Goal: Transaction & Acquisition: Purchase product/service

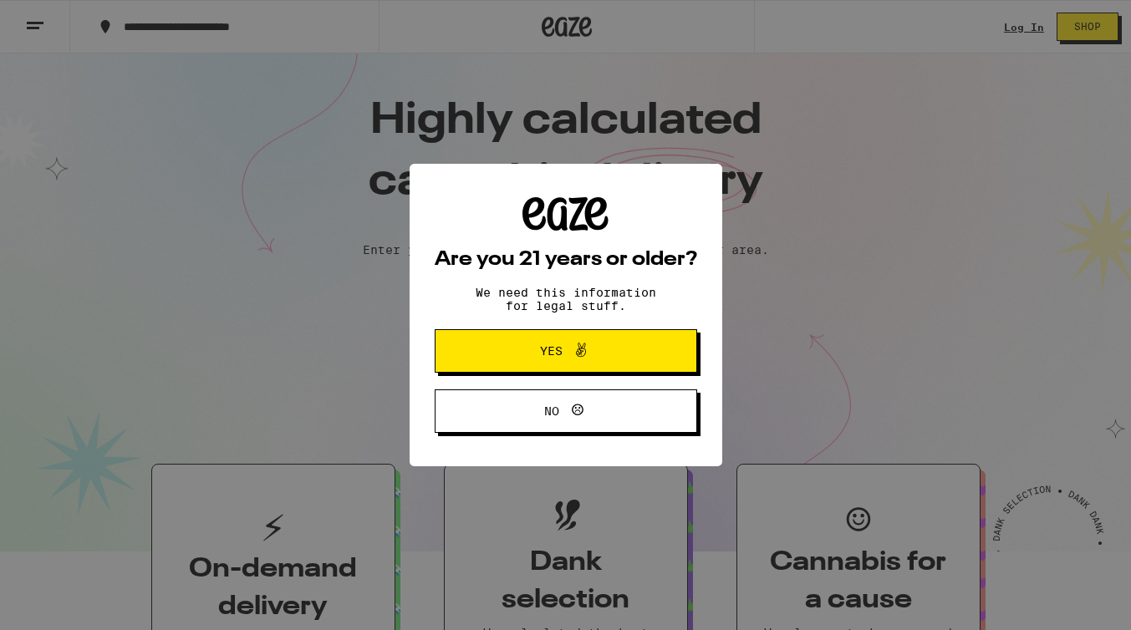
click at [558, 345] on span "Yes" at bounding box center [565, 351] width 127 height 22
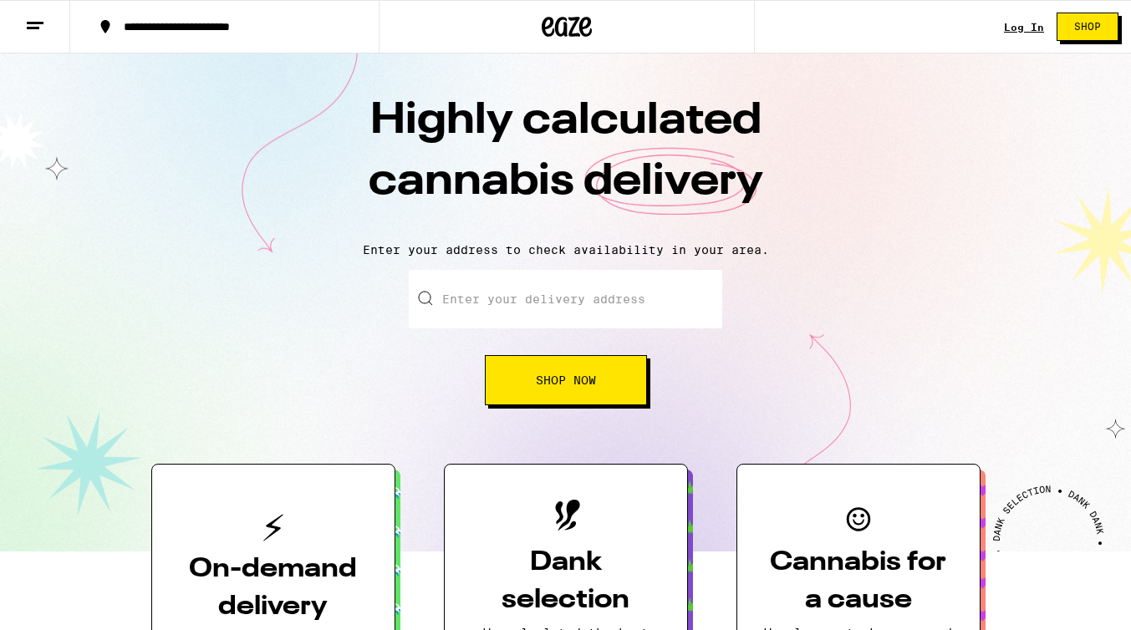
click at [486, 313] on input "Enter your delivery address" at bounding box center [565, 299] width 313 height 59
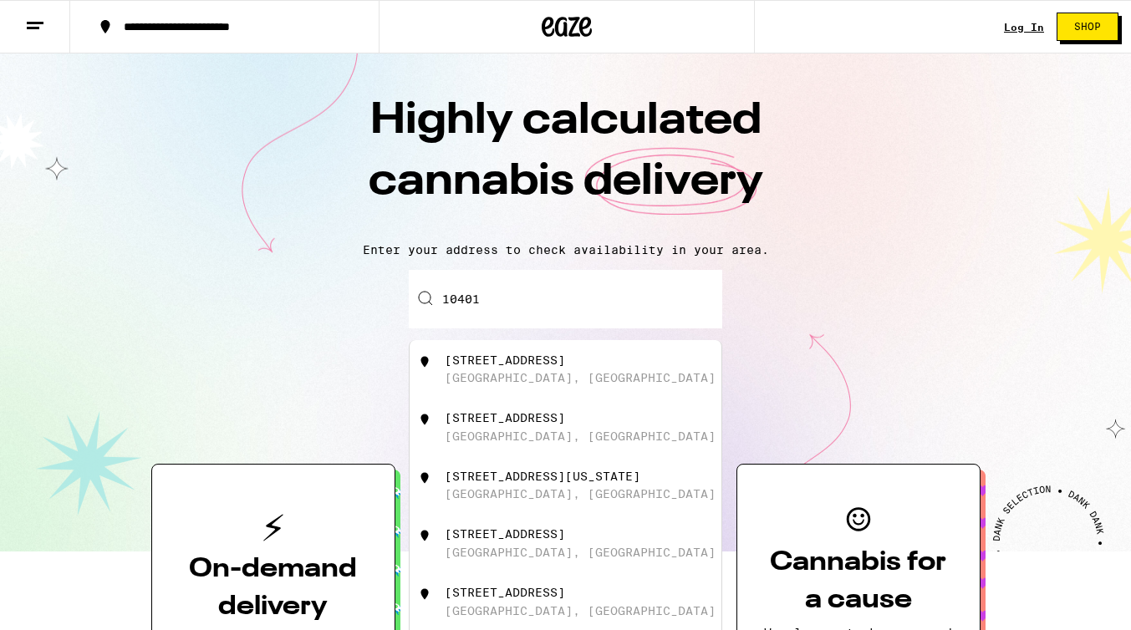
type input "10401 Wilshire Blvd"
type input "902"
click at [540, 359] on div "10401 Wilshire Blvd" at bounding box center [505, 360] width 120 height 13
type input "10401 Wilshire Blvd, Los Angeles, CA"
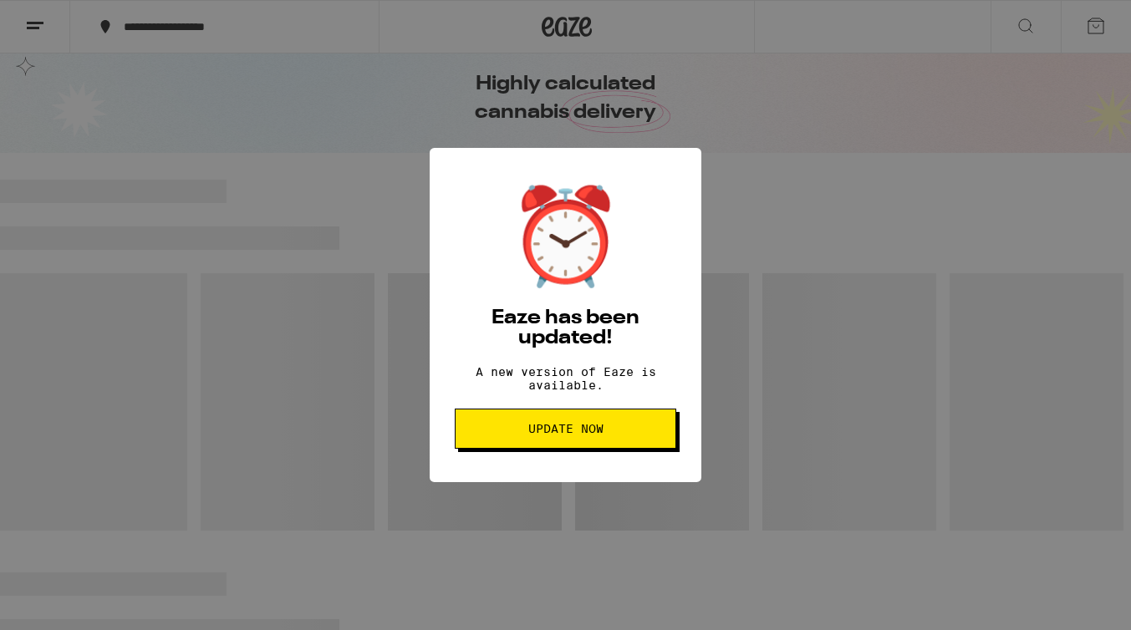
click at [576, 435] on span "Update Now" at bounding box center [565, 429] width 75 height 12
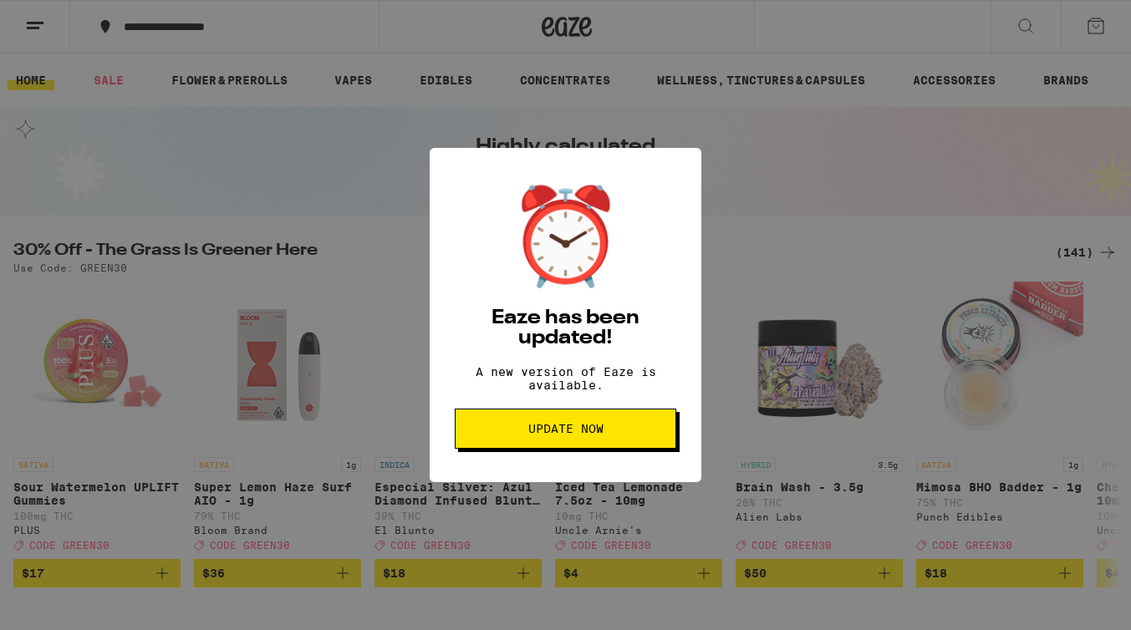
click at [573, 435] on span "Update Now" at bounding box center [565, 429] width 75 height 12
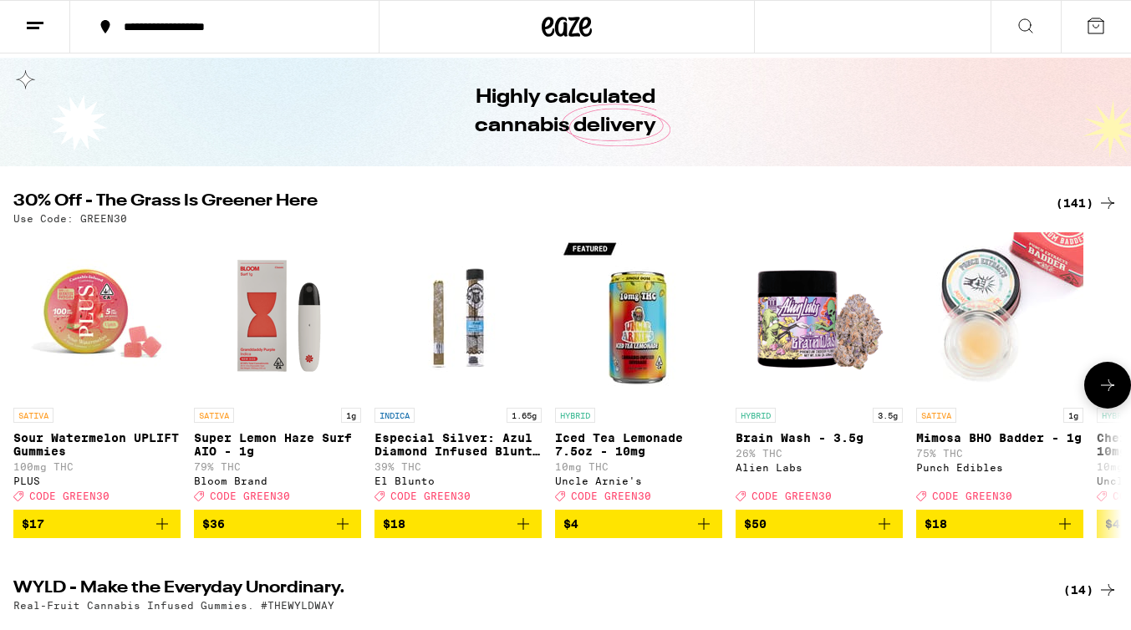
scroll to position [48, 0]
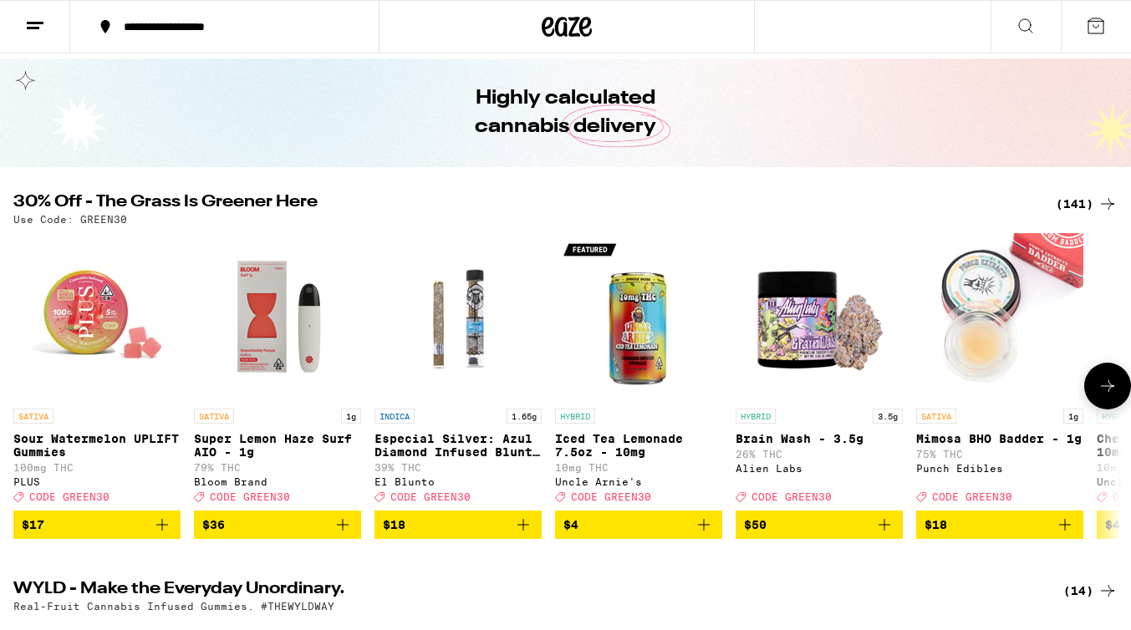
click at [111, 535] on span "$17" at bounding box center [97, 525] width 150 height 20
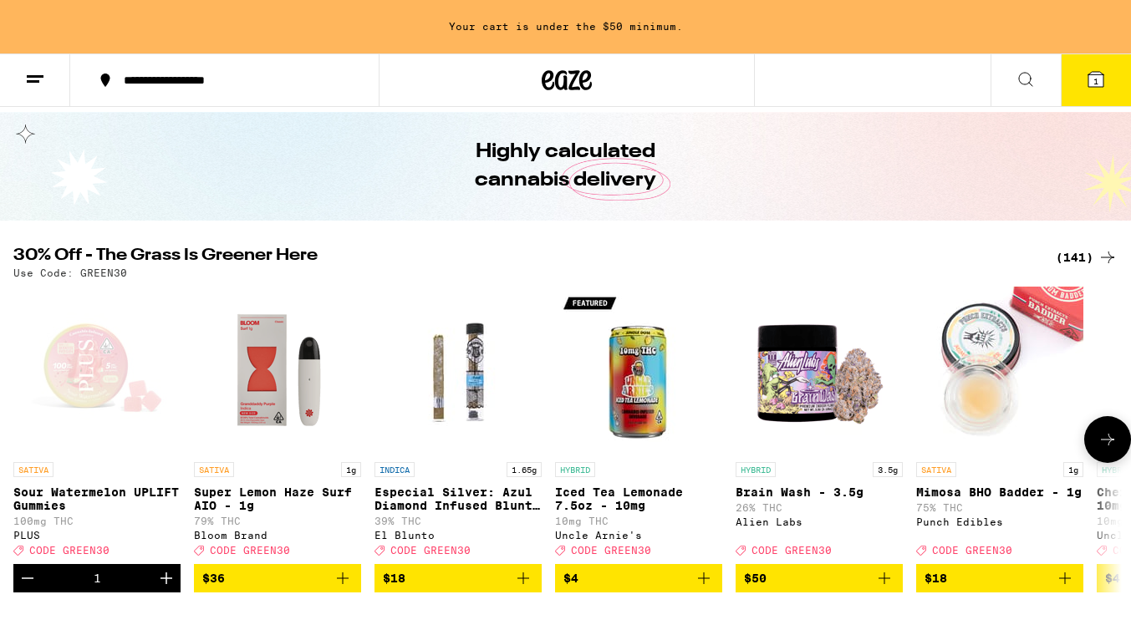
scroll to position [102, 0]
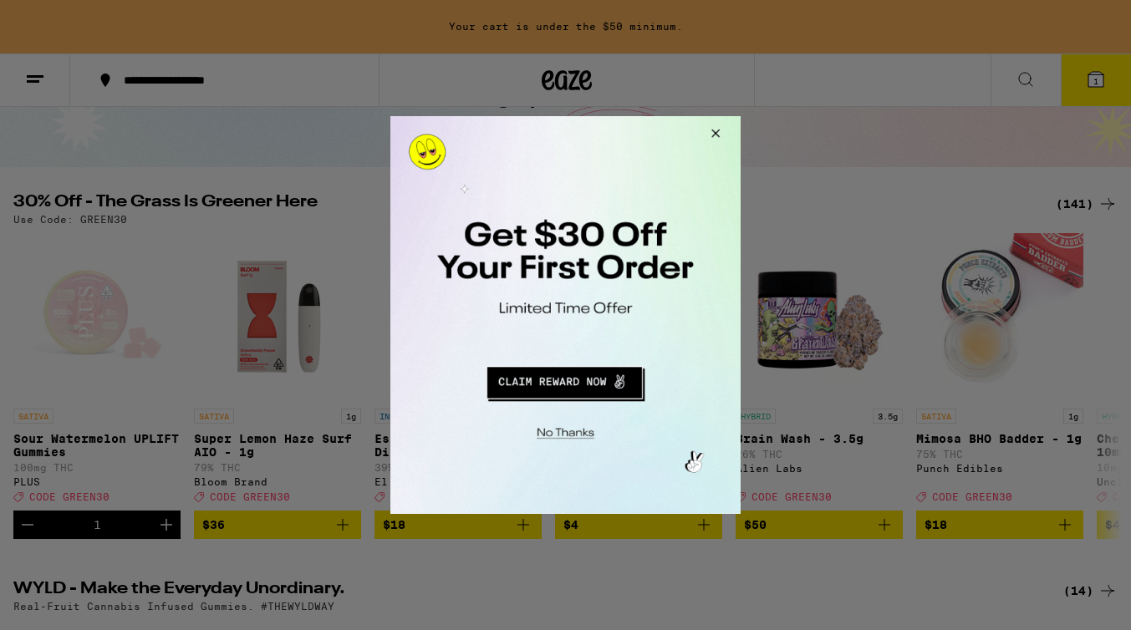
click at [578, 376] on button "Redirect to URL" at bounding box center [564, 380] width 291 height 40
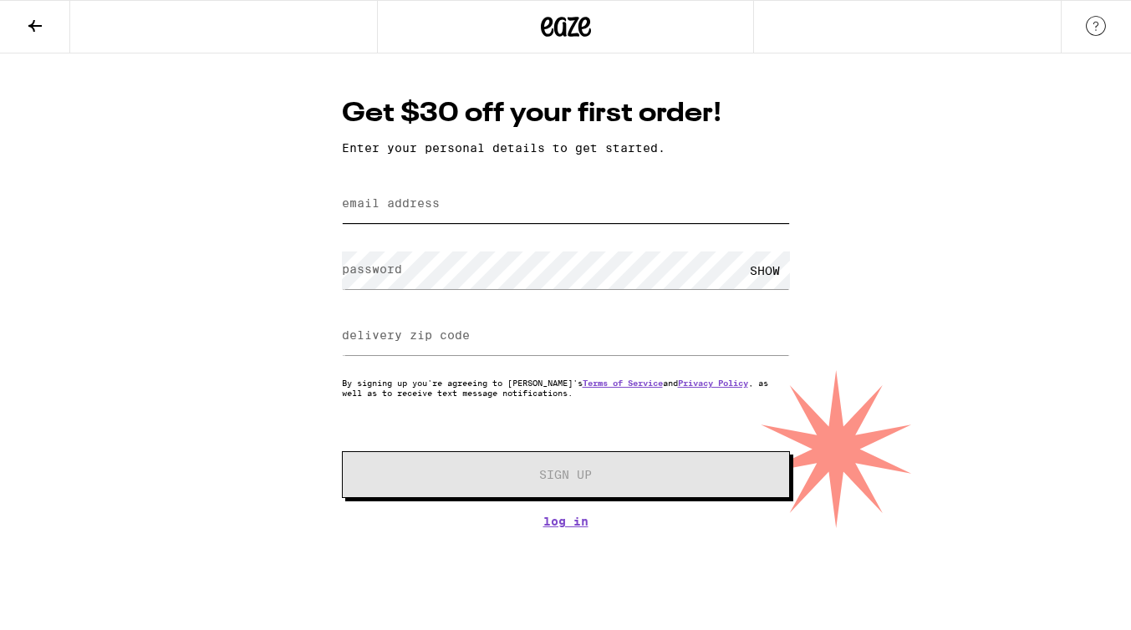
click at [476, 200] on input "email address" at bounding box center [566, 205] width 448 height 38
type input "nicholecallahan@gmail.com"
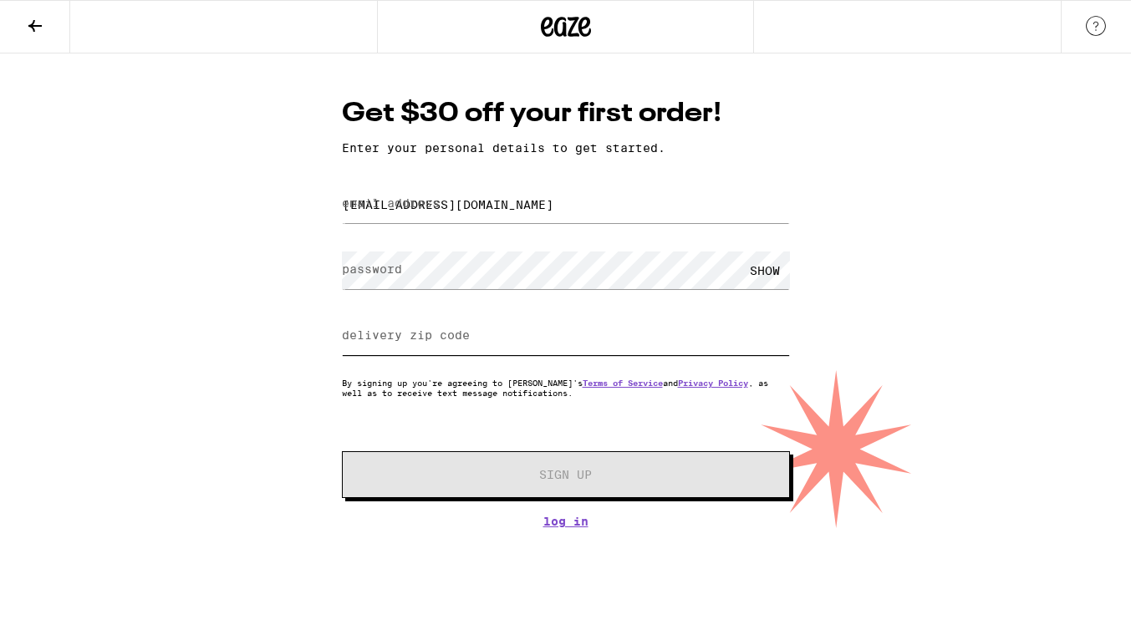
type input "91501"
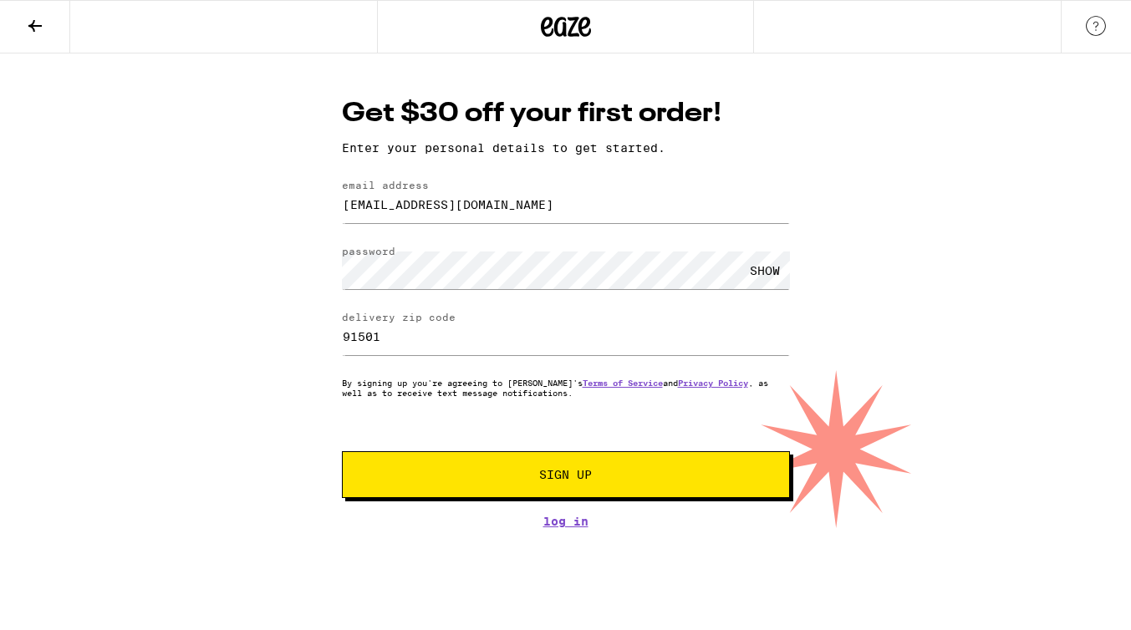
click at [564, 474] on span "Sign Up" at bounding box center [565, 475] width 53 height 12
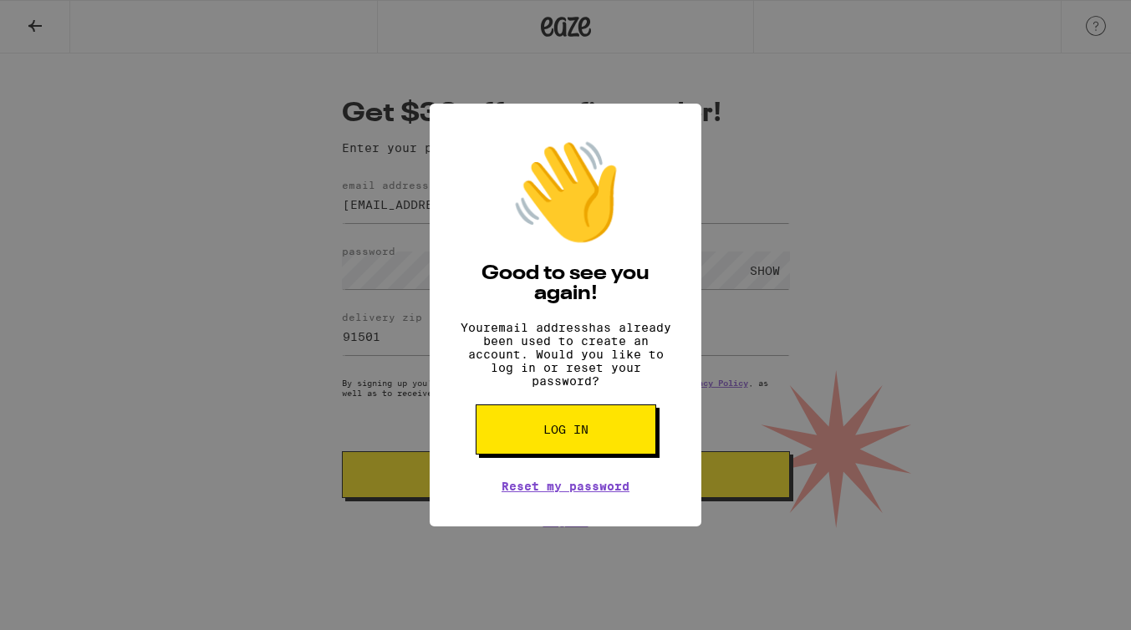
click at [568, 435] on span "Log in" at bounding box center [565, 430] width 45 height 12
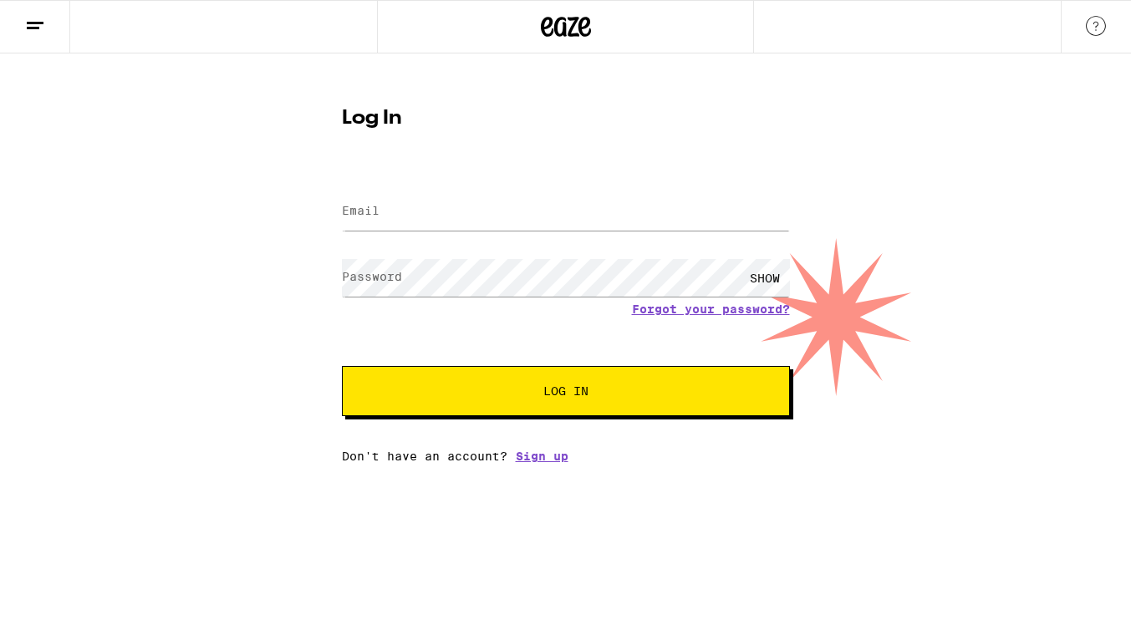
click at [423, 233] on div at bounding box center [566, 211] width 448 height 49
click at [425, 211] on input "Email" at bounding box center [566, 212] width 448 height 38
type input "nicholecallahan@gmail.com"
click at [535, 391] on span "Log In" at bounding box center [566, 391] width 313 height 12
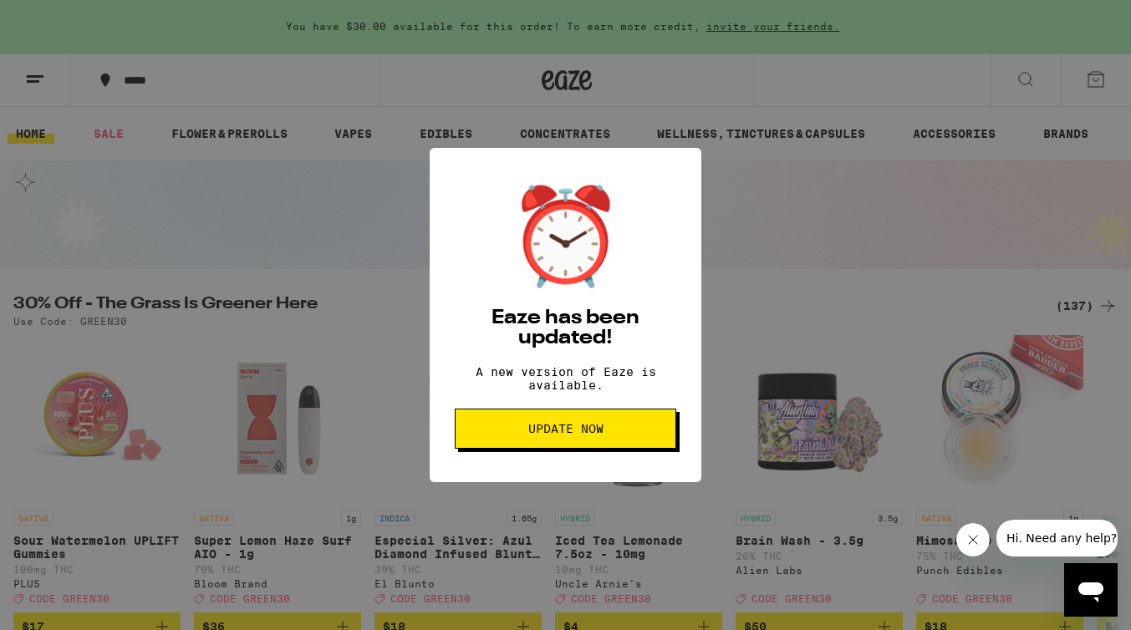
click at [573, 449] on button "Update Now" at bounding box center [565, 429] width 221 height 40
click at [574, 435] on span "Update Now" at bounding box center [565, 429] width 75 height 12
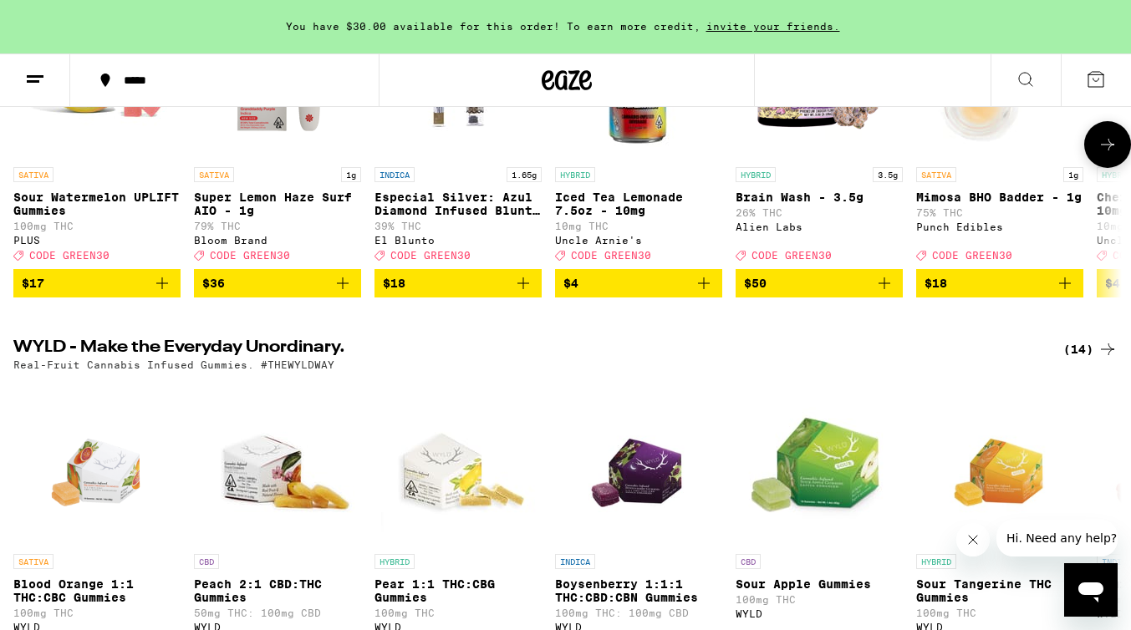
click at [161, 293] on icon "Add to bag" at bounding box center [162, 283] width 20 height 20
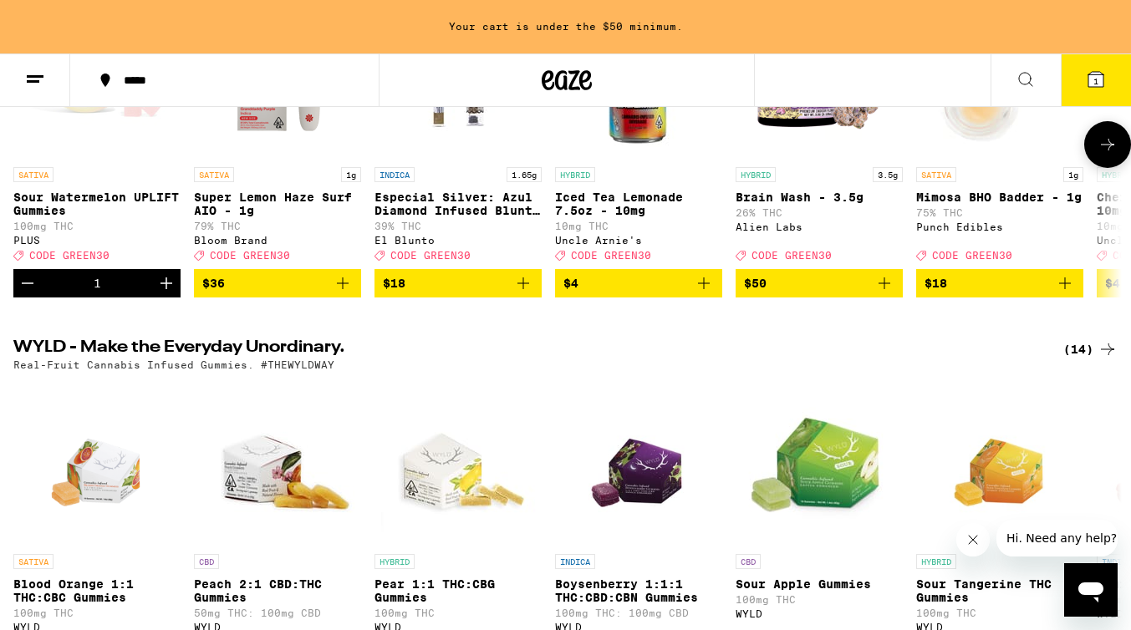
scroll to position [225, 0]
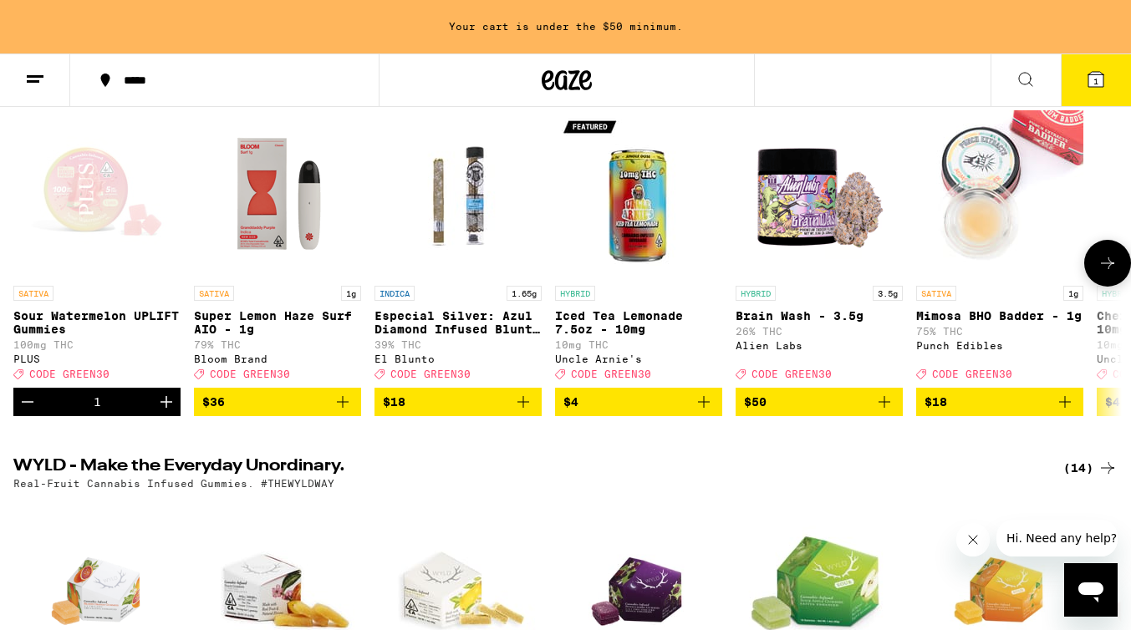
click at [1108, 265] on icon at bounding box center [1107, 263] width 13 height 12
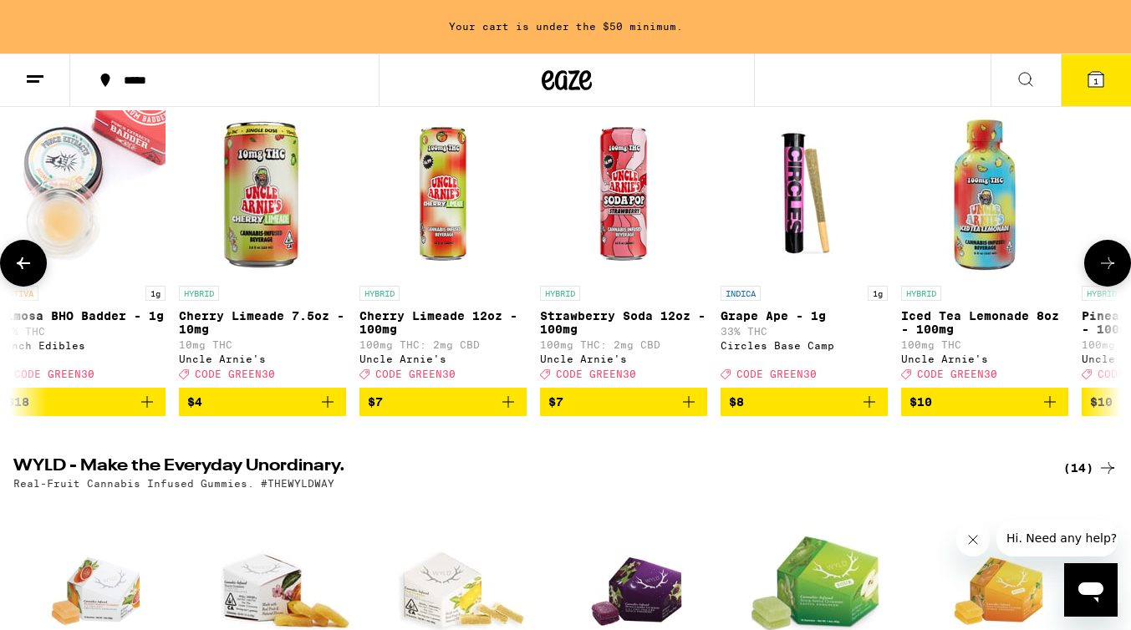
scroll to position [0, 922]
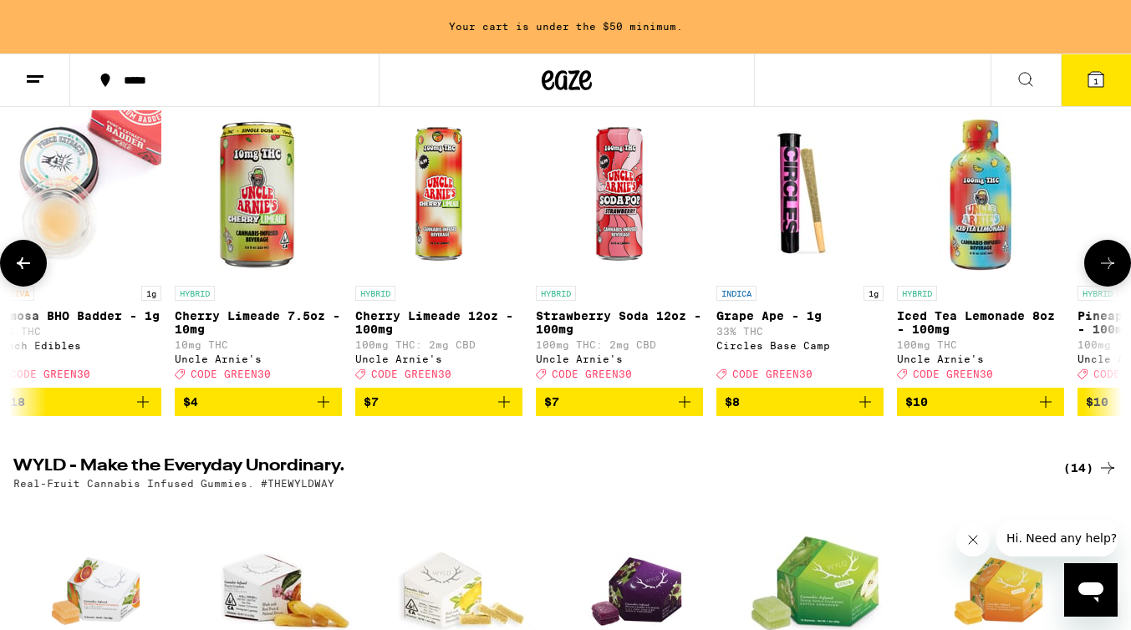
click at [1107, 272] on icon at bounding box center [1107, 263] width 20 height 20
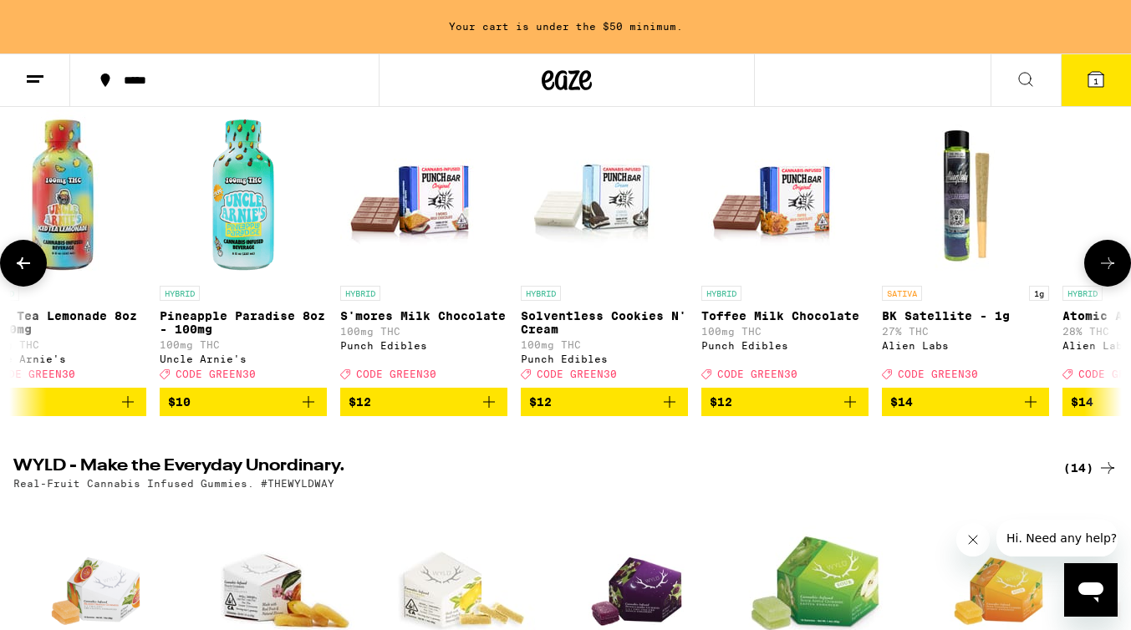
scroll to position [0, 1844]
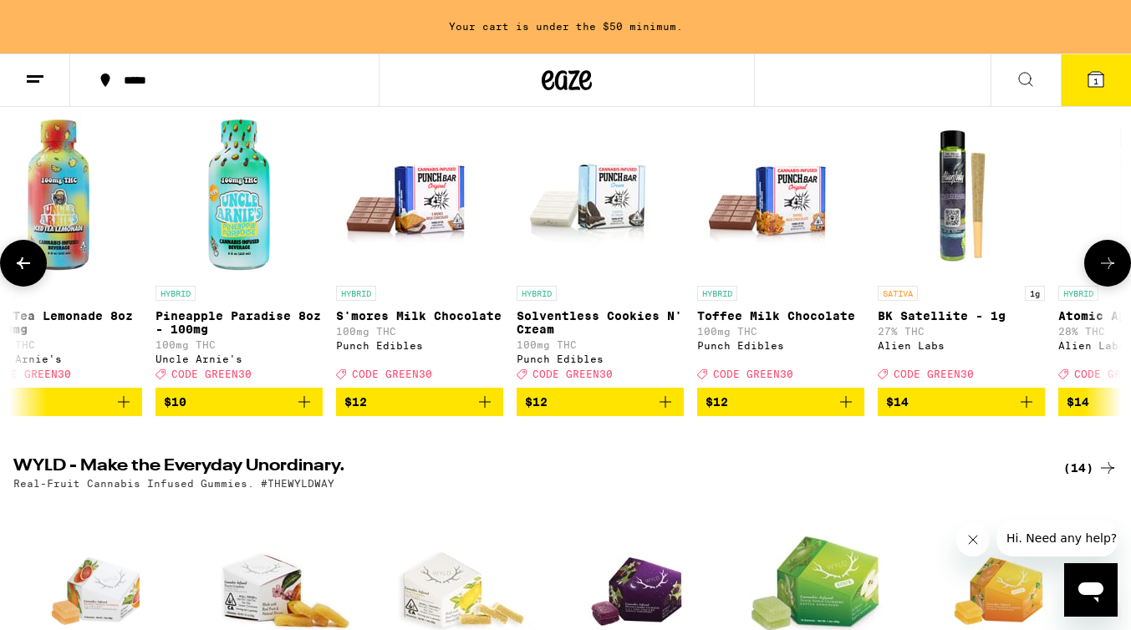
click at [1107, 272] on icon at bounding box center [1107, 263] width 20 height 20
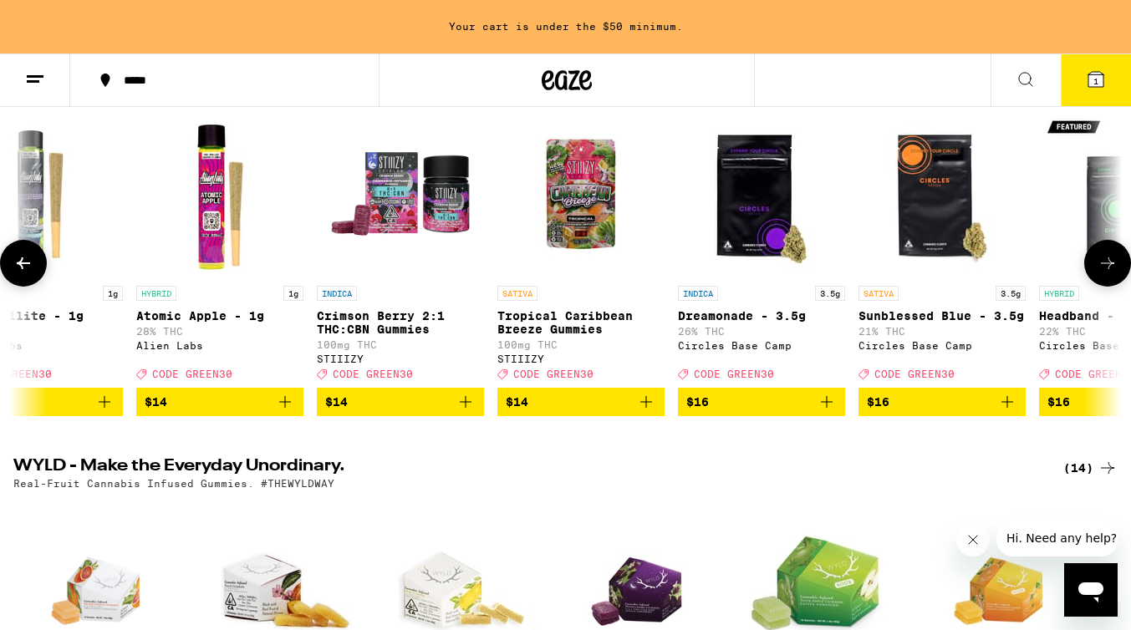
click at [1107, 272] on icon at bounding box center [1107, 263] width 20 height 20
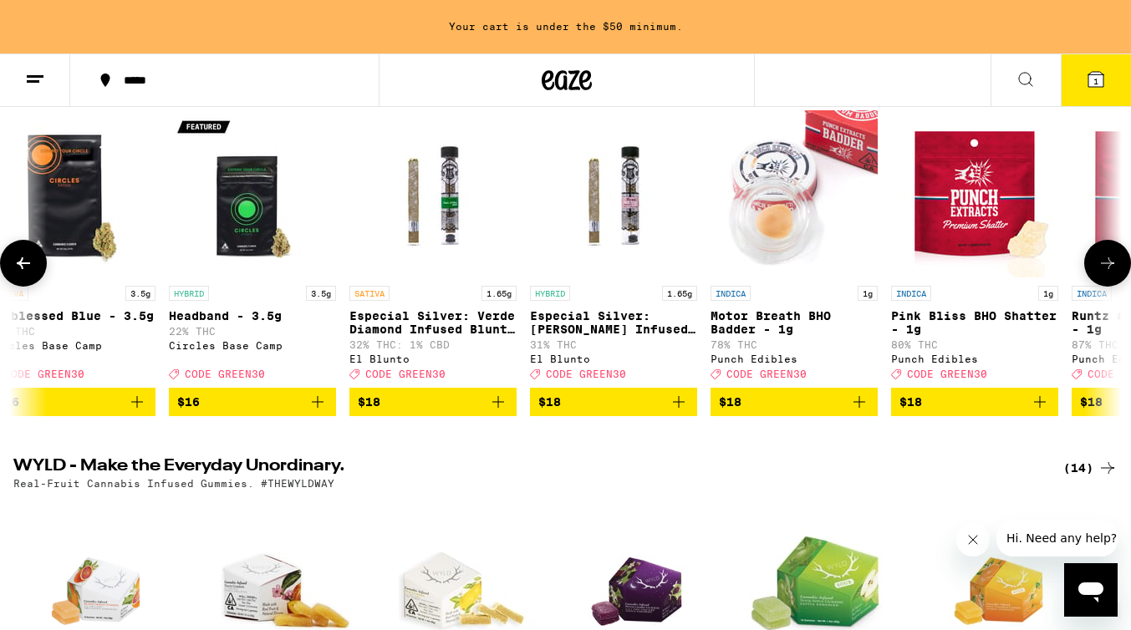
scroll to position [0, 3687]
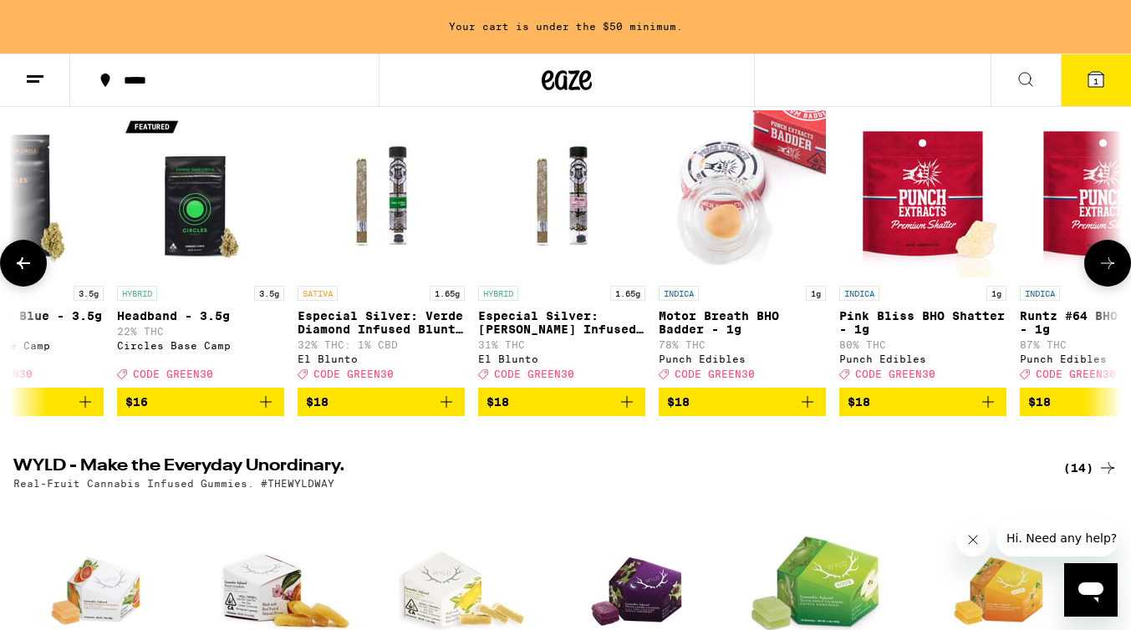
click at [1107, 272] on icon at bounding box center [1107, 263] width 20 height 20
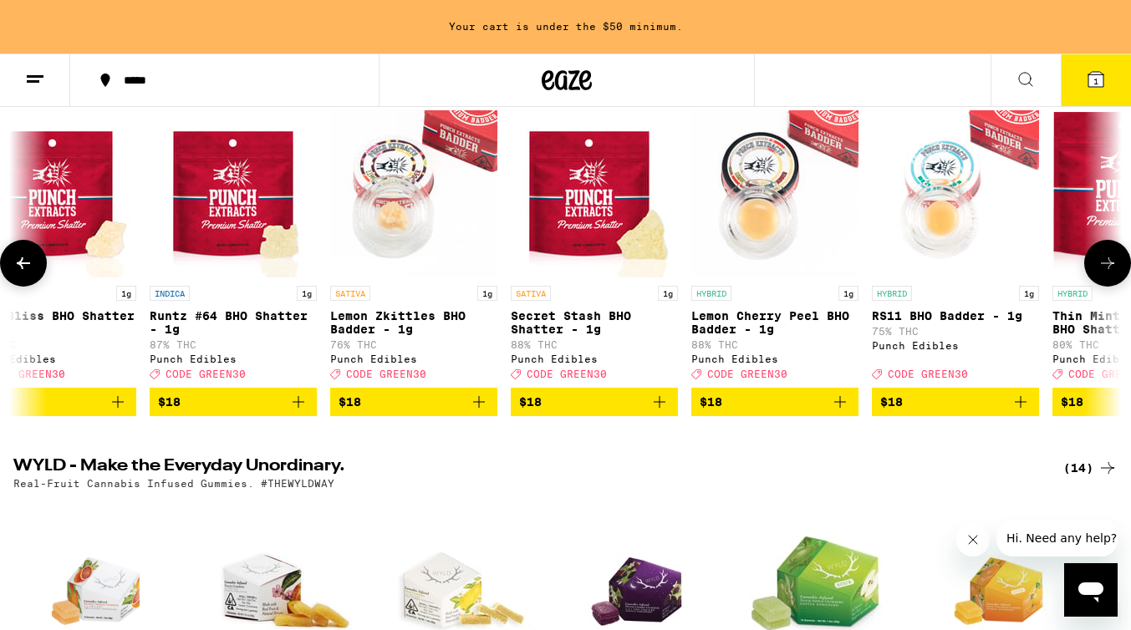
scroll to position [0, 4609]
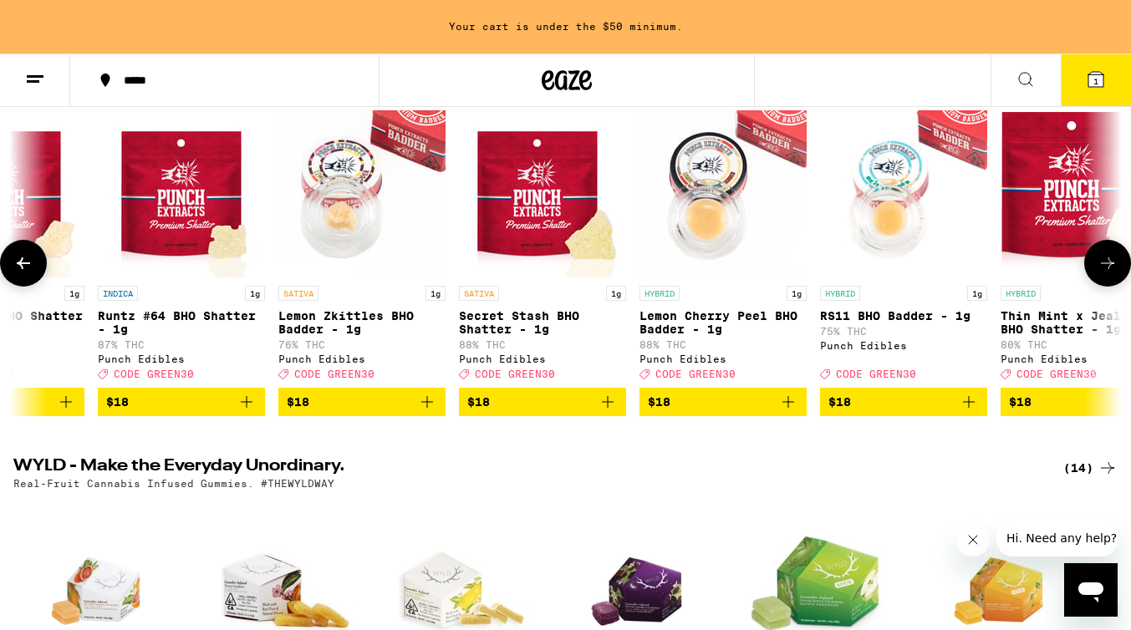
click at [1107, 272] on icon at bounding box center [1107, 263] width 20 height 20
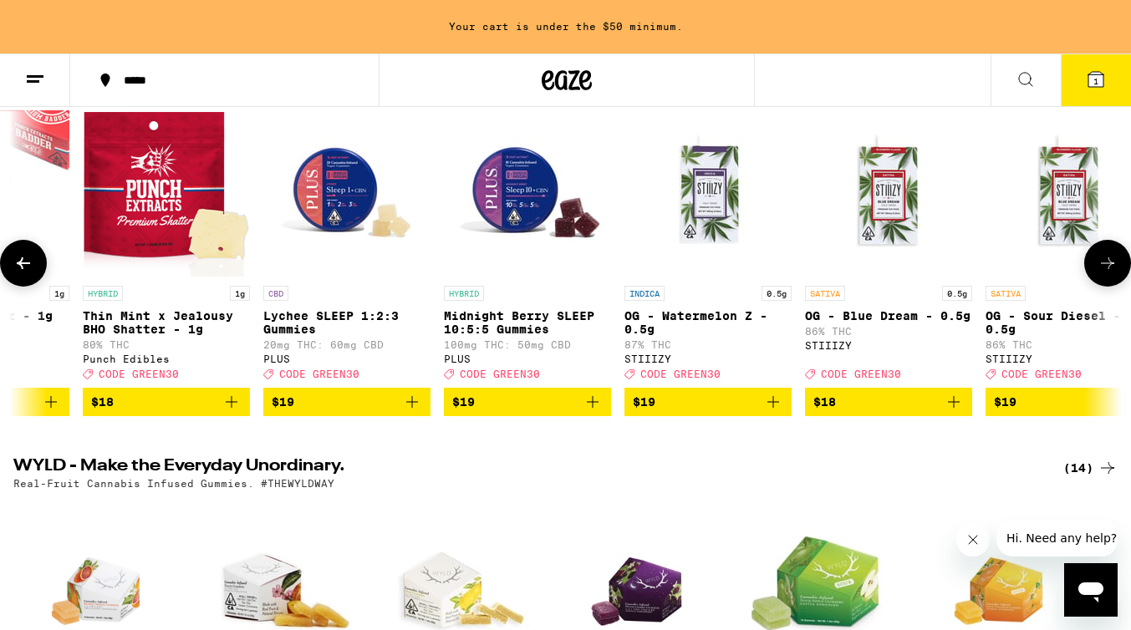
scroll to position [0, 5531]
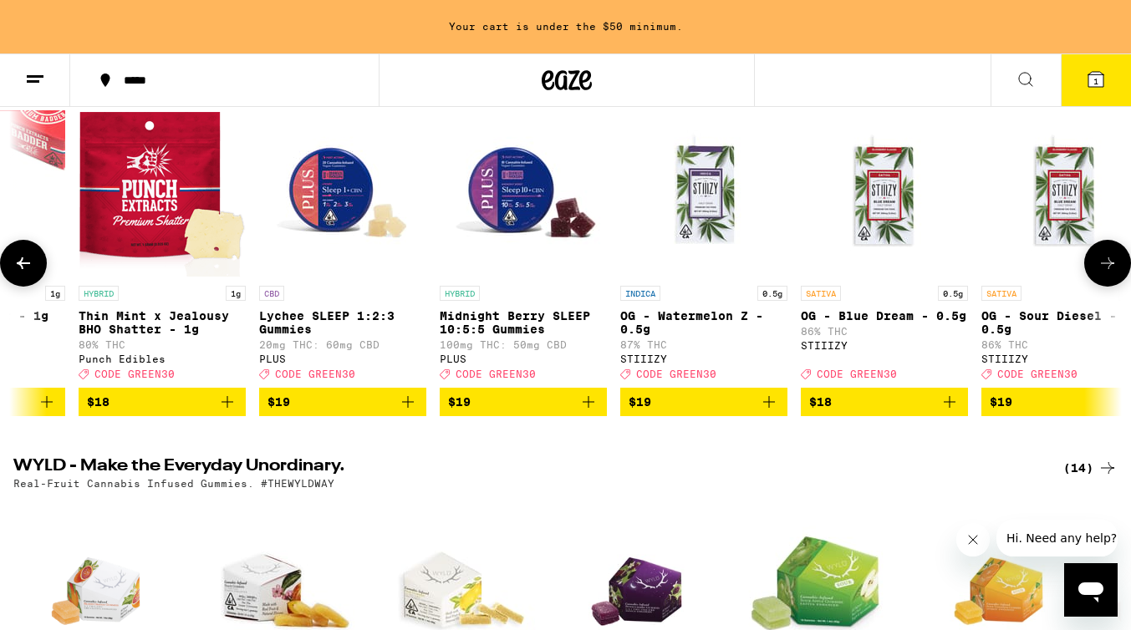
click at [1107, 272] on icon at bounding box center [1107, 263] width 20 height 20
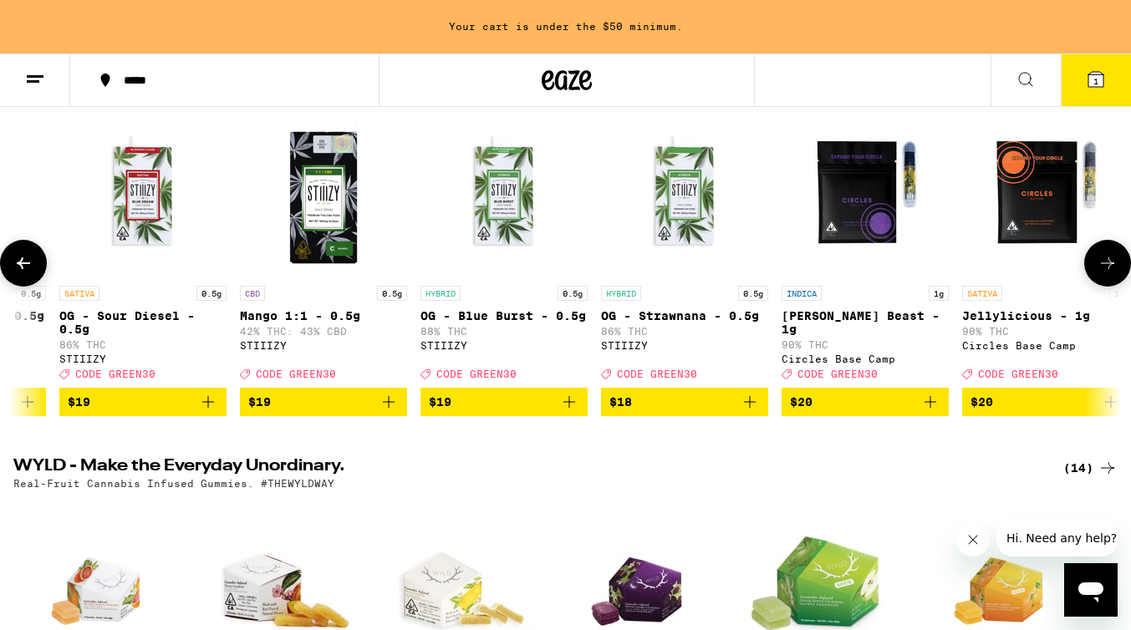
click at [1107, 272] on icon at bounding box center [1107, 263] width 20 height 20
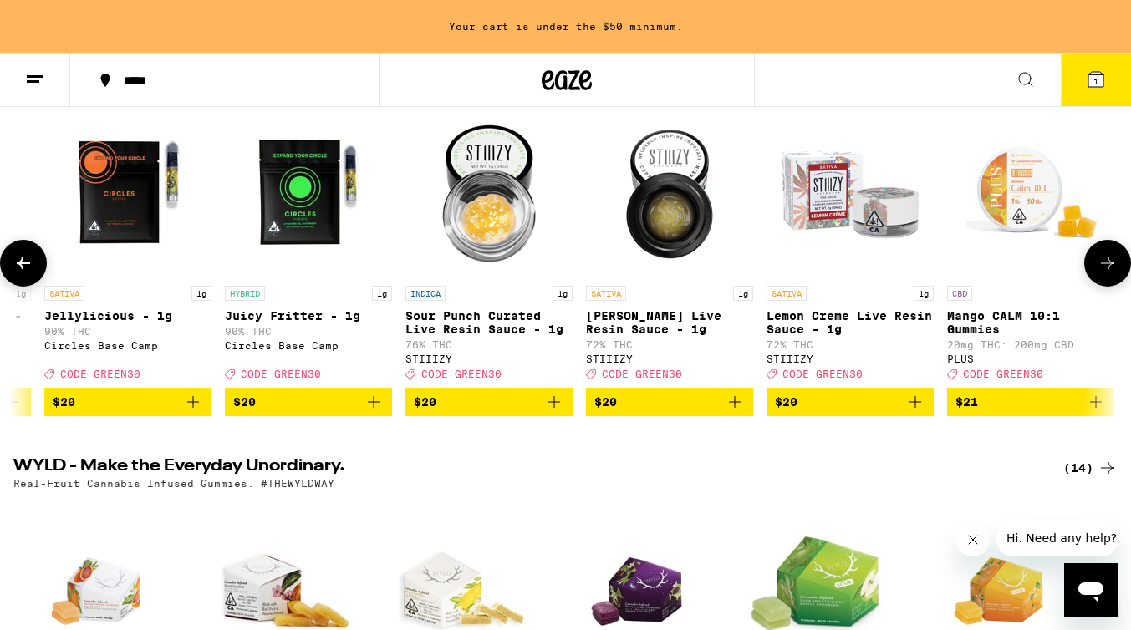
scroll to position [0, 7374]
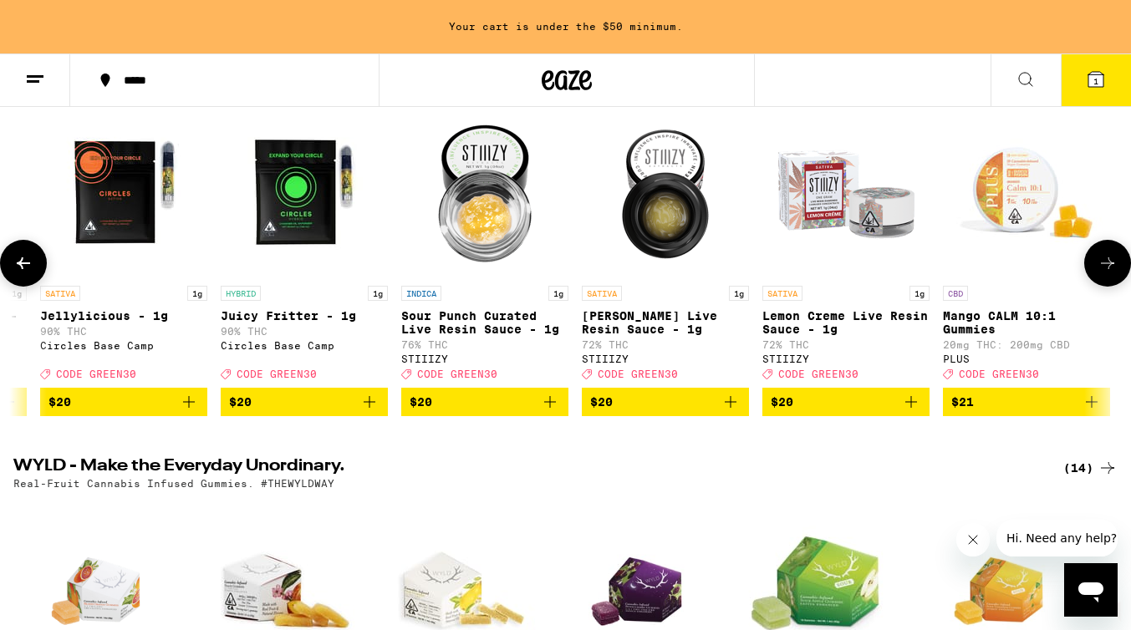
click at [1107, 272] on icon at bounding box center [1107, 263] width 20 height 20
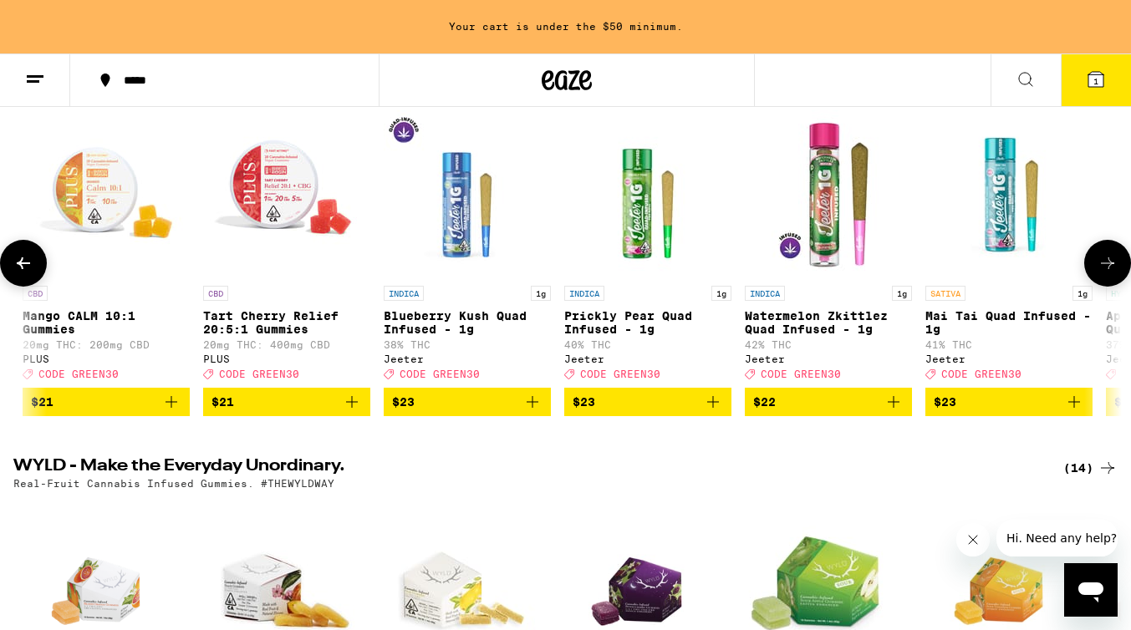
scroll to position [0, 8296]
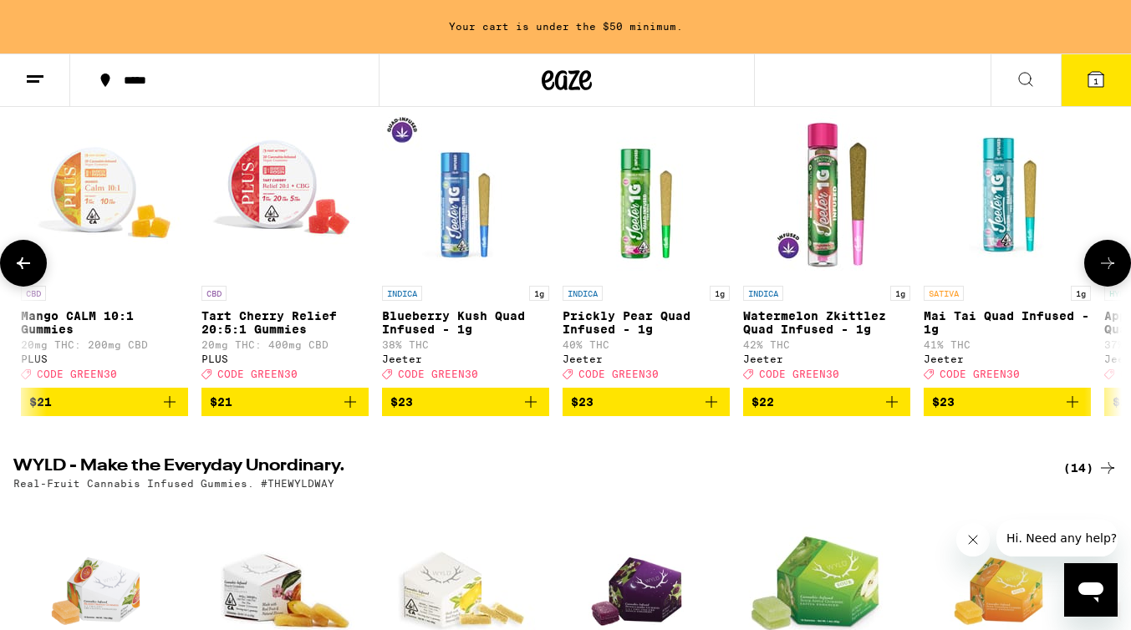
click at [1112, 273] on icon at bounding box center [1107, 263] width 20 height 20
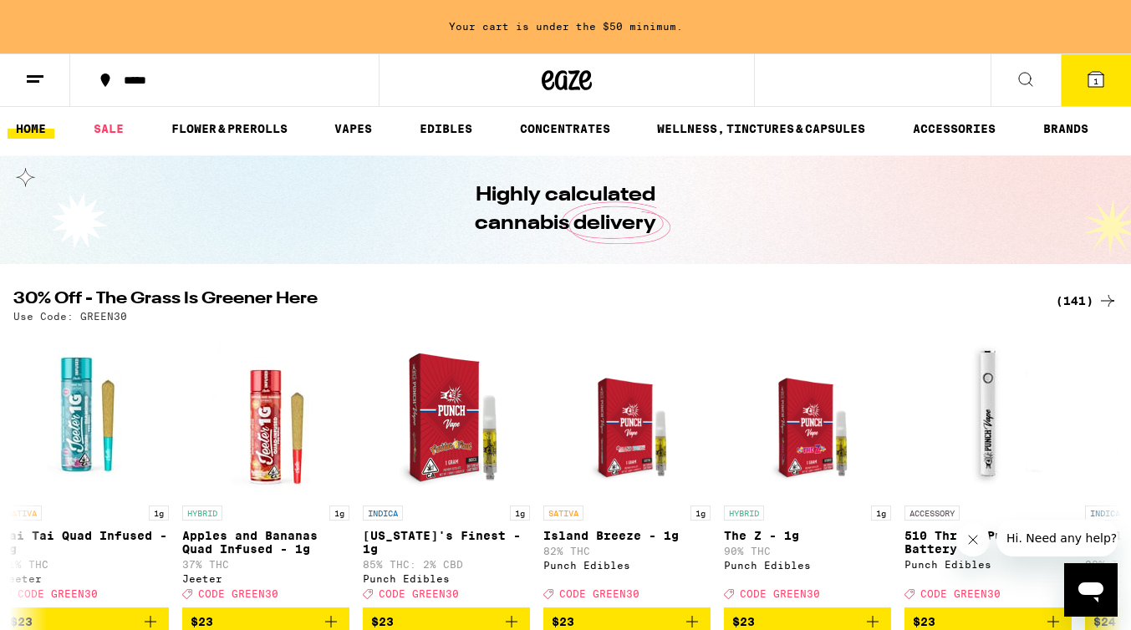
scroll to position [0, 0]
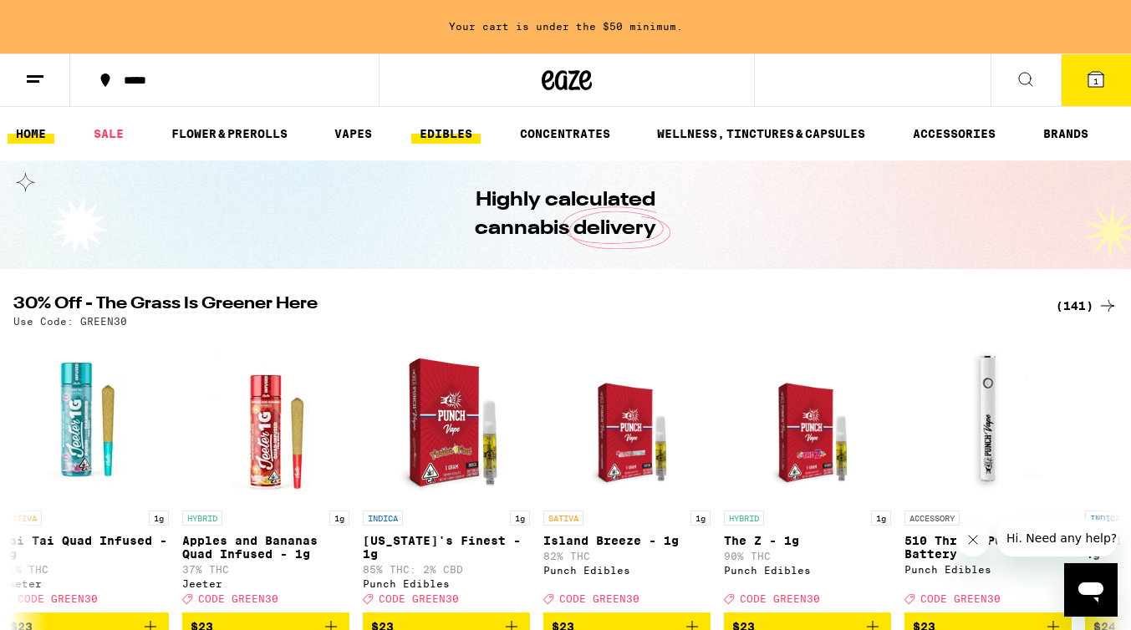
click at [439, 135] on link "EDIBLES" at bounding box center [445, 134] width 69 height 20
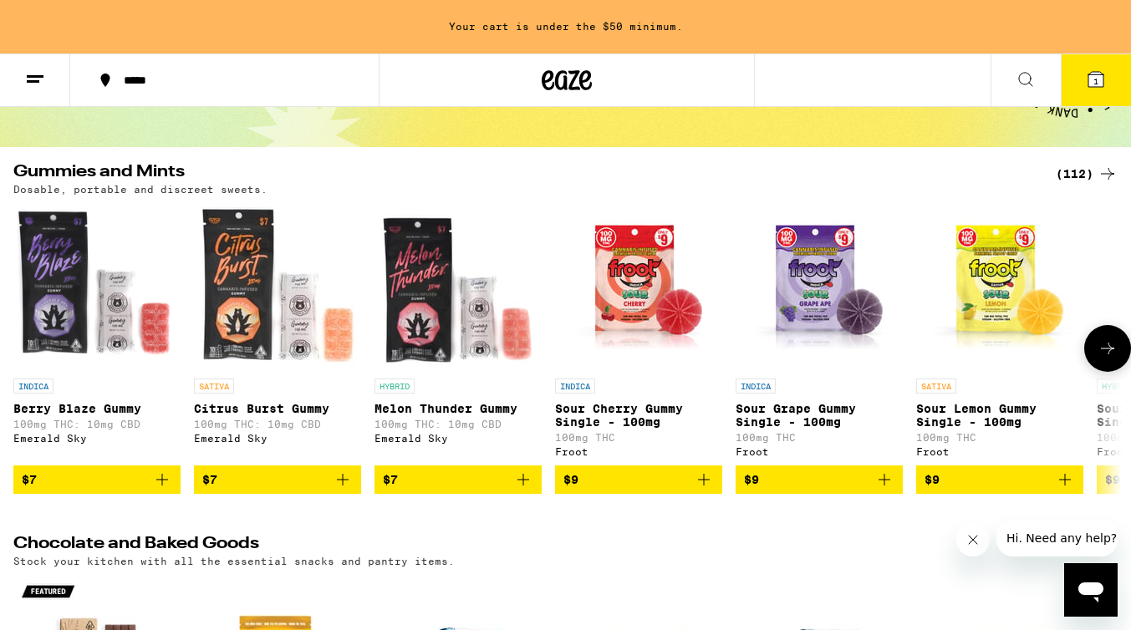
scroll to position [124, 0]
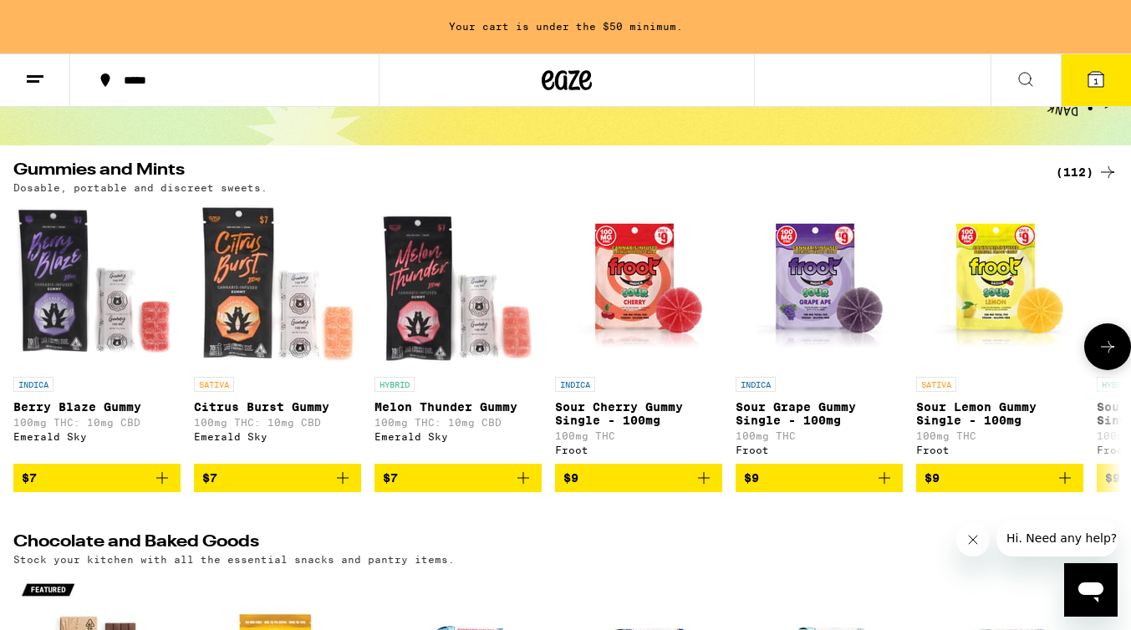
click at [1101, 345] on icon at bounding box center [1107, 347] width 20 height 20
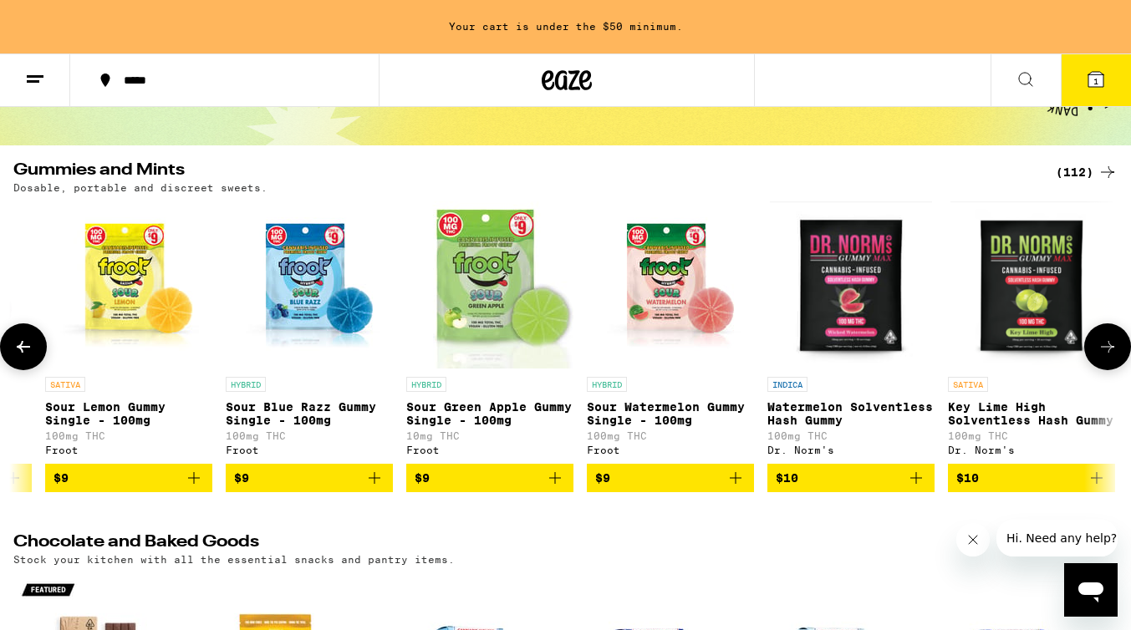
scroll to position [0, 922]
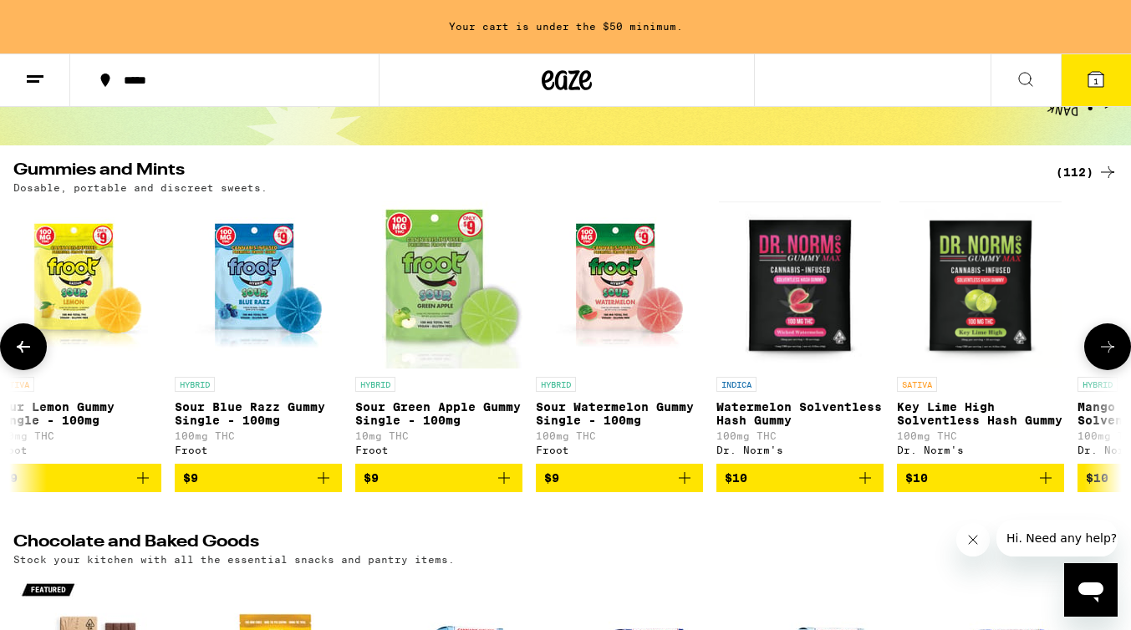
click at [1101, 345] on icon at bounding box center [1107, 347] width 20 height 20
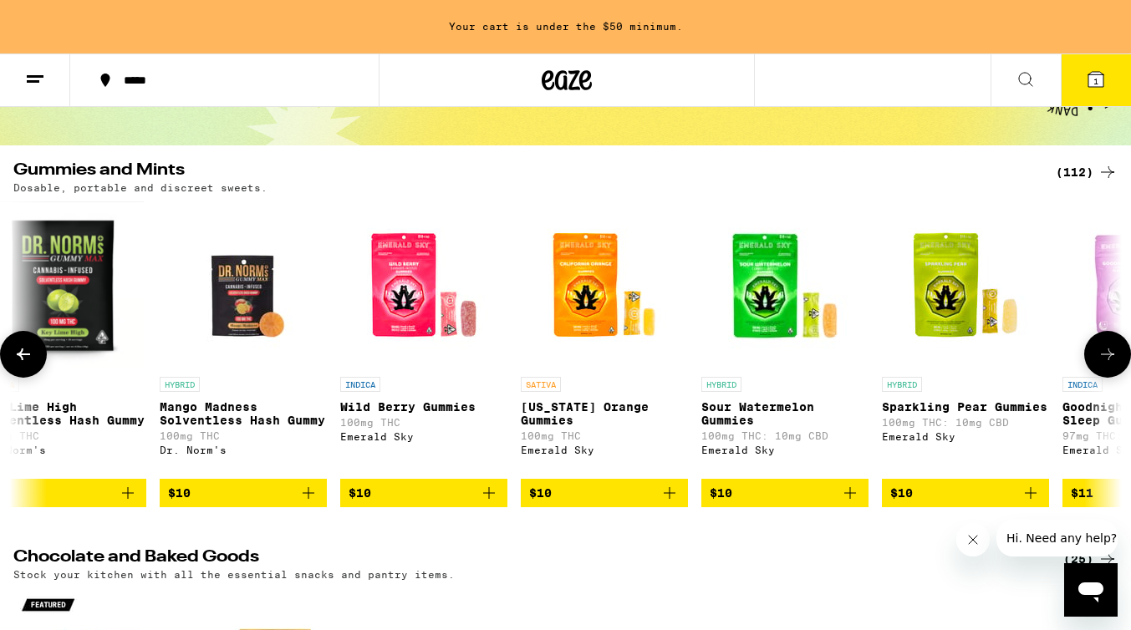
scroll to position [0, 1844]
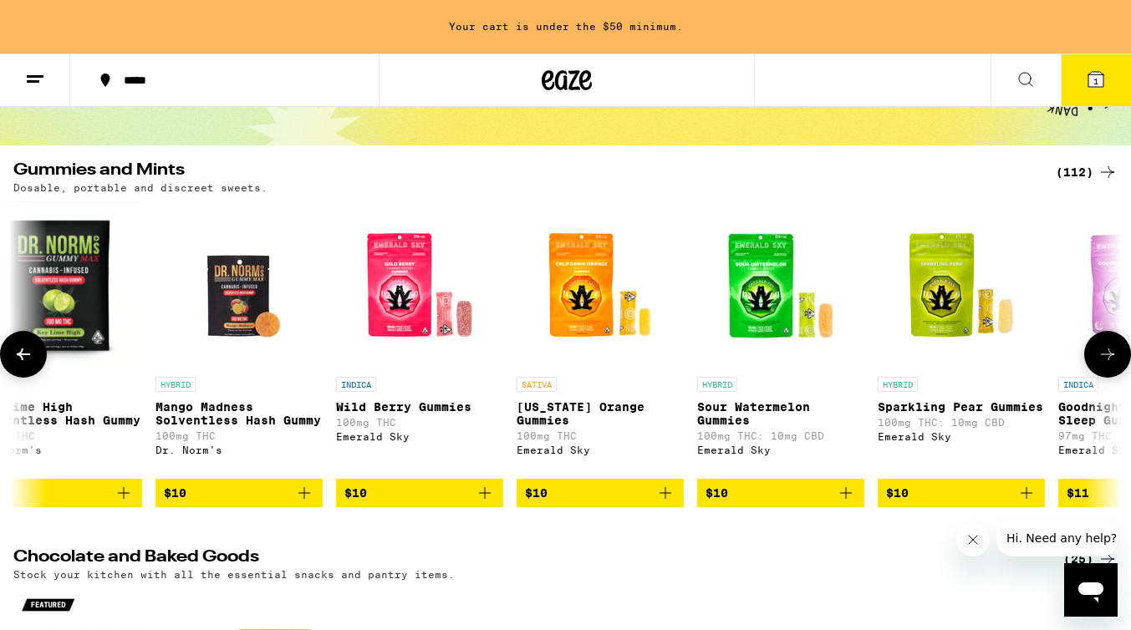
click at [1101, 345] on button at bounding box center [1107, 354] width 47 height 47
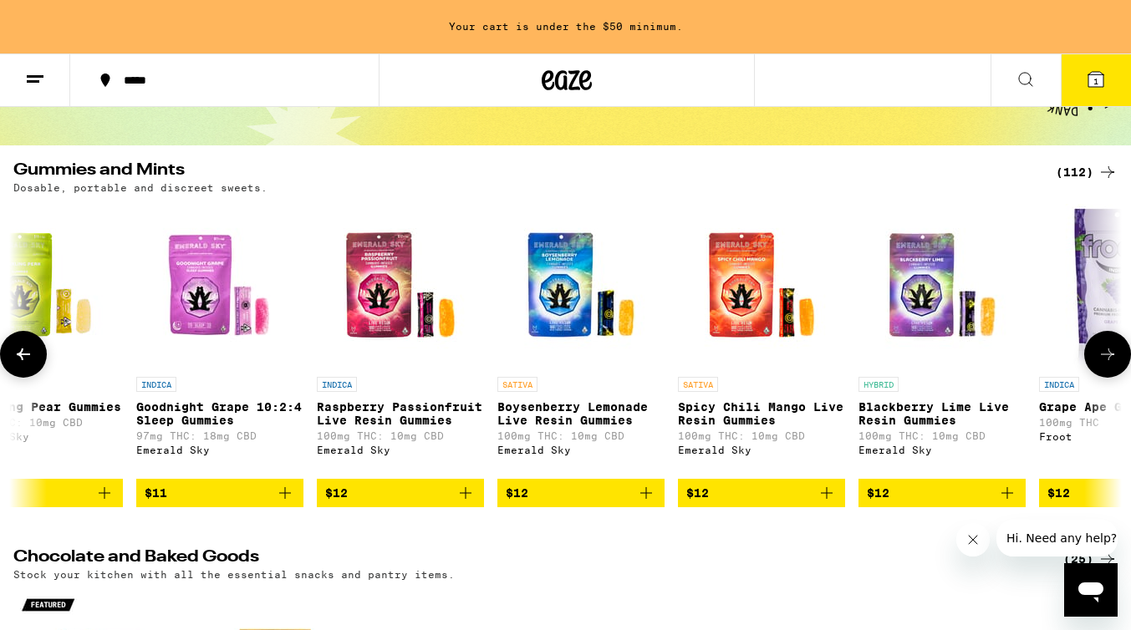
click at [1101, 345] on button at bounding box center [1107, 354] width 47 height 47
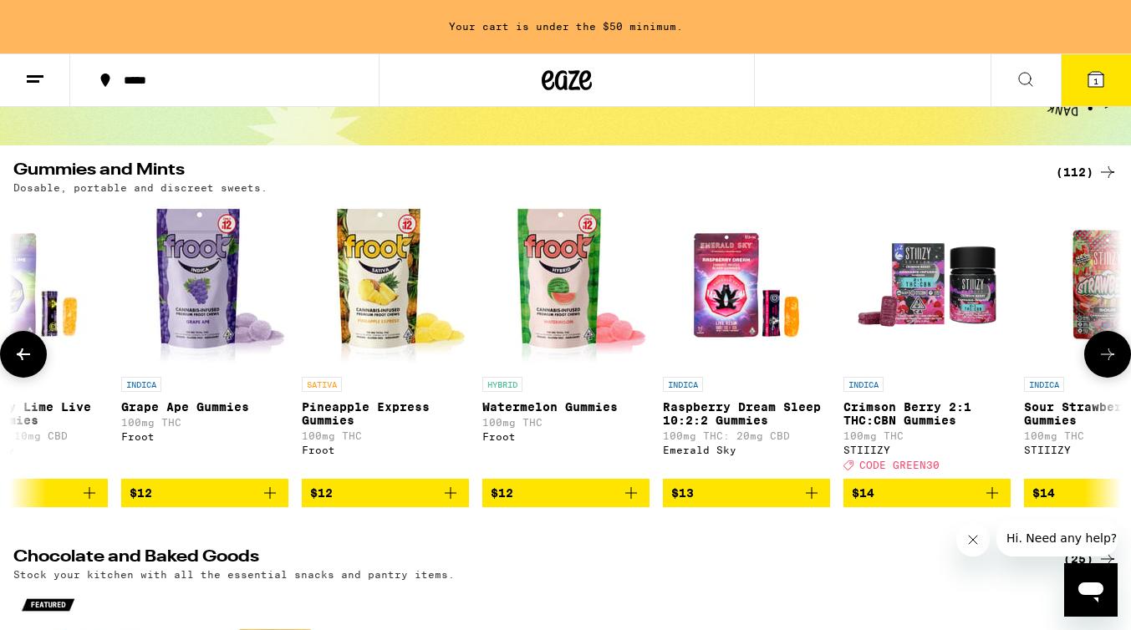
scroll to position [0, 3687]
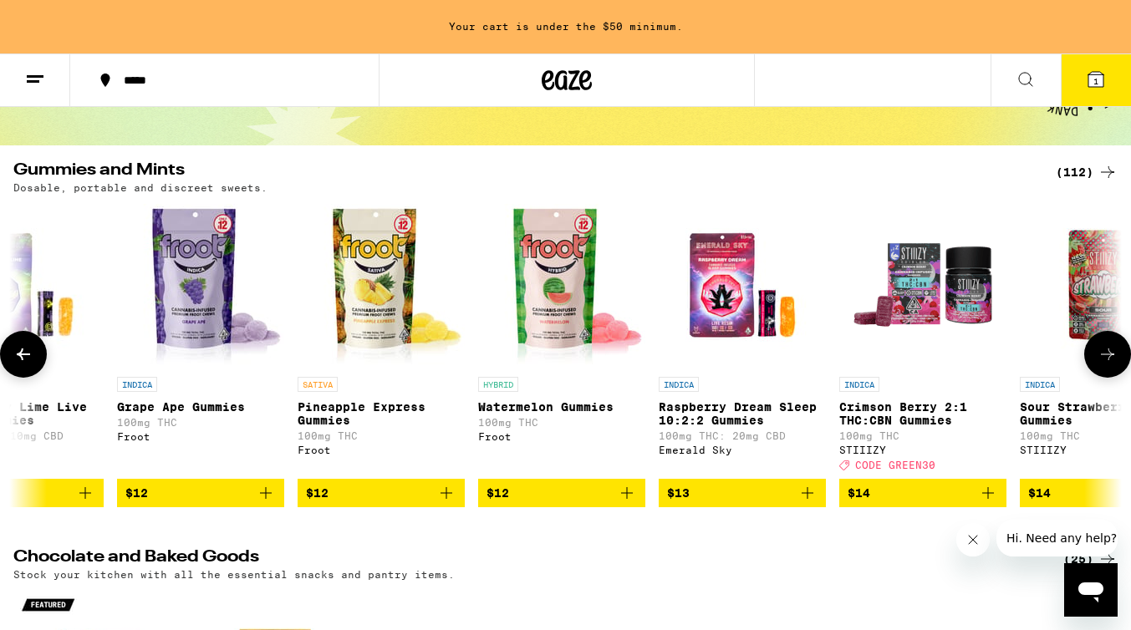
click at [1101, 345] on button at bounding box center [1107, 354] width 47 height 47
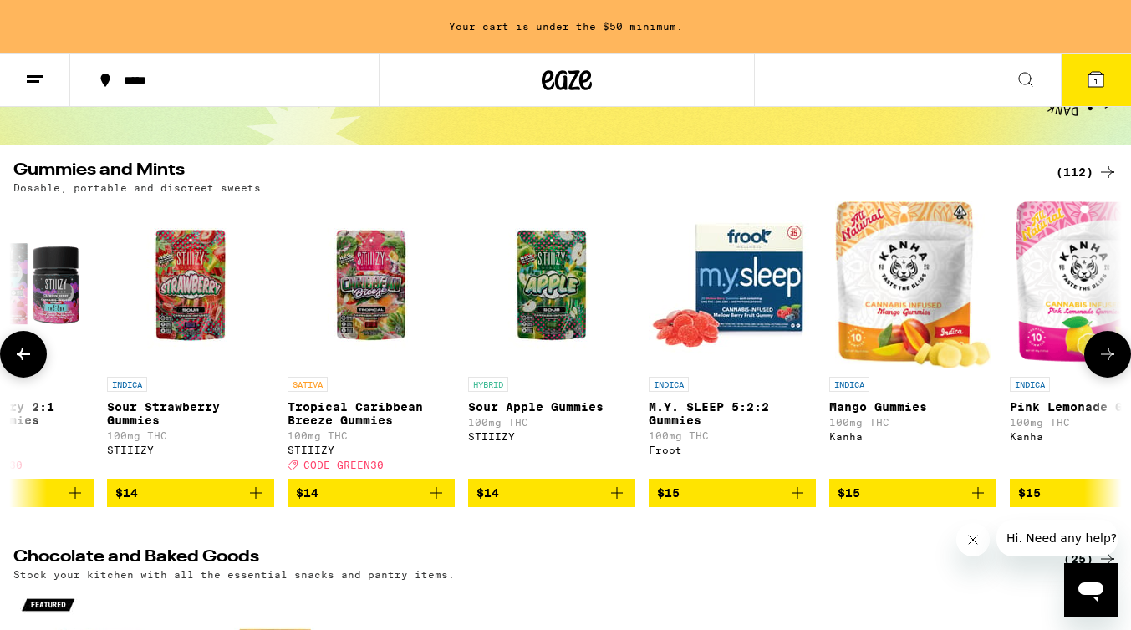
scroll to position [0, 4609]
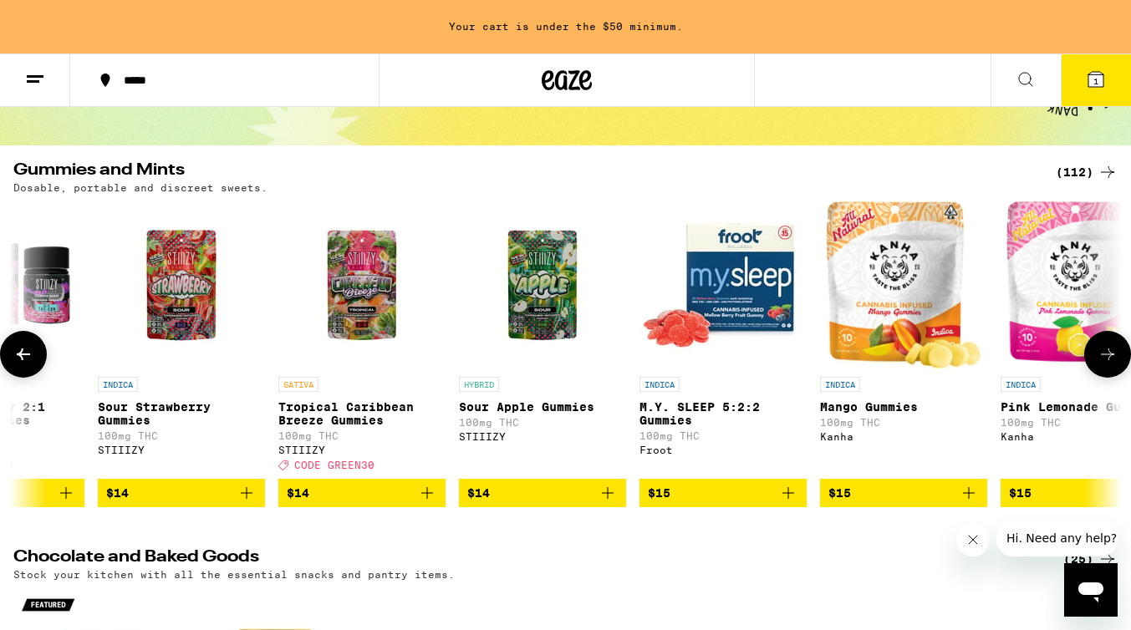
click at [1101, 345] on button at bounding box center [1107, 354] width 47 height 47
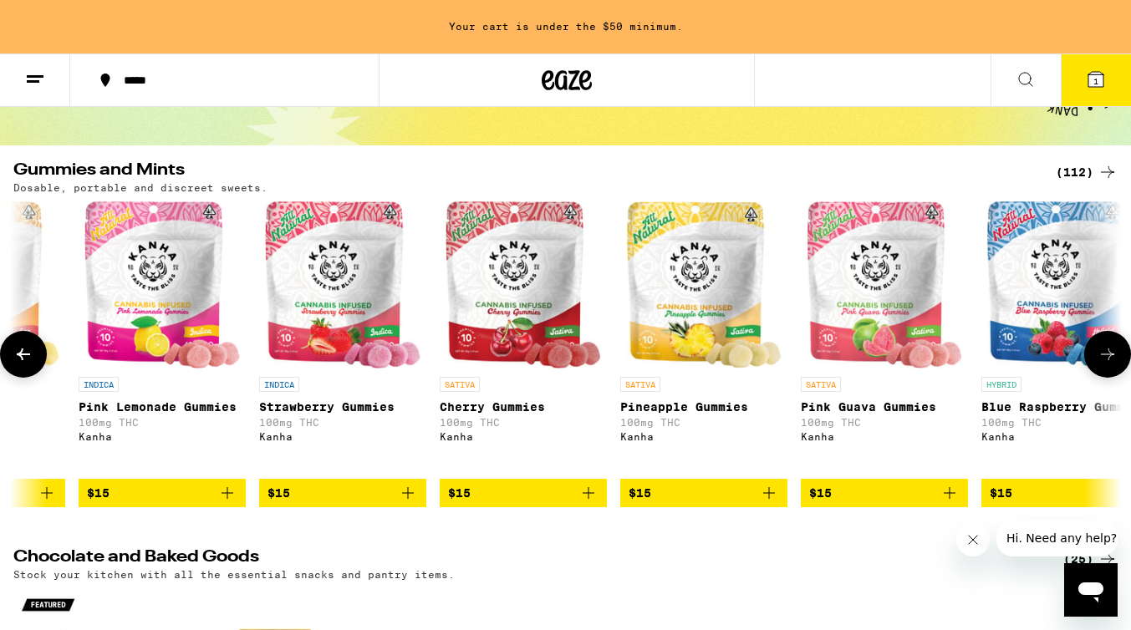
click at [1101, 345] on button at bounding box center [1107, 354] width 47 height 47
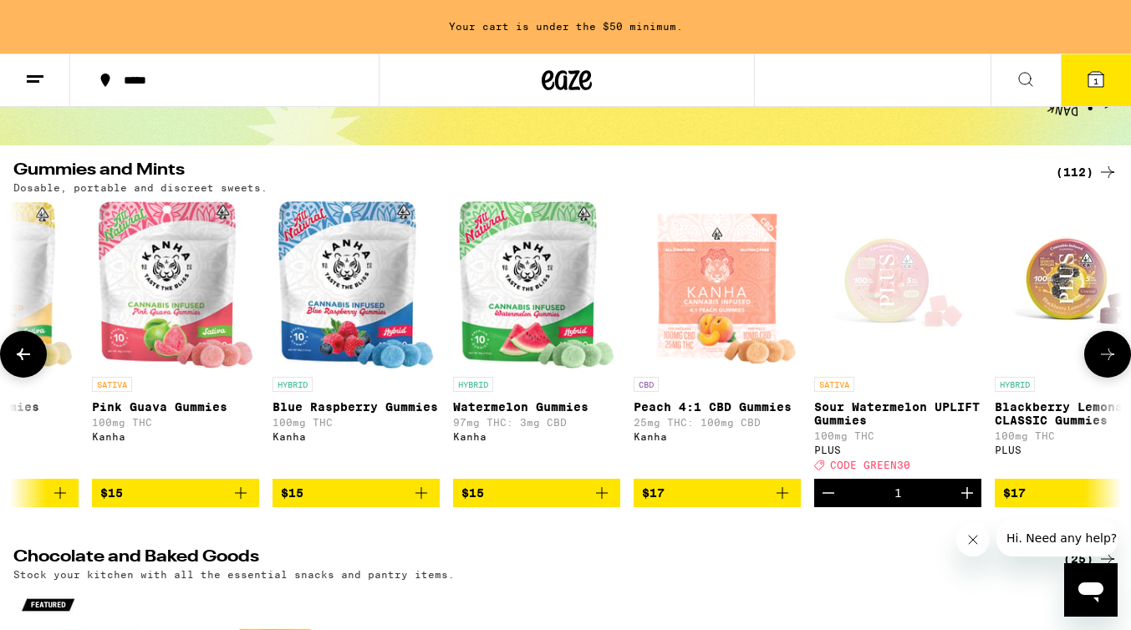
scroll to position [0, 6453]
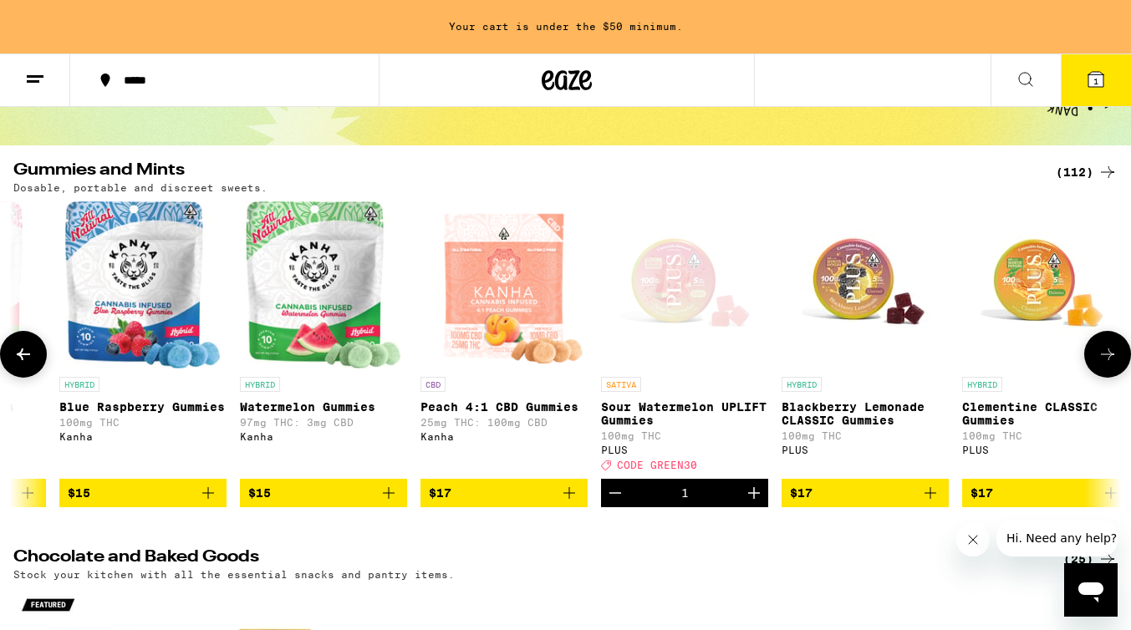
click at [18, 364] on icon at bounding box center [23, 354] width 20 height 20
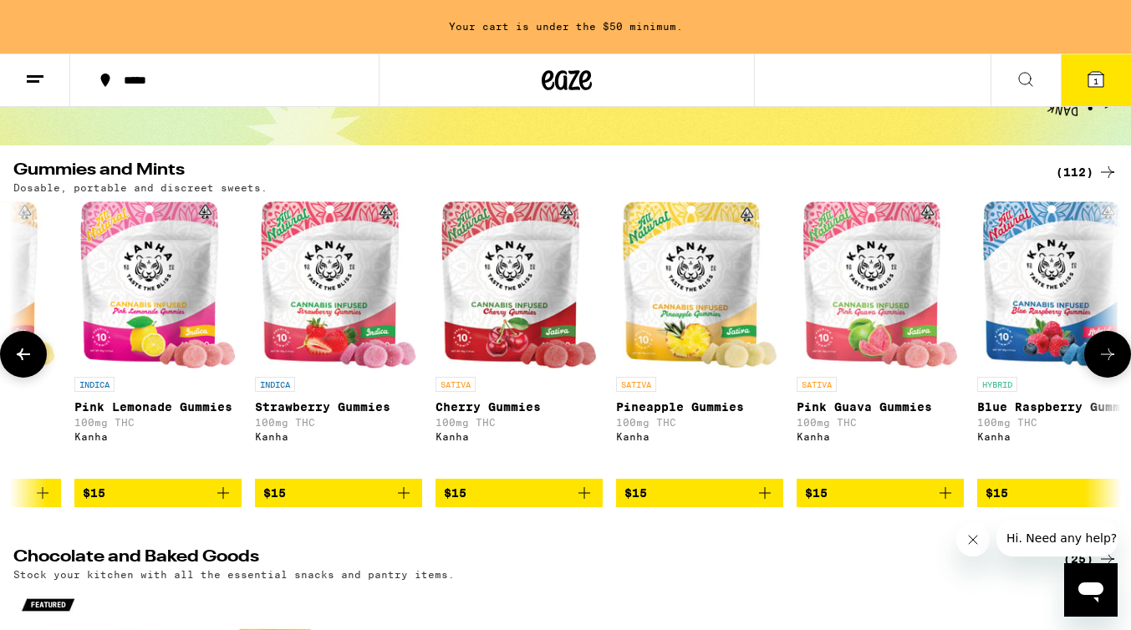
scroll to position [0, 5531]
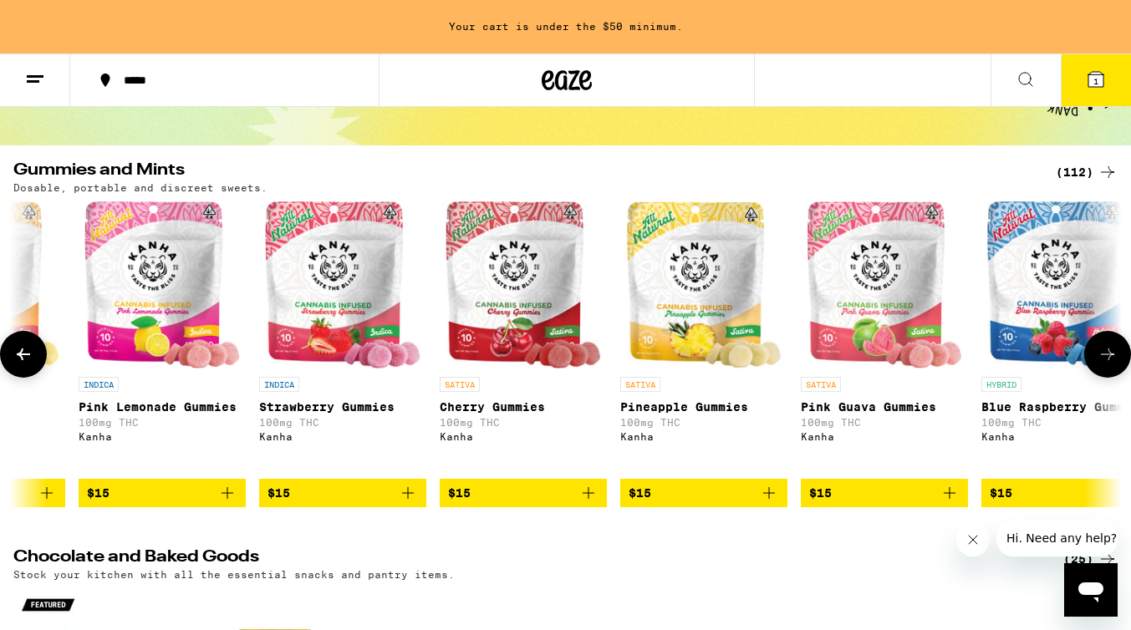
click at [26, 360] on icon at bounding box center [23, 354] width 13 height 12
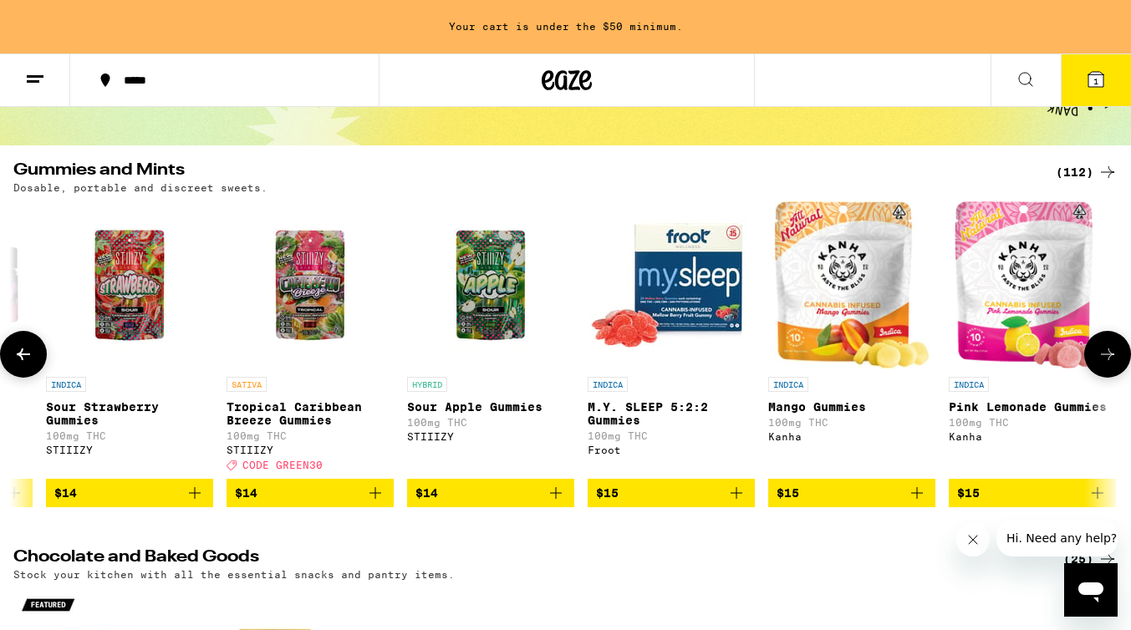
scroll to position [0, 4609]
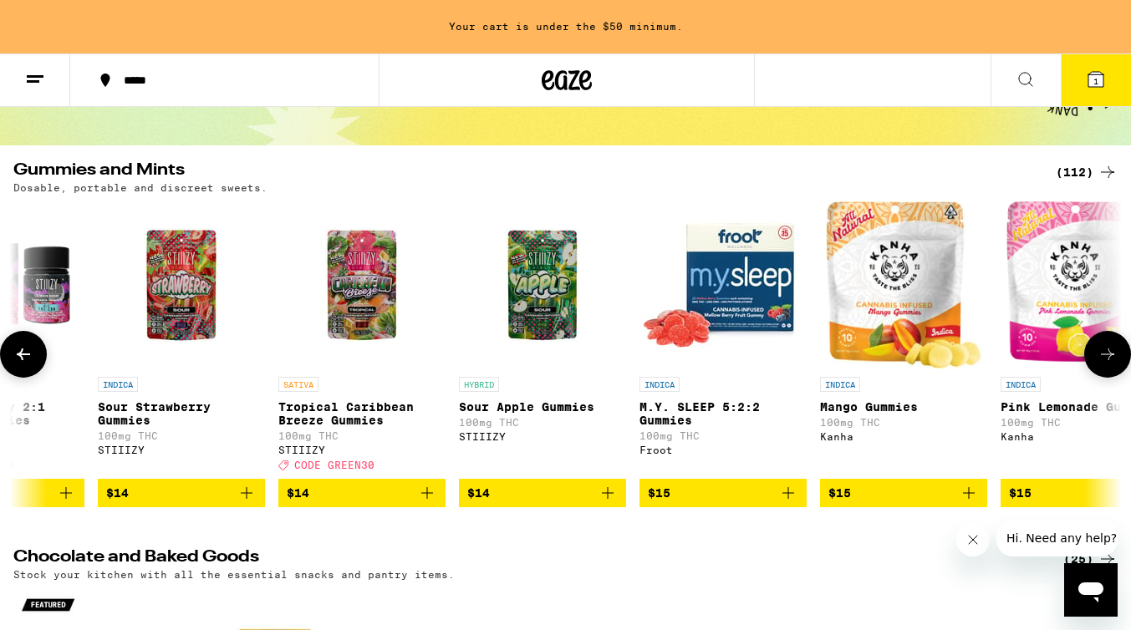
click at [1103, 363] on icon at bounding box center [1107, 354] width 20 height 20
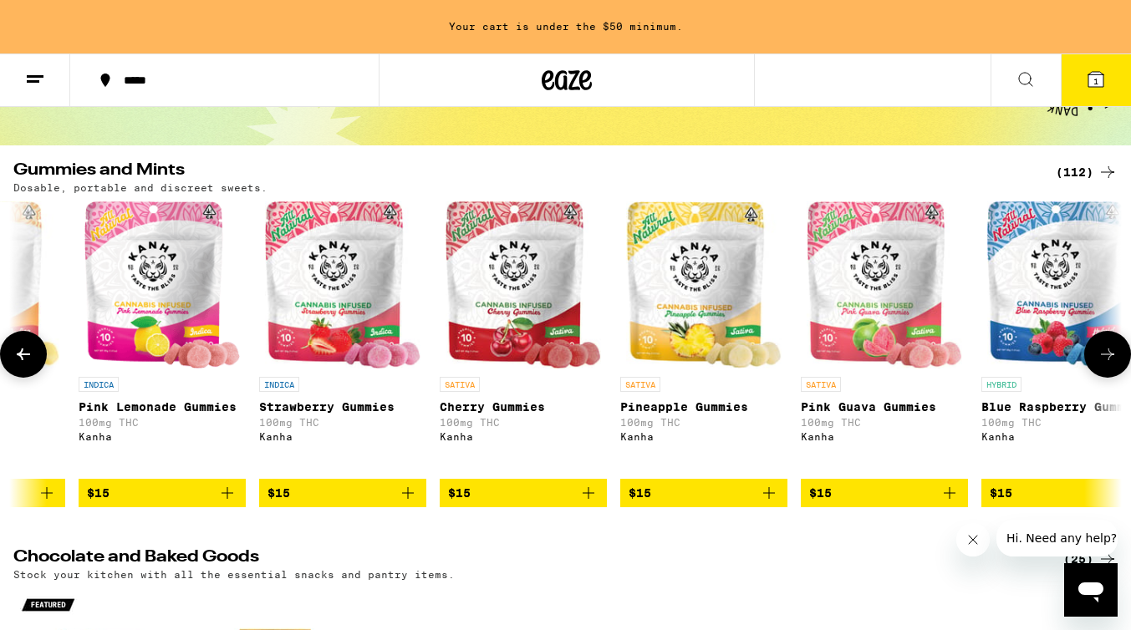
click at [1103, 363] on icon at bounding box center [1107, 354] width 20 height 20
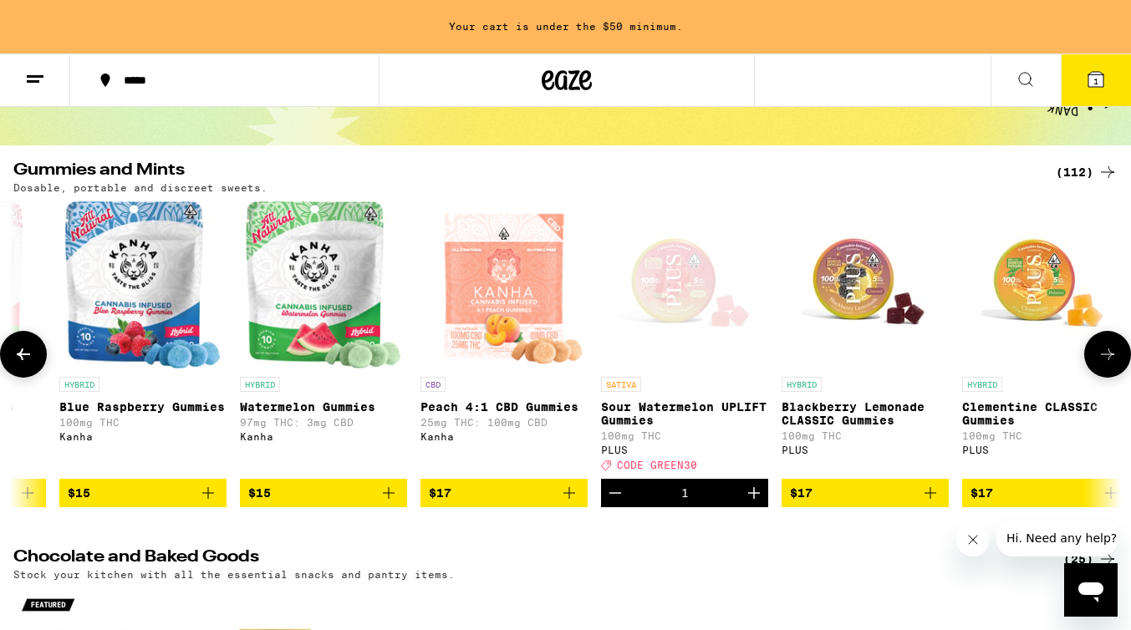
click at [1103, 363] on icon at bounding box center [1107, 354] width 20 height 20
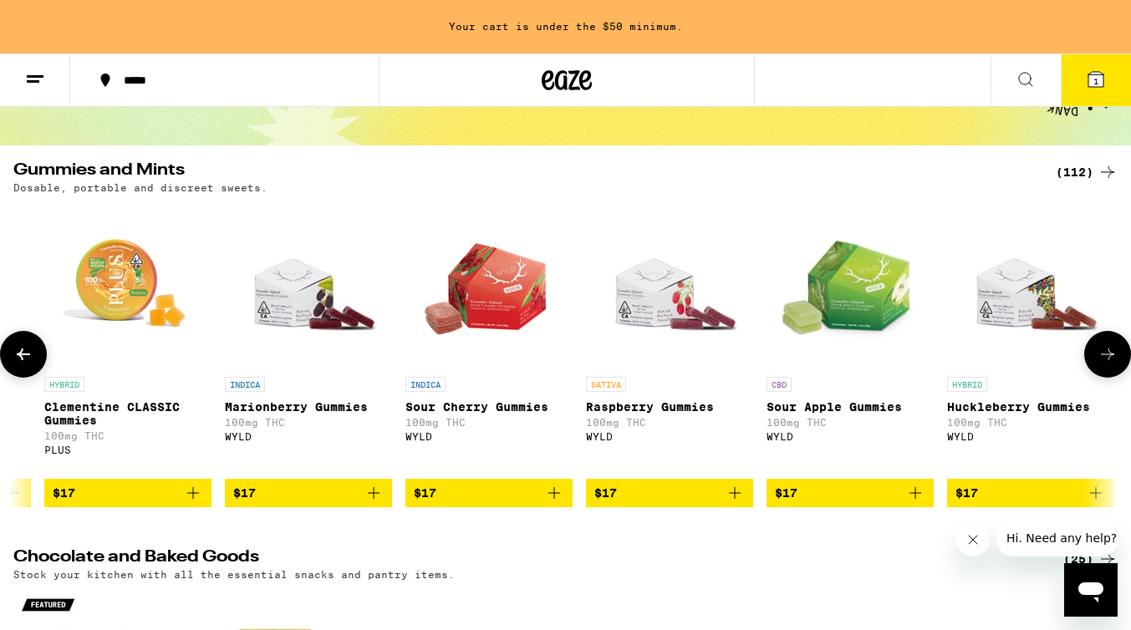
scroll to position [0, 7374]
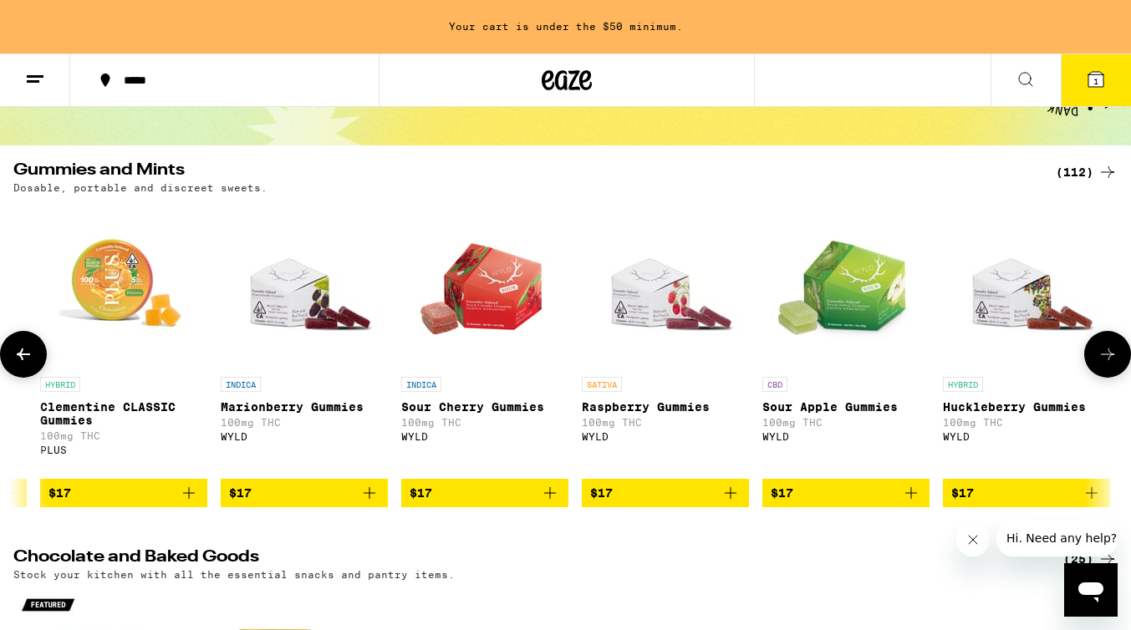
click at [1103, 363] on icon at bounding box center [1107, 354] width 20 height 20
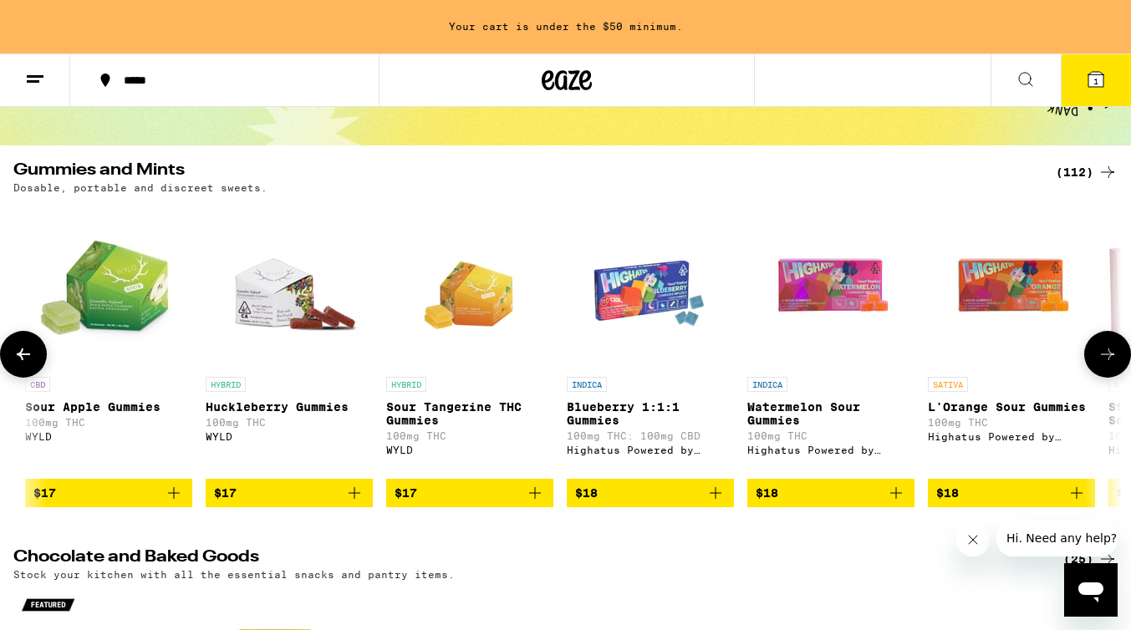
scroll to position [0, 8296]
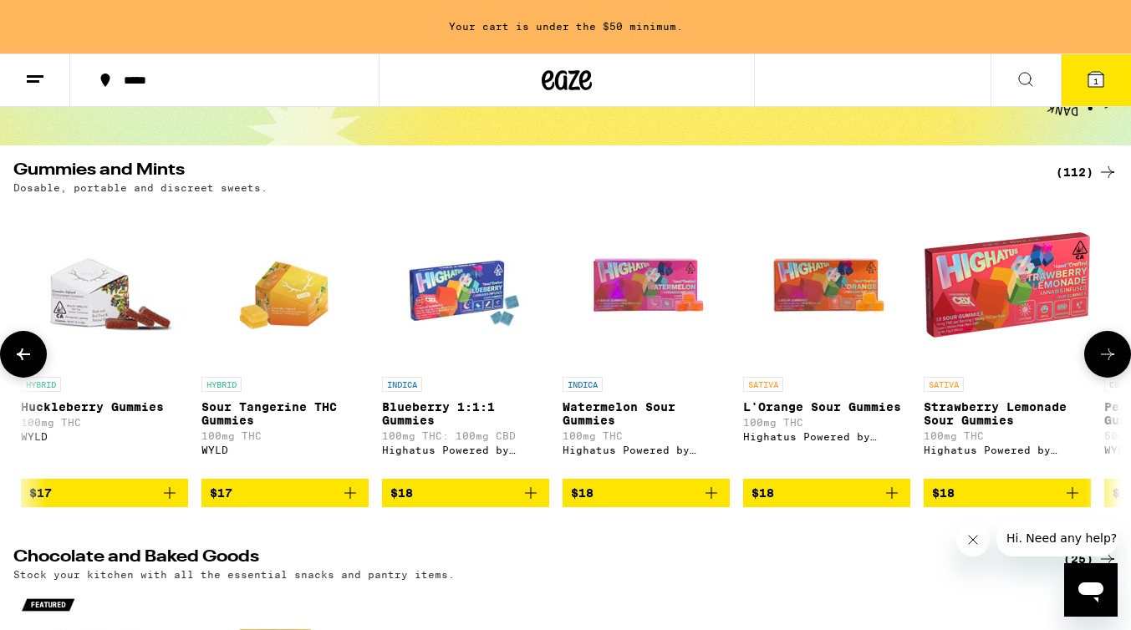
click at [1103, 362] on icon at bounding box center [1107, 354] width 20 height 20
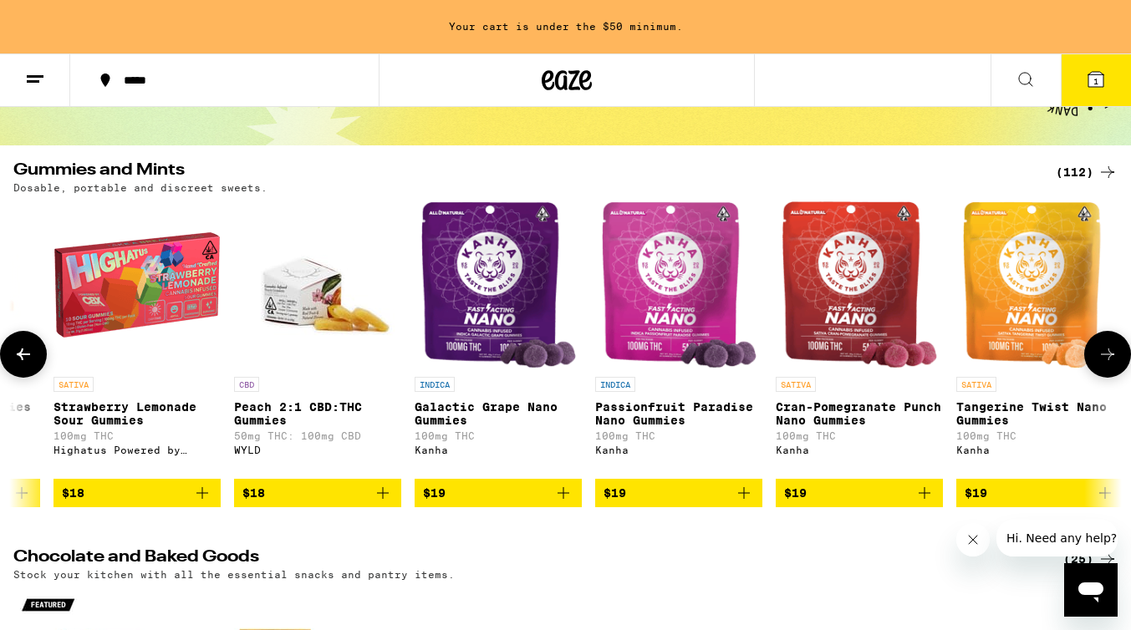
scroll to position [0, 9218]
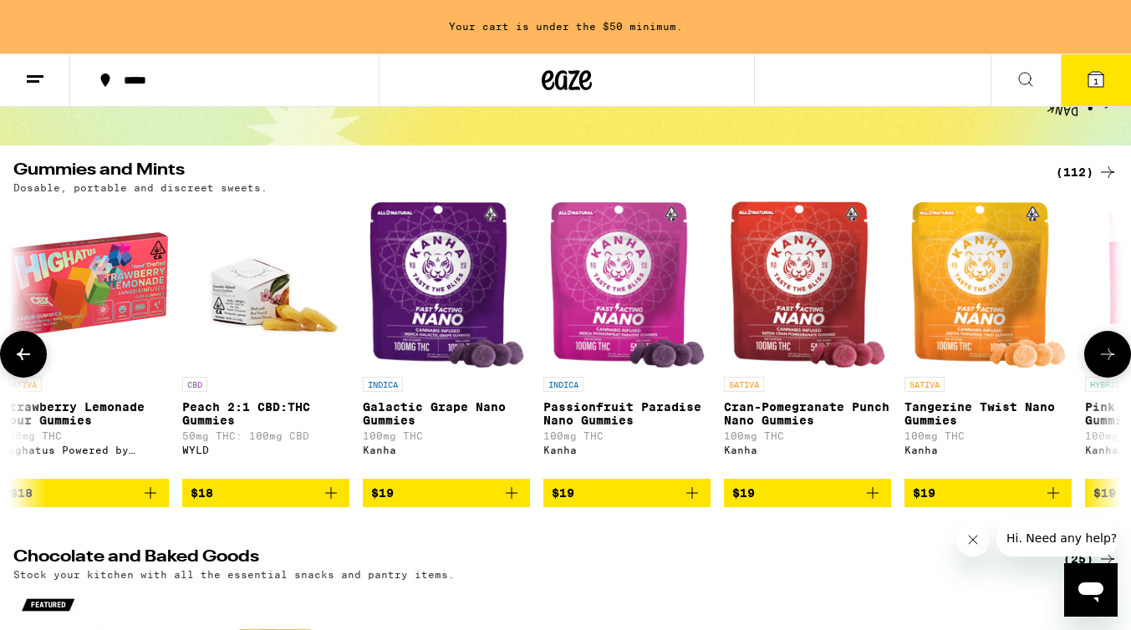
click at [689, 503] on icon "Add to bag" at bounding box center [692, 493] width 20 height 20
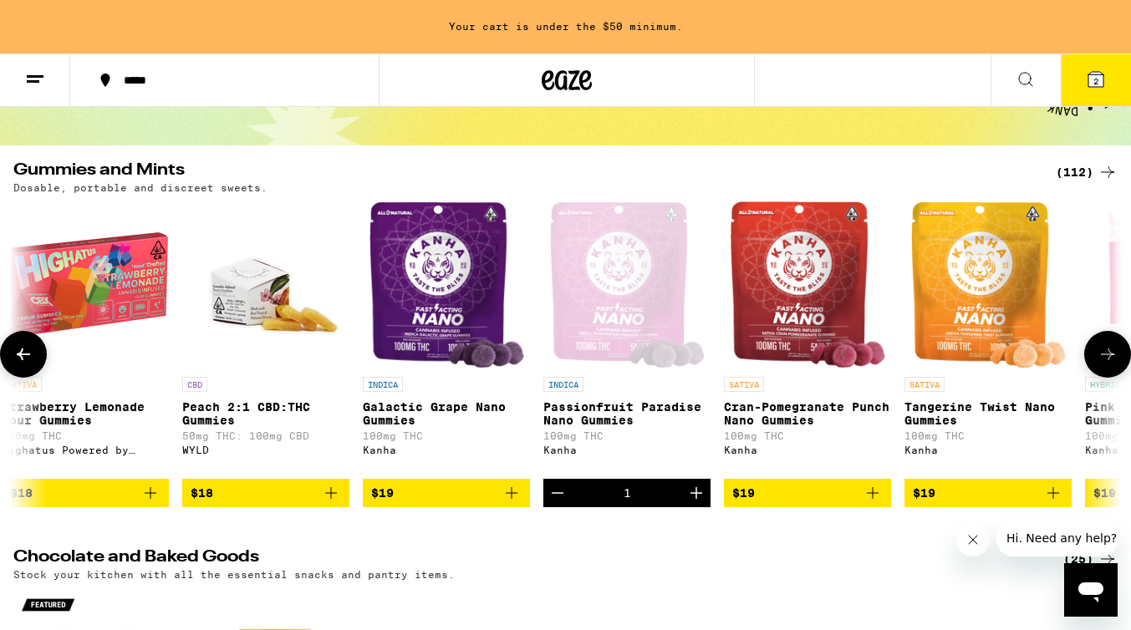
click at [1095, 366] on button at bounding box center [1107, 354] width 47 height 47
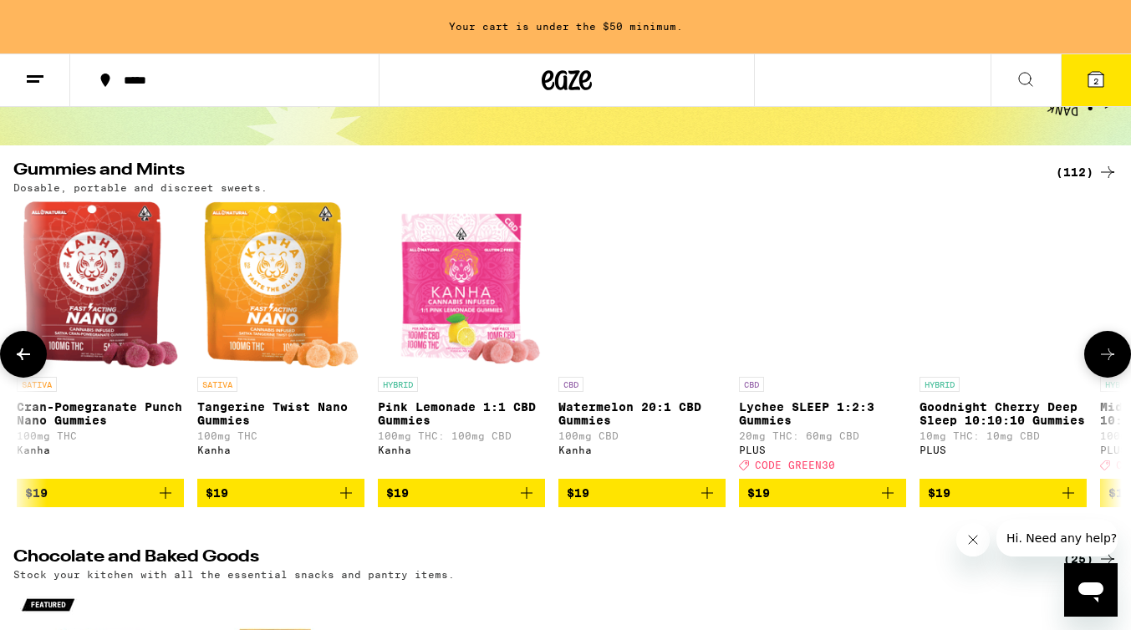
scroll to position [0, 10140]
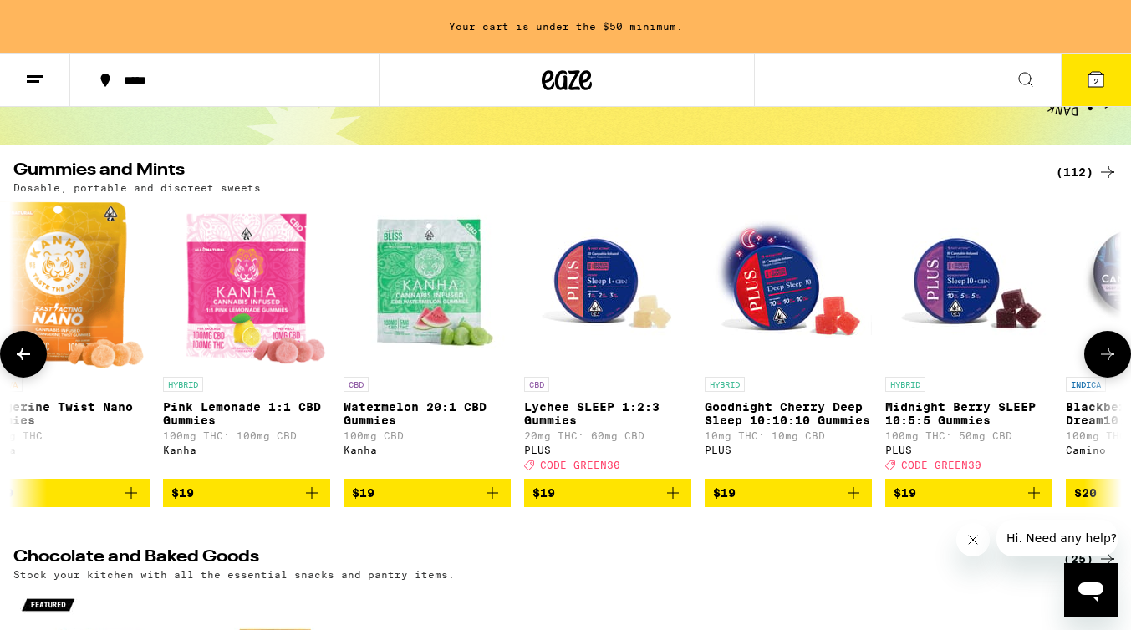
click at [1105, 356] on icon at bounding box center [1107, 354] width 20 height 20
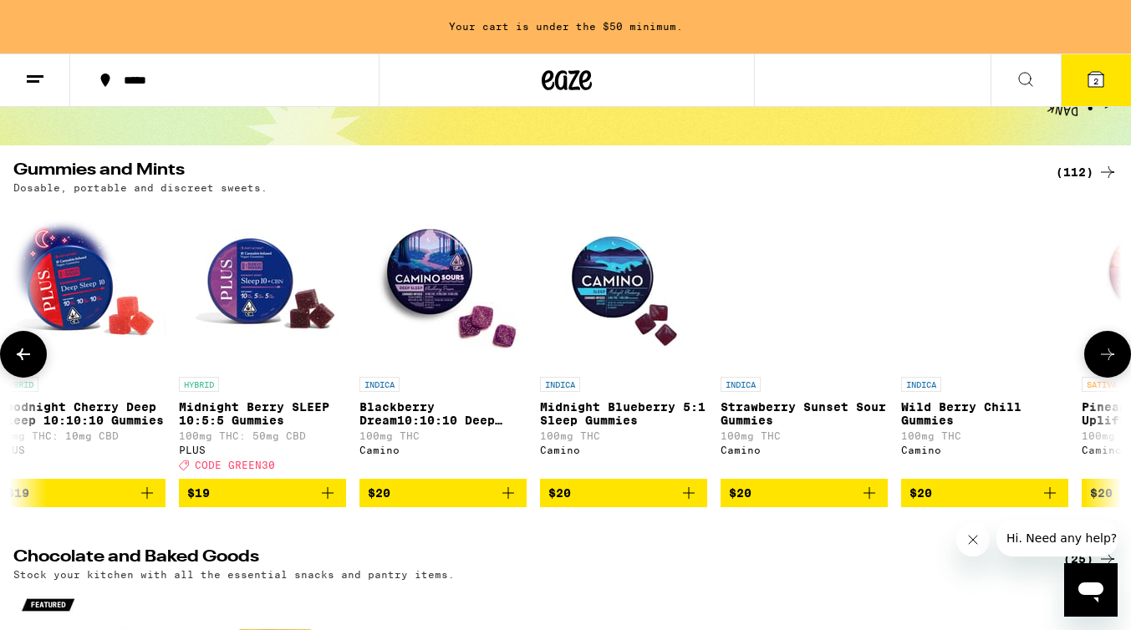
scroll to position [0, 11062]
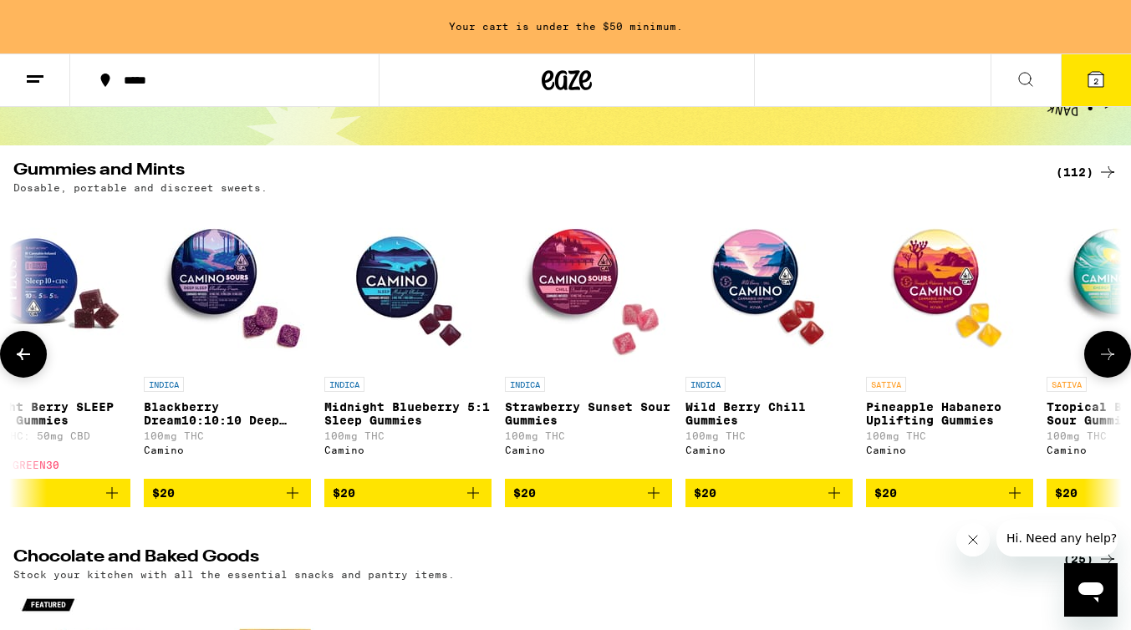
click at [955, 503] on span "$20" at bounding box center [949, 493] width 150 height 20
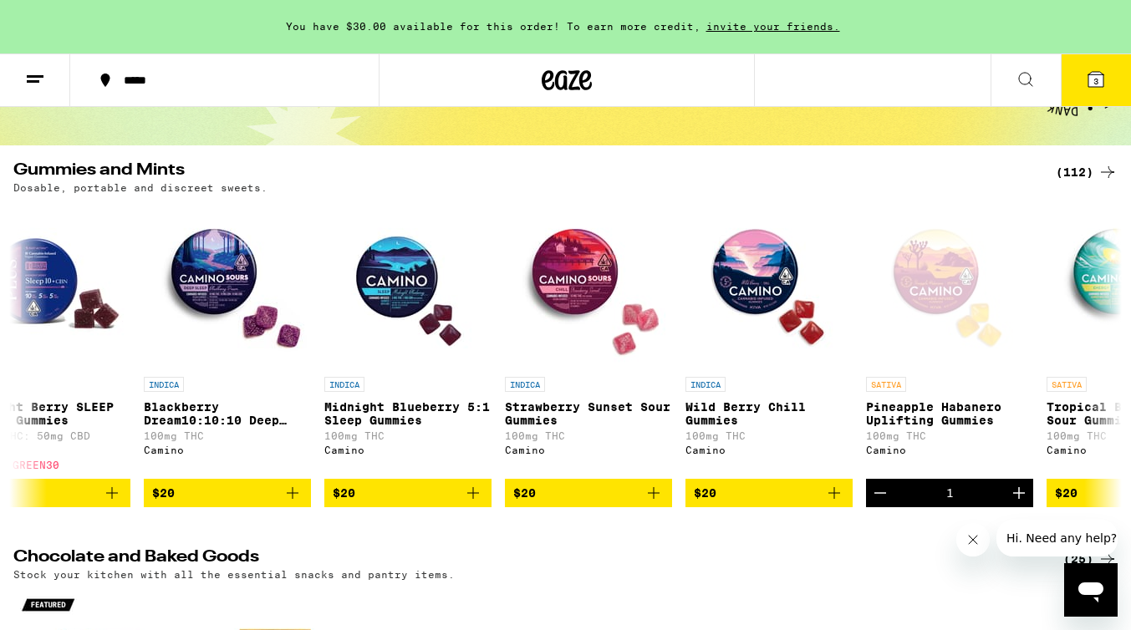
click at [1103, 78] on icon at bounding box center [1096, 79] width 20 height 20
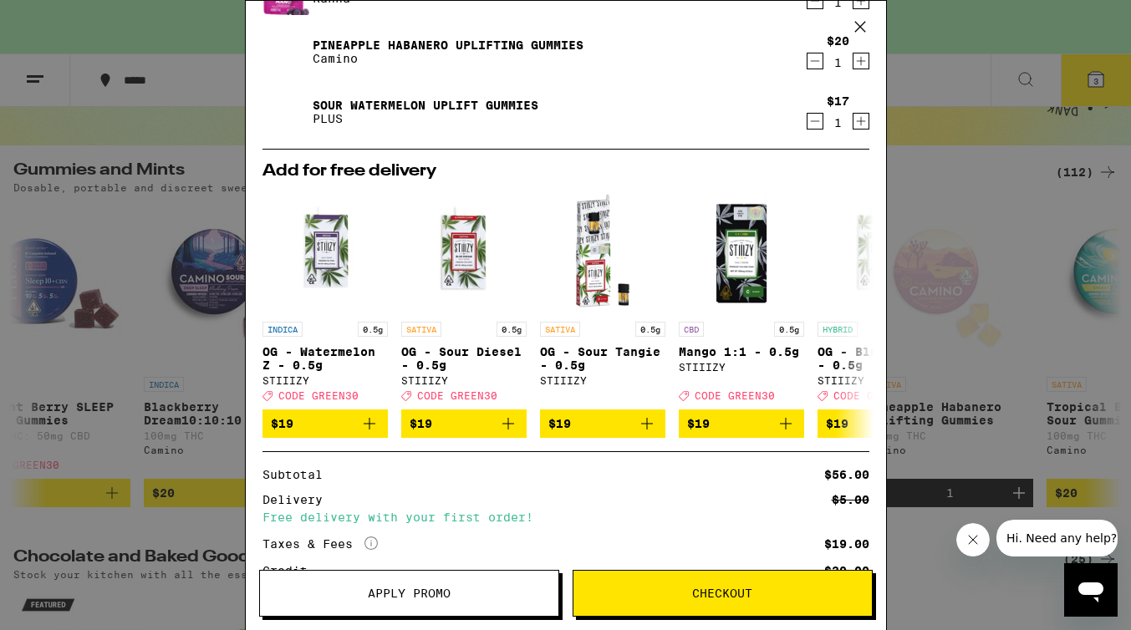
scroll to position [283, 0]
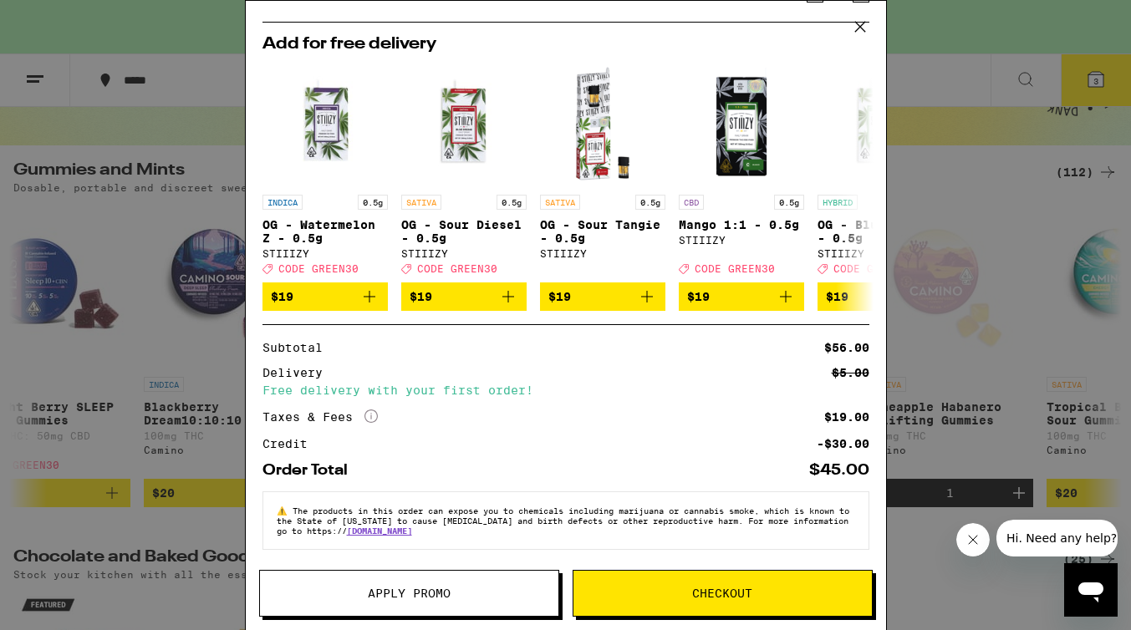
click at [858, 24] on icon at bounding box center [859, 26] width 25 height 25
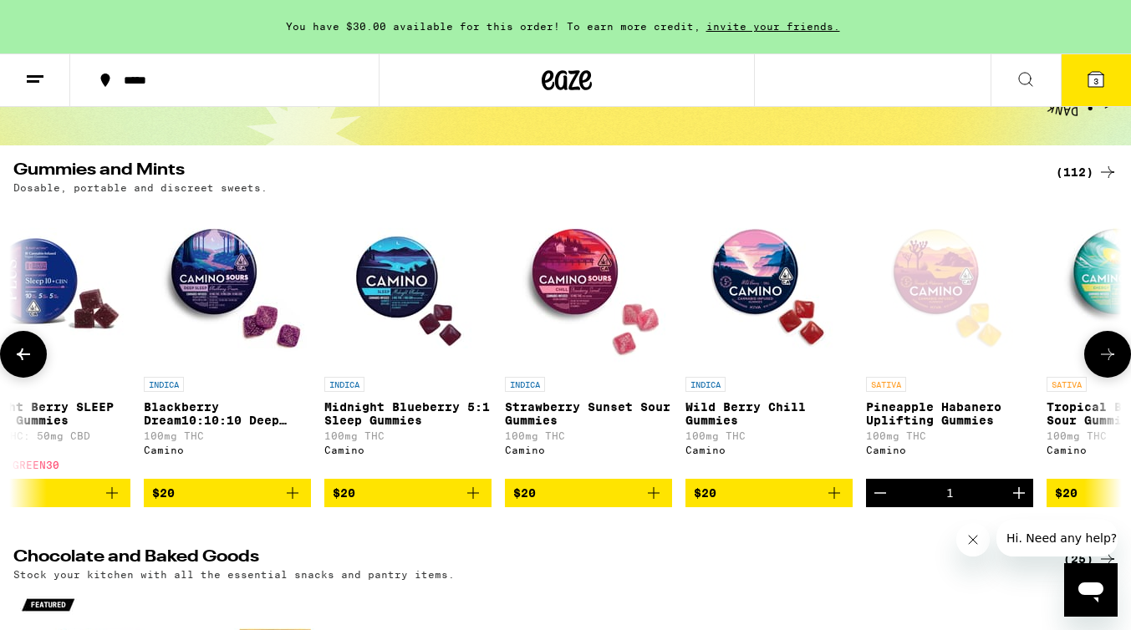
click at [1108, 363] on icon at bounding box center [1107, 354] width 20 height 20
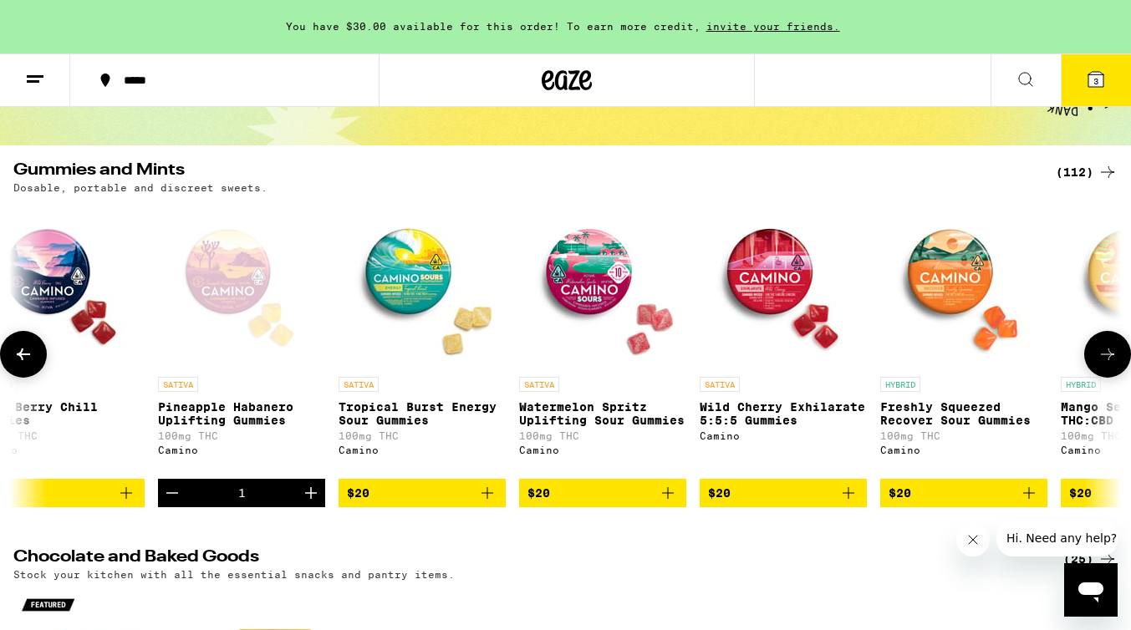
scroll to position [0, 11983]
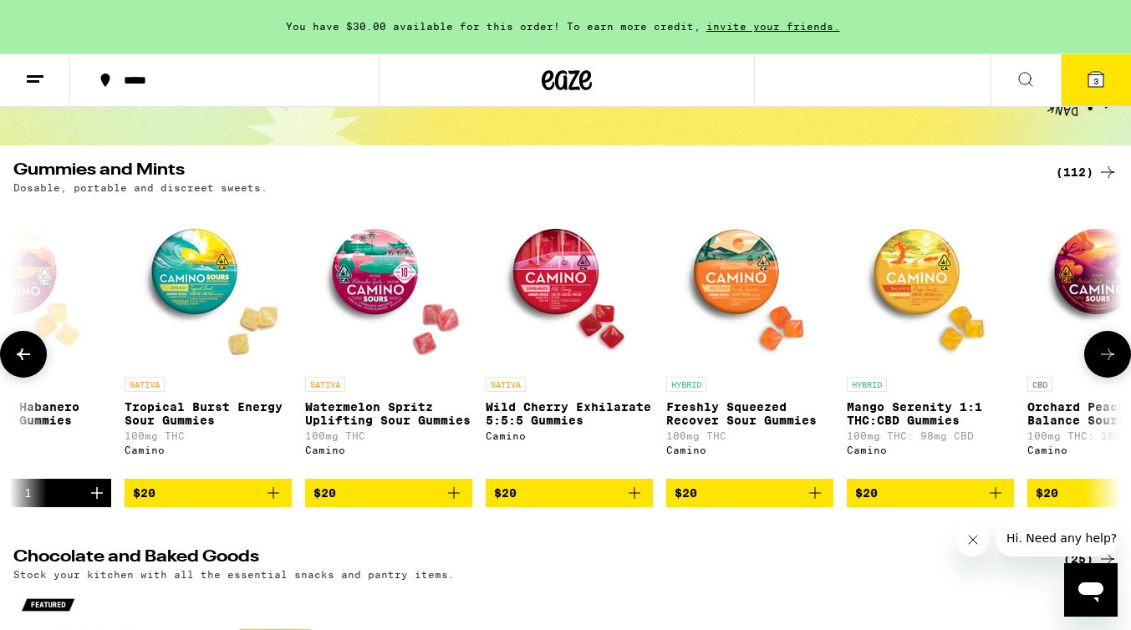
click at [1107, 363] on icon at bounding box center [1107, 354] width 20 height 20
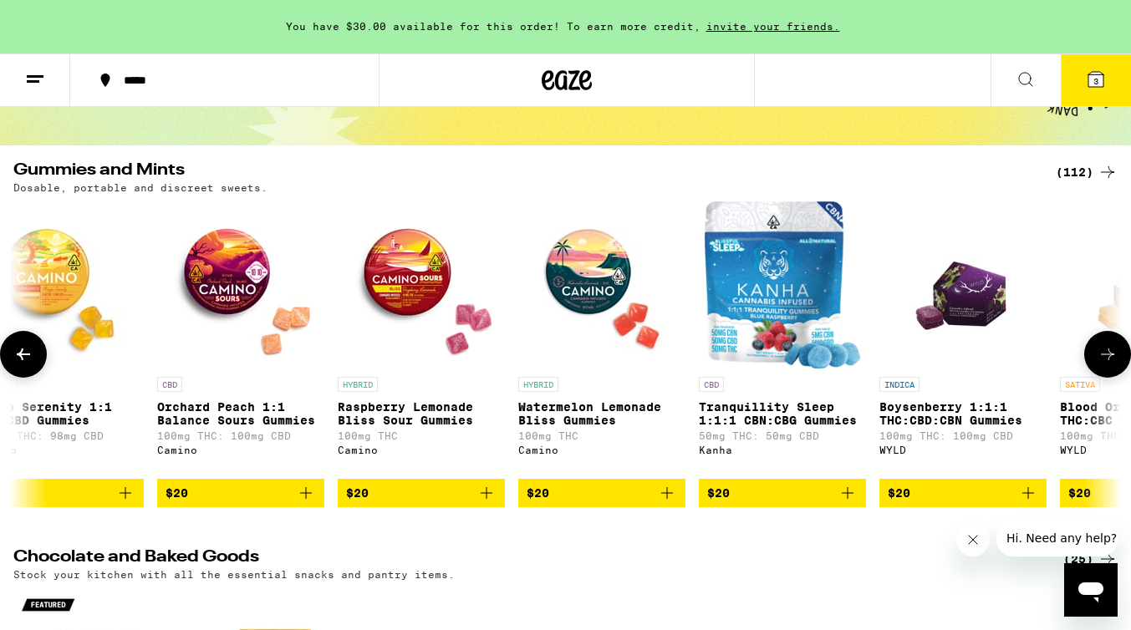
scroll to position [0, 12905]
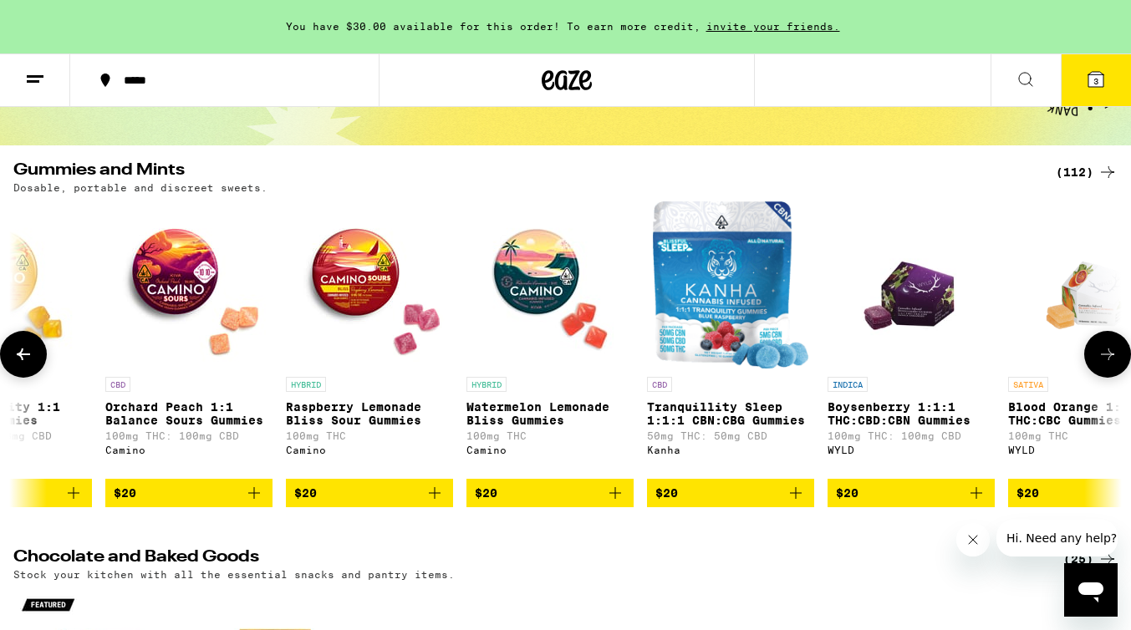
click at [1107, 363] on icon at bounding box center [1107, 354] width 20 height 20
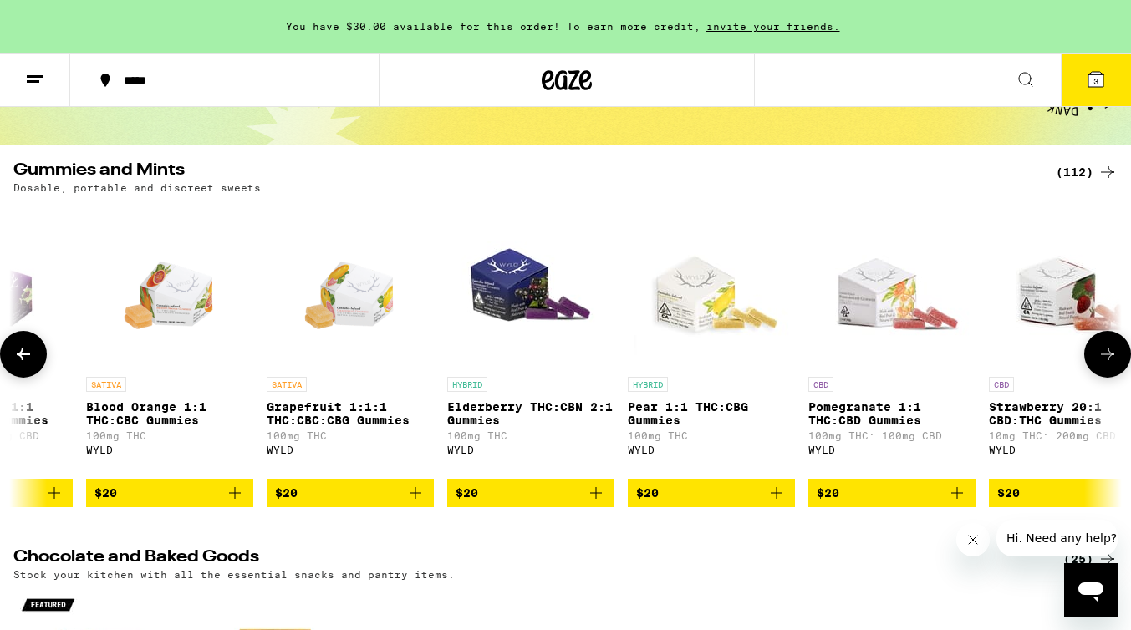
click at [1107, 363] on icon at bounding box center [1107, 354] width 20 height 20
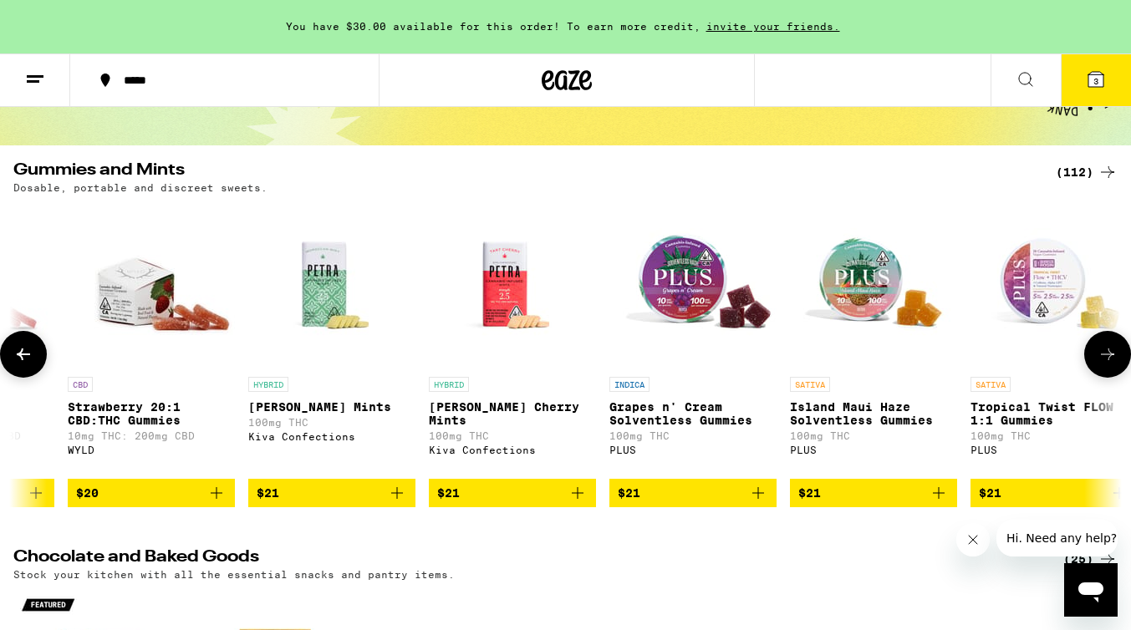
scroll to position [0, 14749]
click at [394, 503] on icon "Add to bag" at bounding box center [396, 493] width 20 height 20
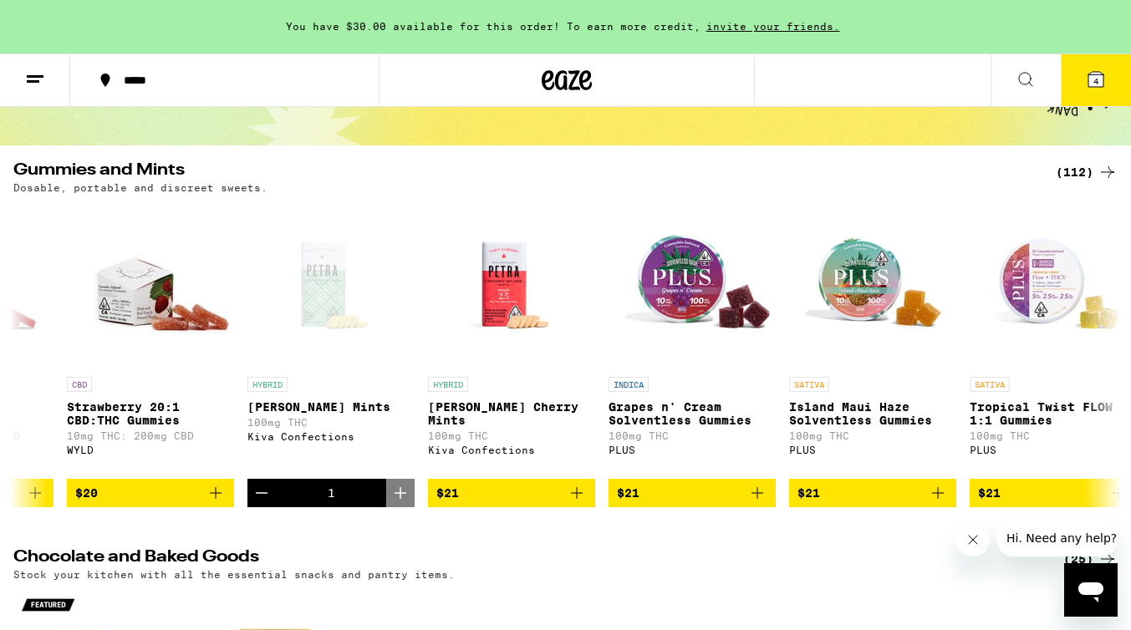
click at [1098, 85] on span "4" at bounding box center [1095, 81] width 5 height 10
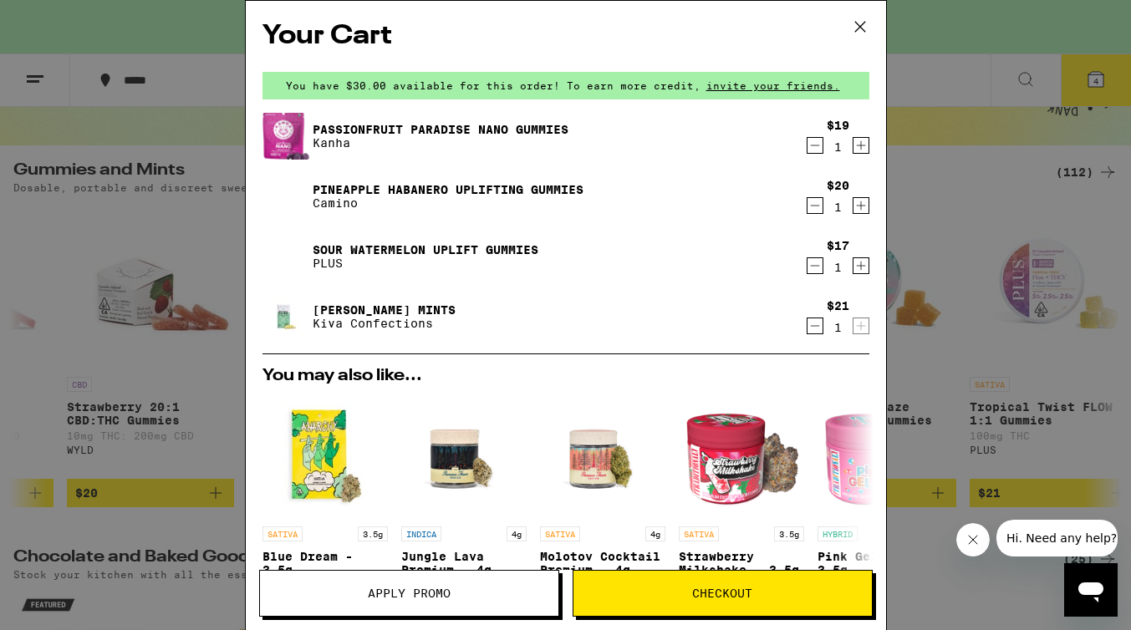
click at [735, 588] on span "Checkout" at bounding box center [722, 594] width 60 height 12
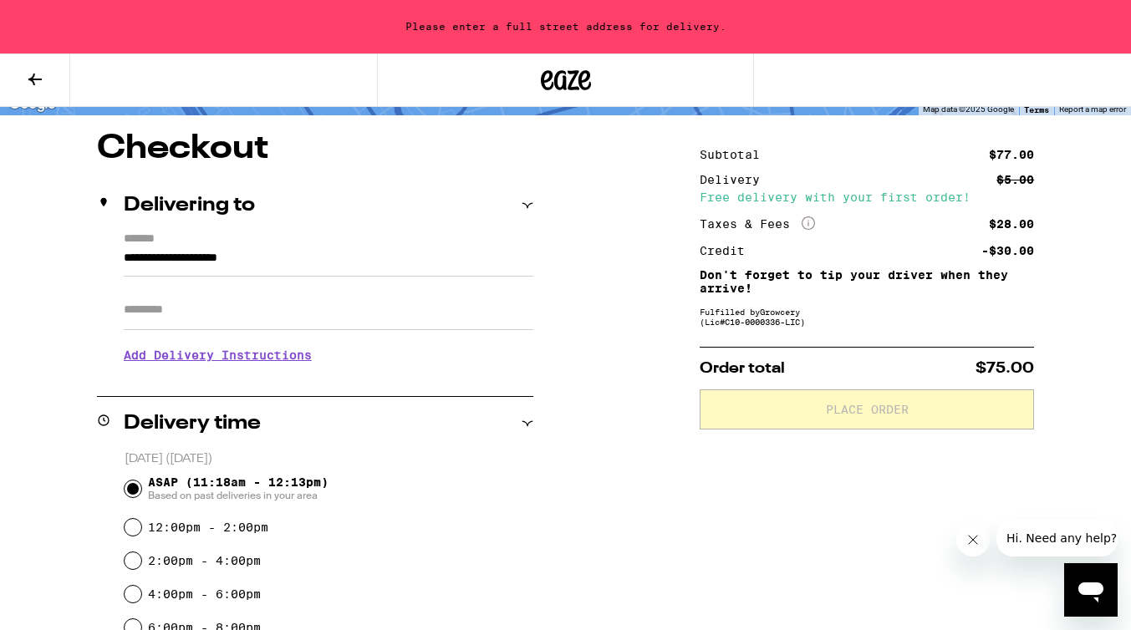
scroll to position [135, 0]
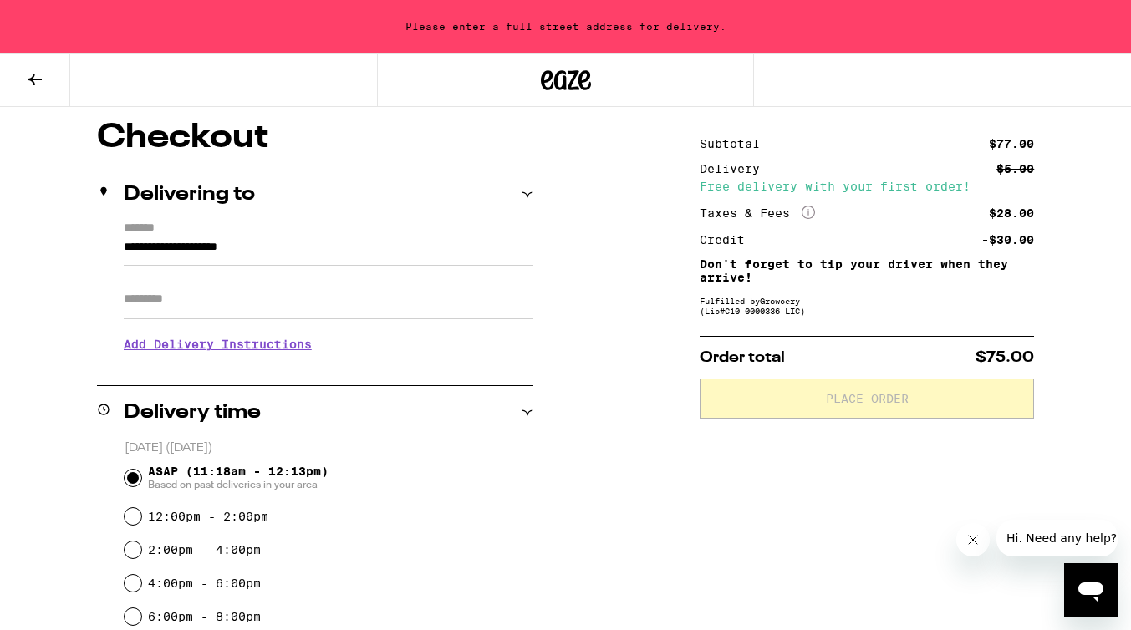
click at [313, 244] on input "**********" at bounding box center [329, 251] width 410 height 28
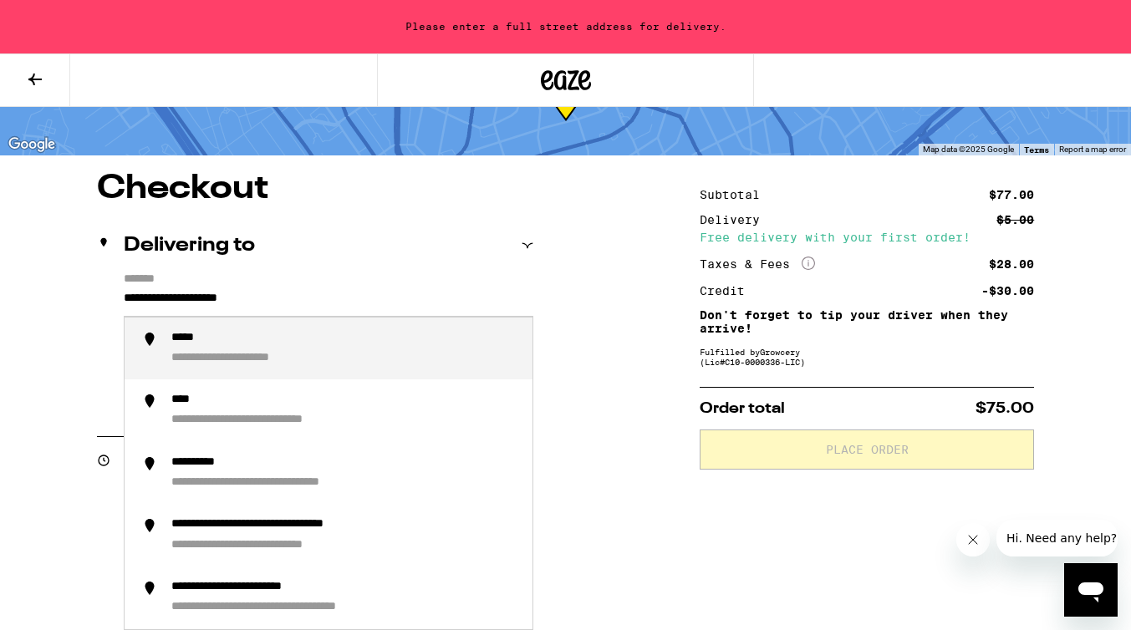
scroll to position [88, 0]
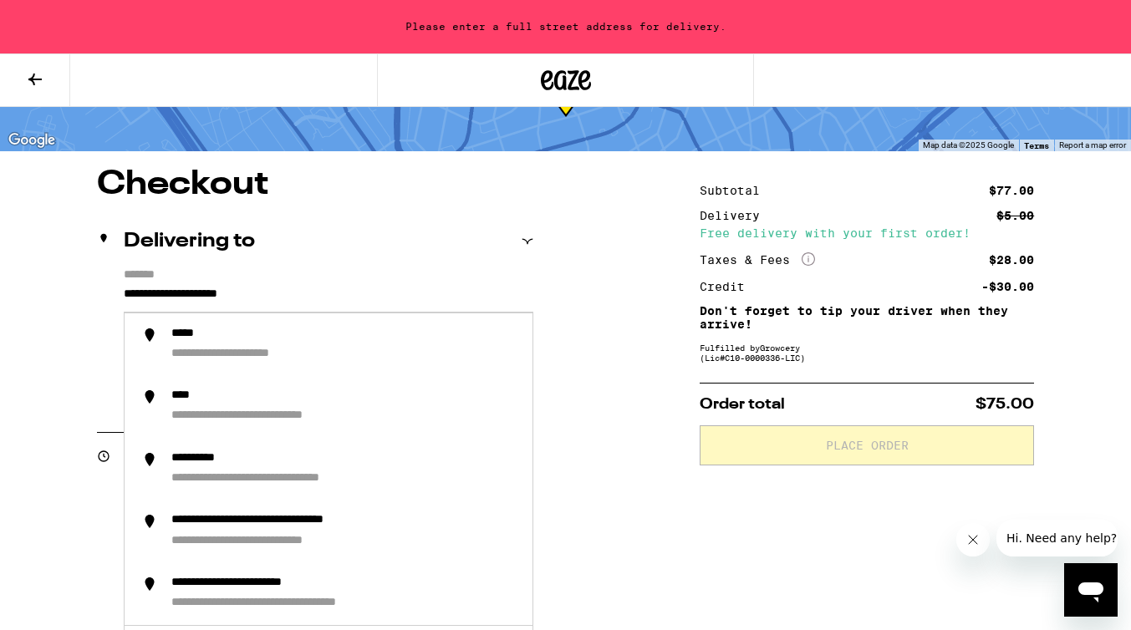
click at [341, 277] on label "*******" at bounding box center [329, 276] width 410 height 16
click at [341, 284] on input "**********" at bounding box center [329, 298] width 410 height 28
click at [367, 297] on input "**********" at bounding box center [329, 298] width 410 height 28
click at [324, 304] on input "**********" at bounding box center [329, 298] width 410 height 28
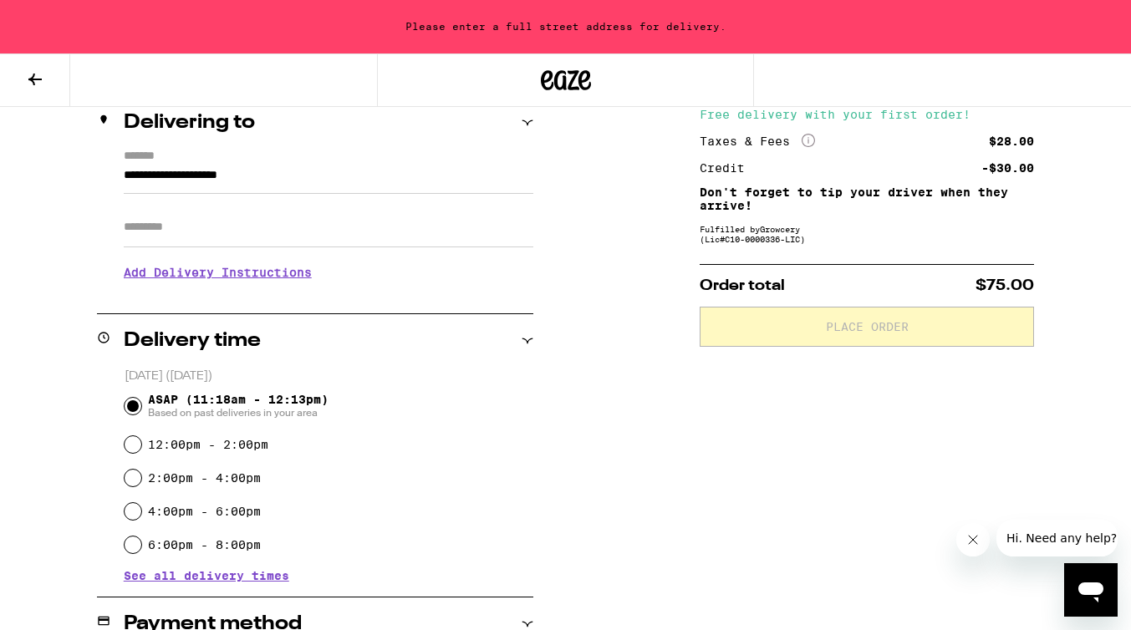
scroll to position [206, 0]
click at [313, 176] on input "**********" at bounding box center [329, 180] width 410 height 28
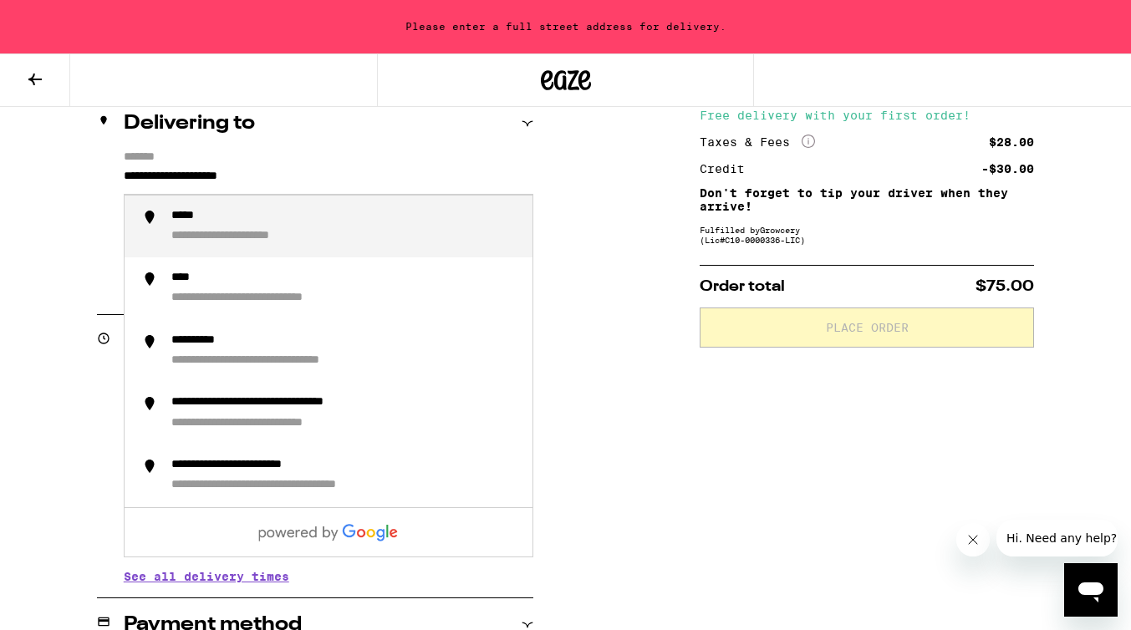
click at [313, 176] on input "**********" at bounding box center [329, 180] width 410 height 28
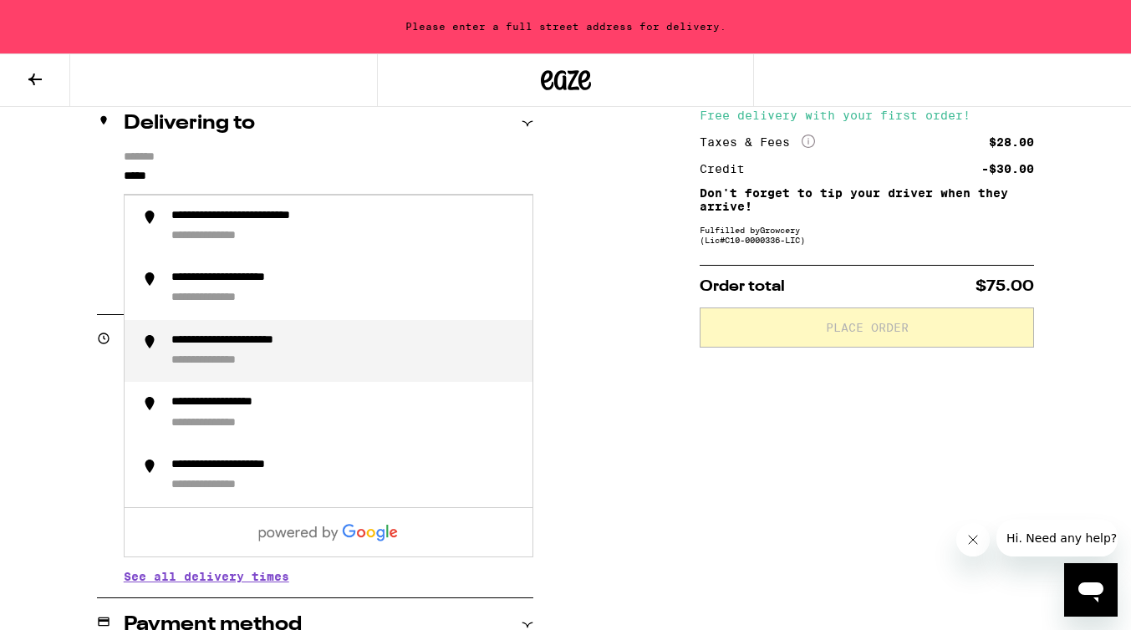
click at [263, 343] on div "**********" at bounding box center [261, 341] width 181 height 16
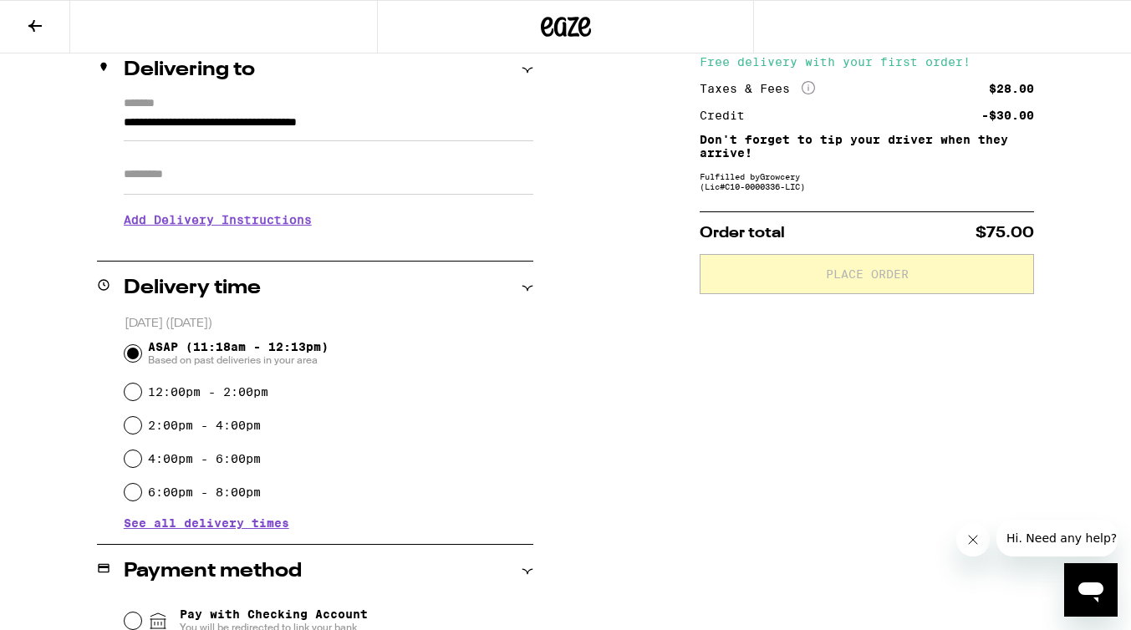
type input "**********"
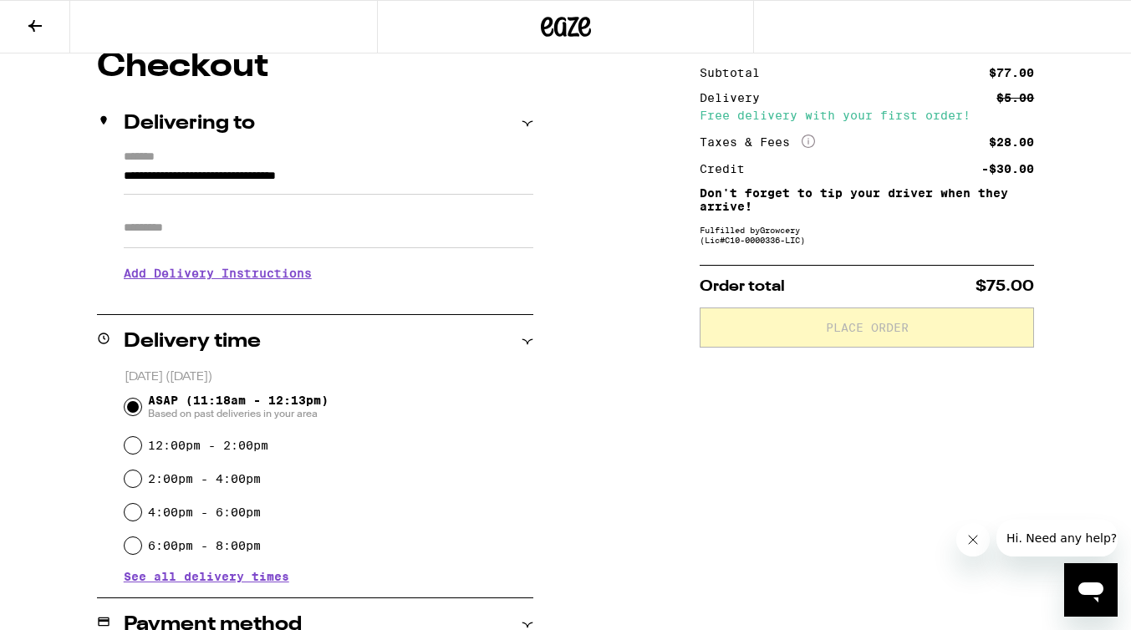
click at [237, 240] on input "Apt/Suite" at bounding box center [329, 228] width 410 height 40
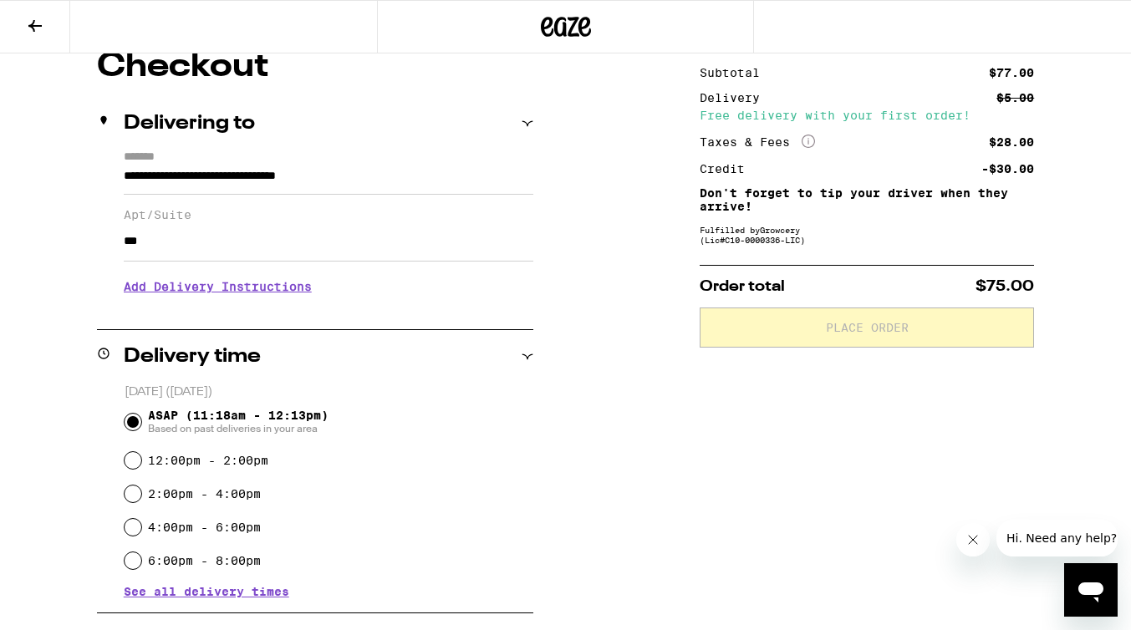
type input "***"
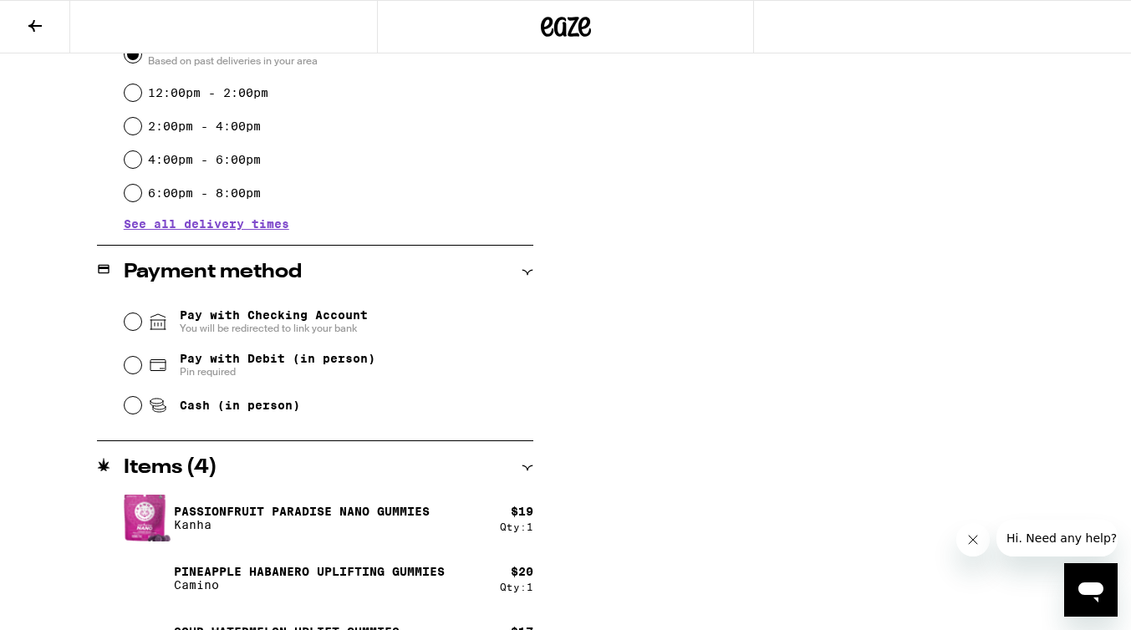
scroll to position [532, 0]
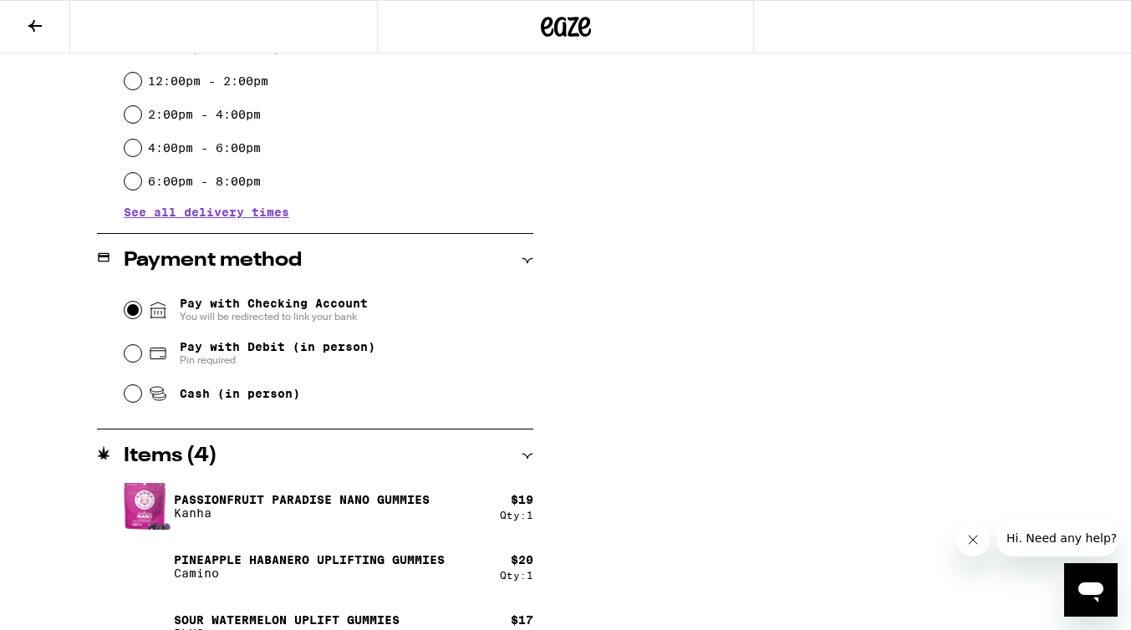
click at [139, 310] on input "Pay with Checking Account You will be redirected to link your bank" at bounding box center [133, 310] width 17 height 17
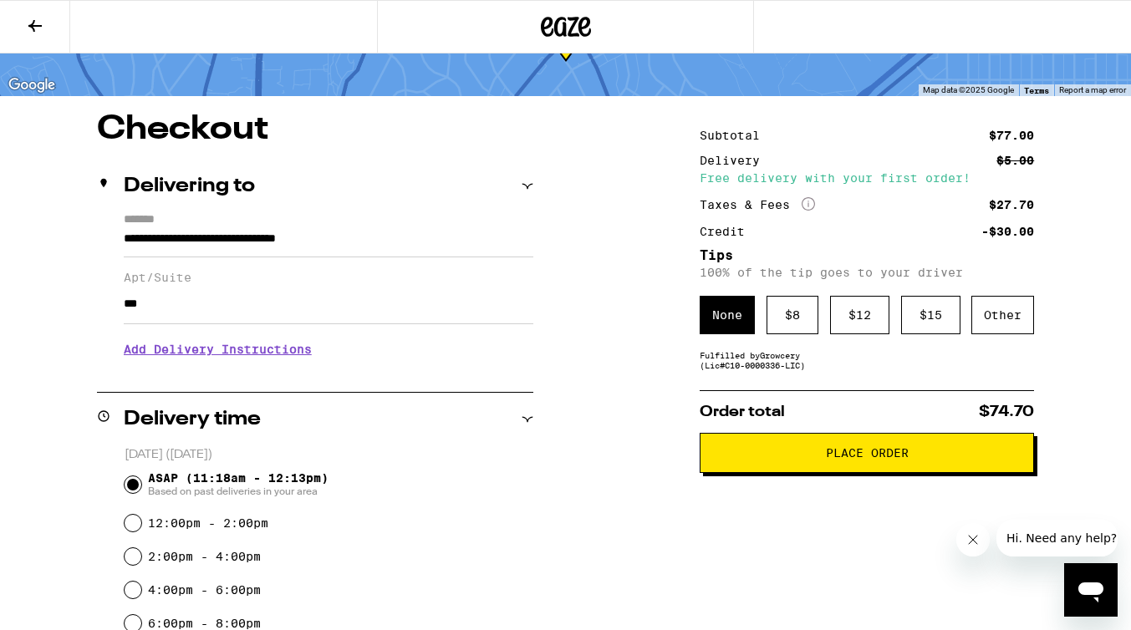
scroll to position [103, 0]
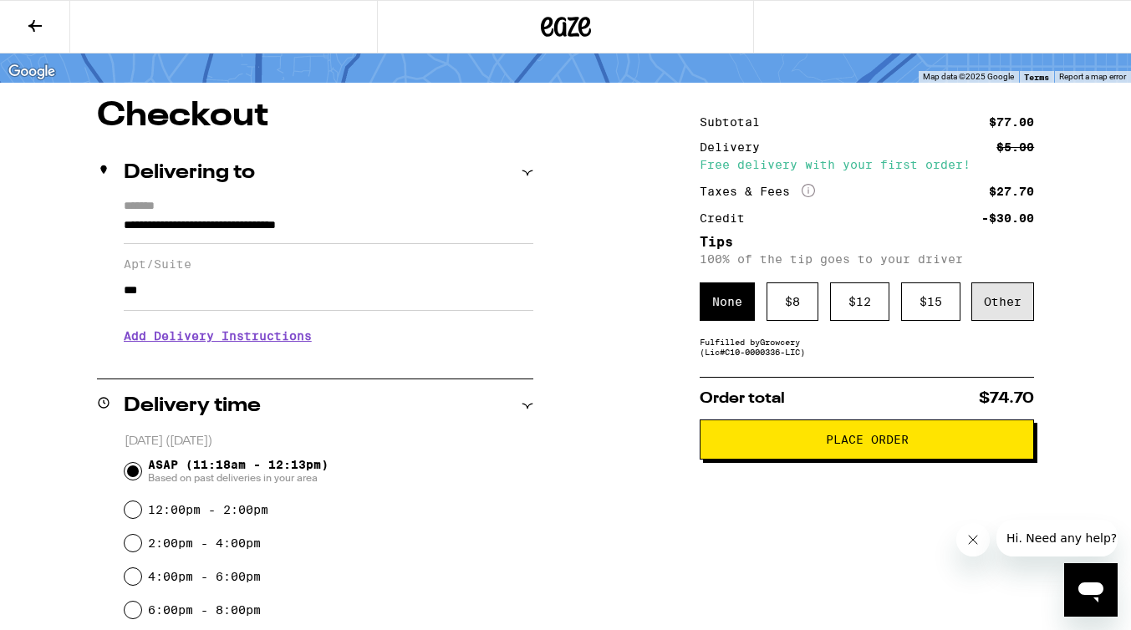
click at [1015, 301] on div "Other" at bounding box center [1002, 301] width 63 height 38
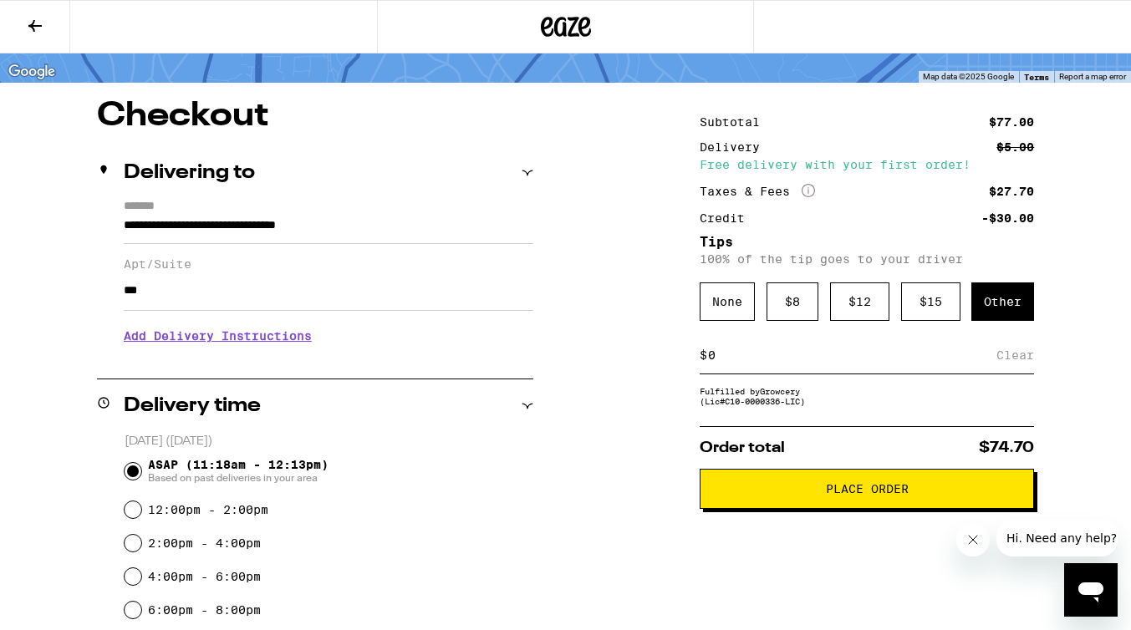
click at [782, 363] on input at bounding box center [851, 355] width 289 height 15
type input "5"
click at [782, 495] on span "Place Order" at bounding box center [867, 489] width 306 height 12
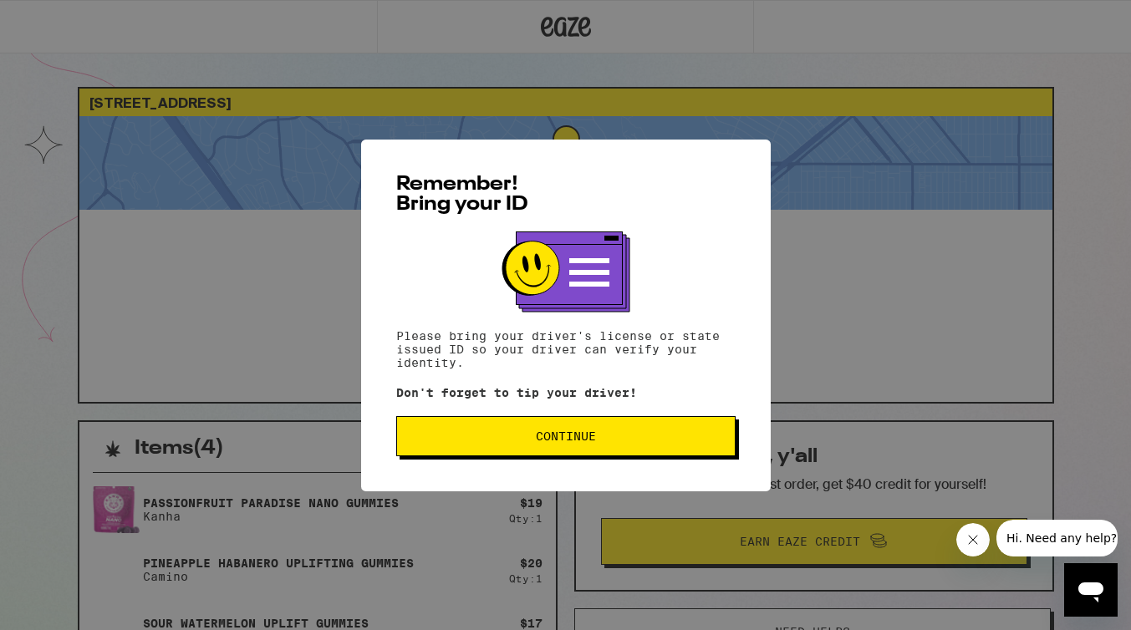
click at [569, 449] on button "Continue" at bounding box center [565, 436] width 339 height 40
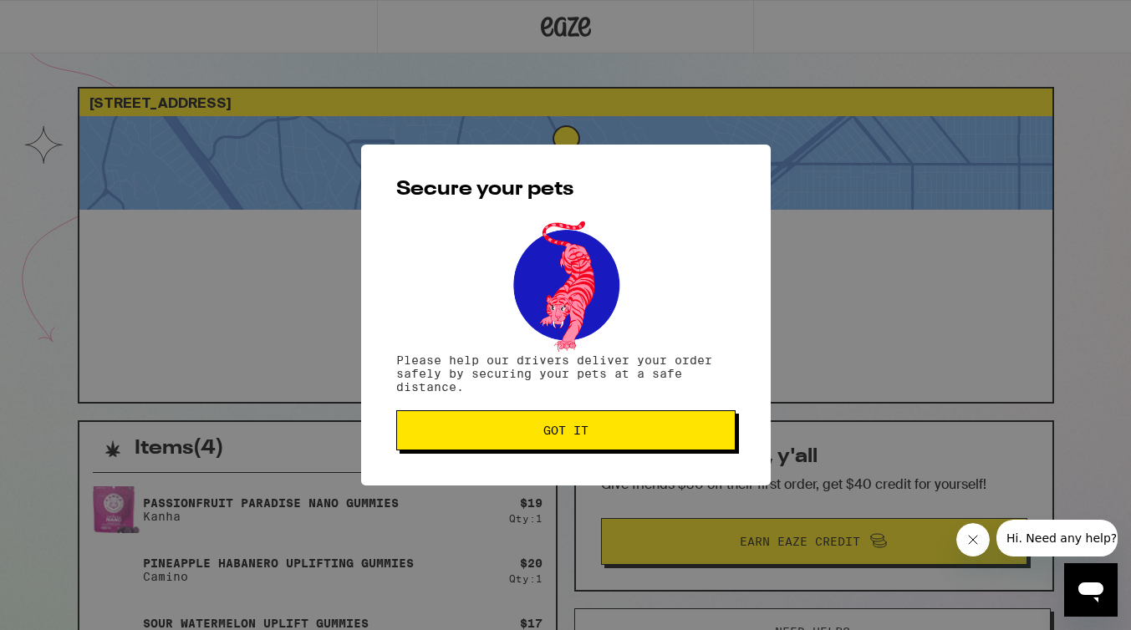
click at [569, 449] on button "Got it" at bounding box center [565, 430] width 339 height 40
